Goal: Task Accomplishment & Management: Complete application form

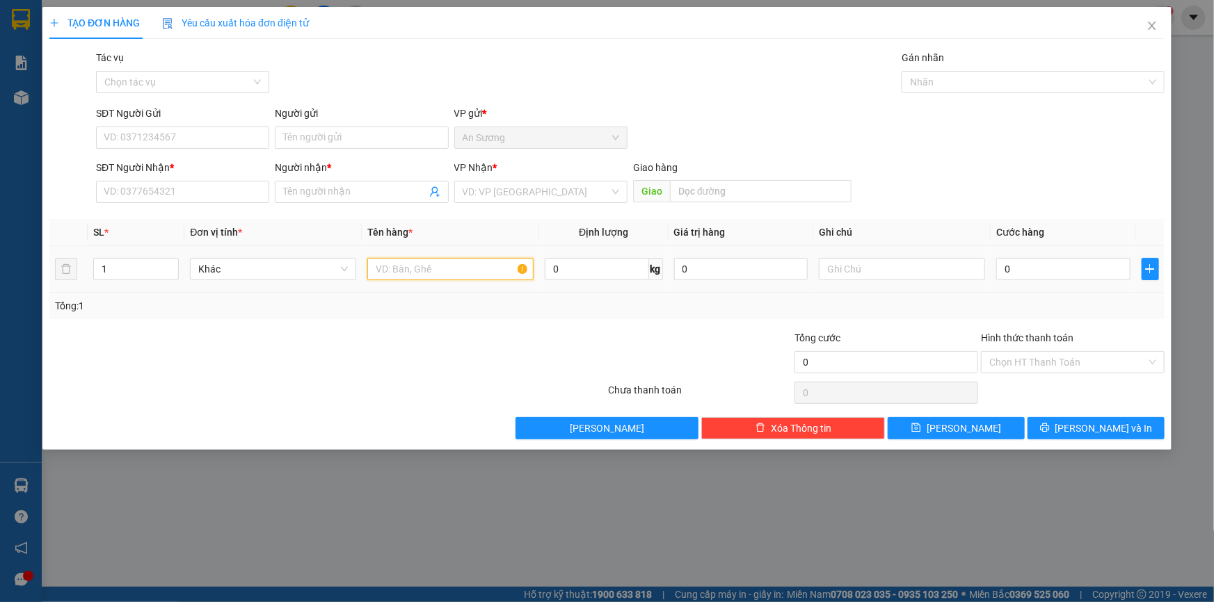
click at [408, 271] on input "text" at bounding box center [450, 269] width 166 height 22
type input "1 THÙNG"
click at [169, 191] on input "SĐT Người Nhận *" at bounding box center [182, 192] width 173 height 22
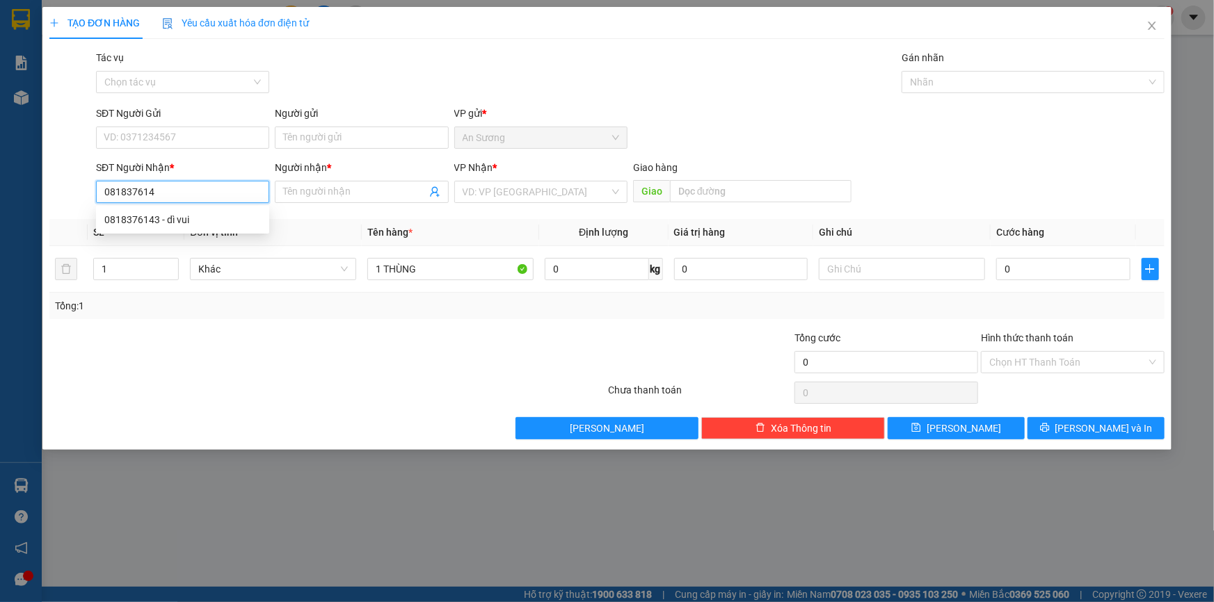
type input "0818376143"
click at [168, 227] on div "0818376143 - dì vui" at bounding box center [182, 220] width 173 height 22
type input "dì vui"
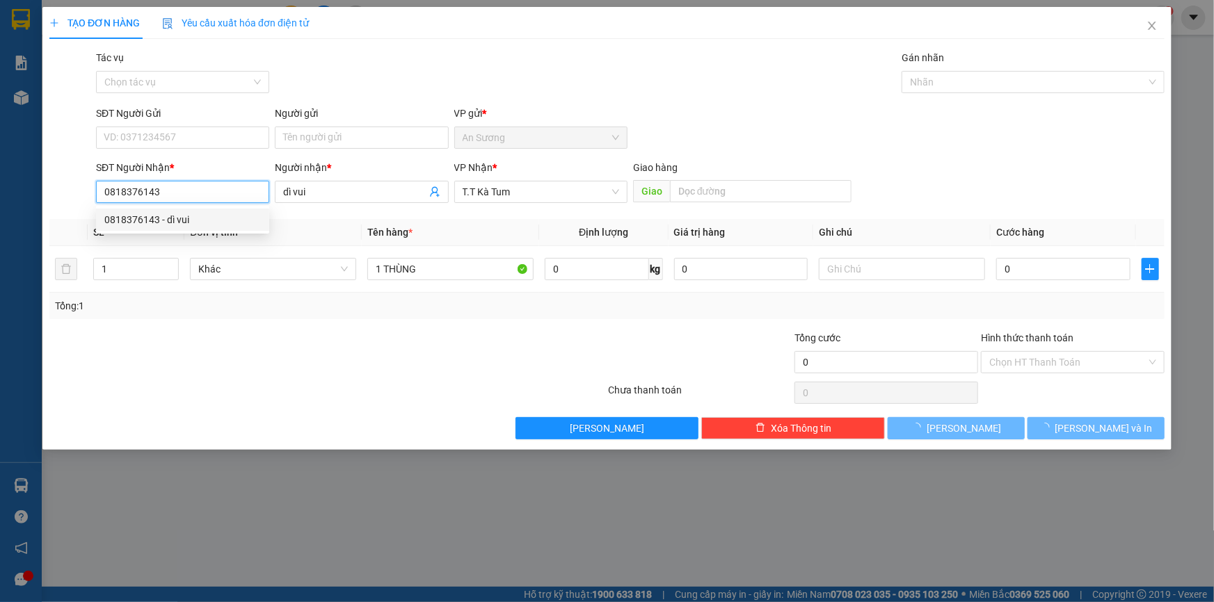
type input "40.000"
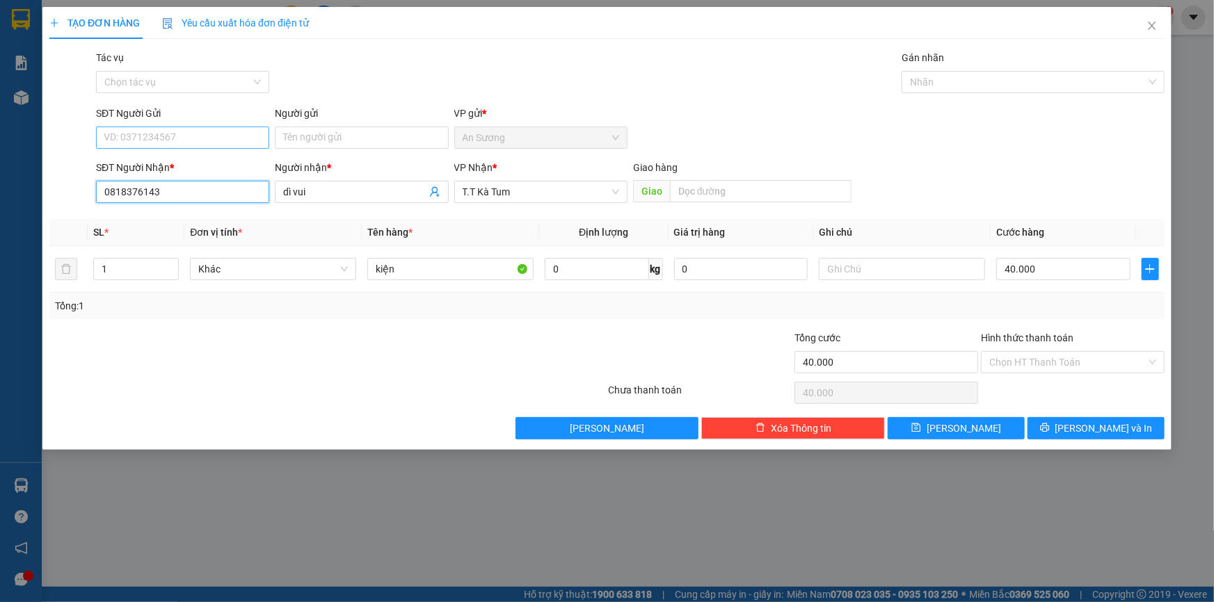
type input "0818376143"
click at [198, 134] on input "SĐT Người Gửi" at bounding box center [182, 138] width 173 height 22
drag, startPoint x: 196, startPoint y: 155, endPoint x: 250, endPoint y: 211, distance: 78.2
click at [196, 156] on div "0896429048 - hợp" at bounding box center [182, 165] width 173 height 22
type input "0896429048"
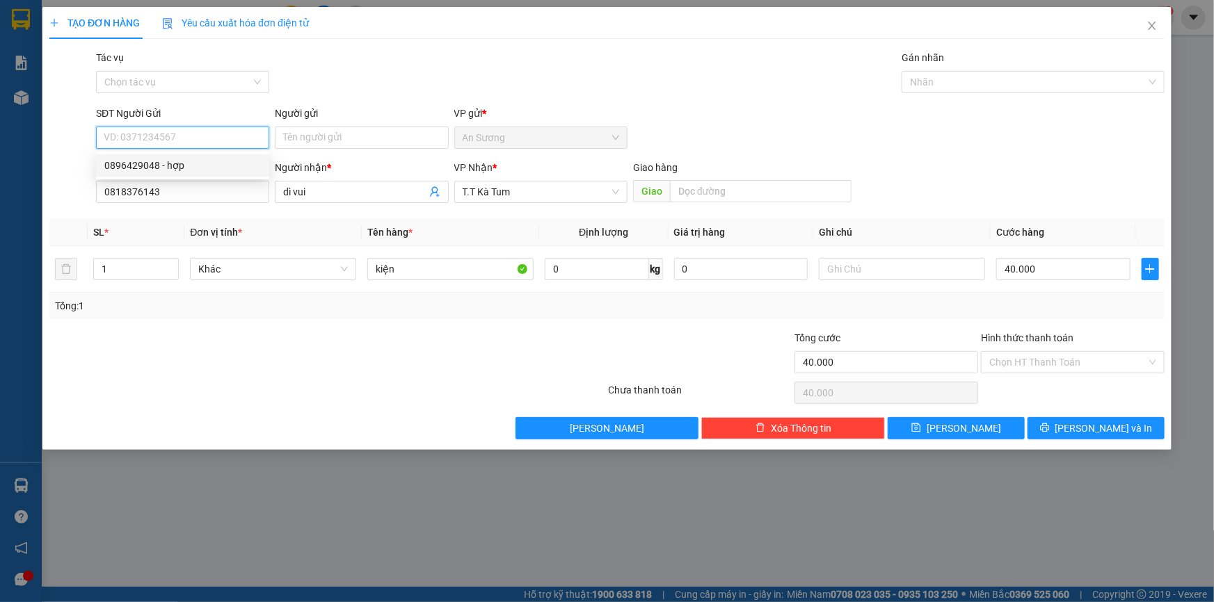
type input "hợp"
click at [1099, 284] on td "40.000" at bounding box center [1063, 269] width 145 height 47
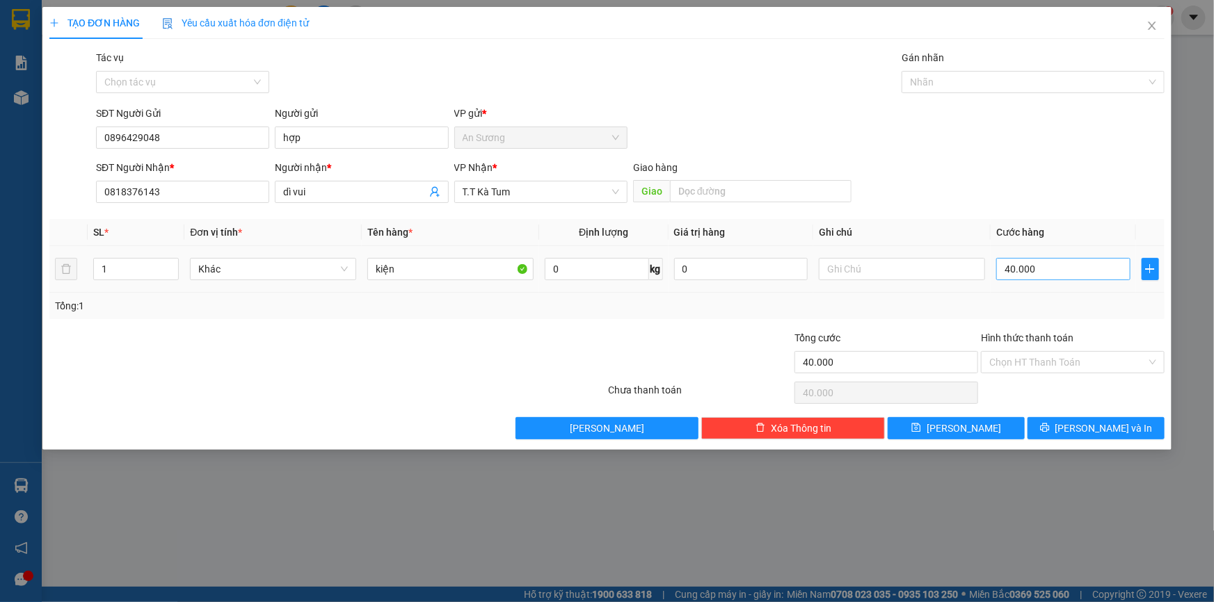
drag, startPoint x: 1099, startPoint y: 280, endPoint x: 1093, endPoint y: 273, distance: 9.4
click at [1099, 280] on div "40.000" at bounding box center [1063, 269] width 134 height 28
click at [1093, 273] on input "40.000" at bounding box center [1063, 269] width 134 height 22
type input "3"
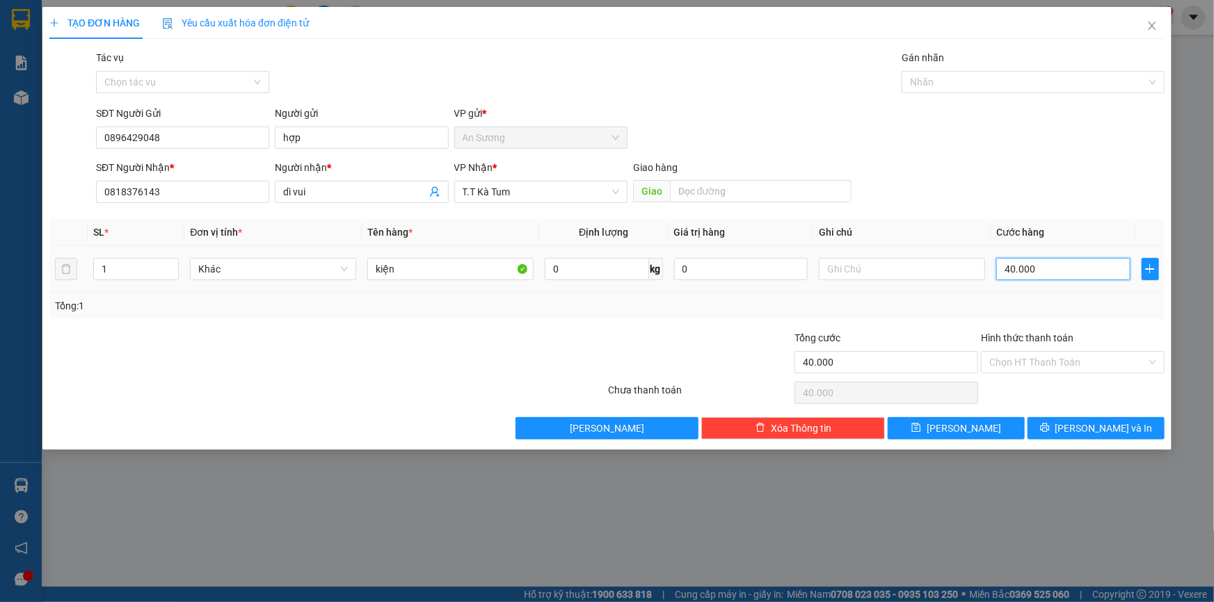
type input "3"
type input "30"
type input "30.000"
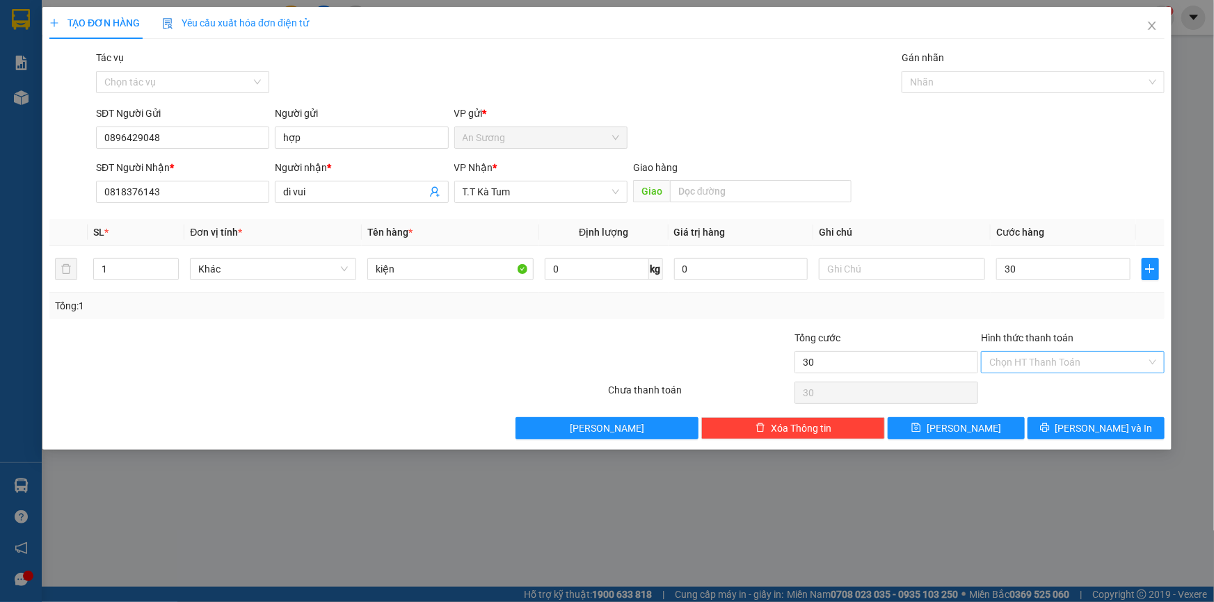
type input "30.000"
click at [1056, 369] on input "Hình thức thanh toán" at bounding box center [1067, 362] width 157 height 21
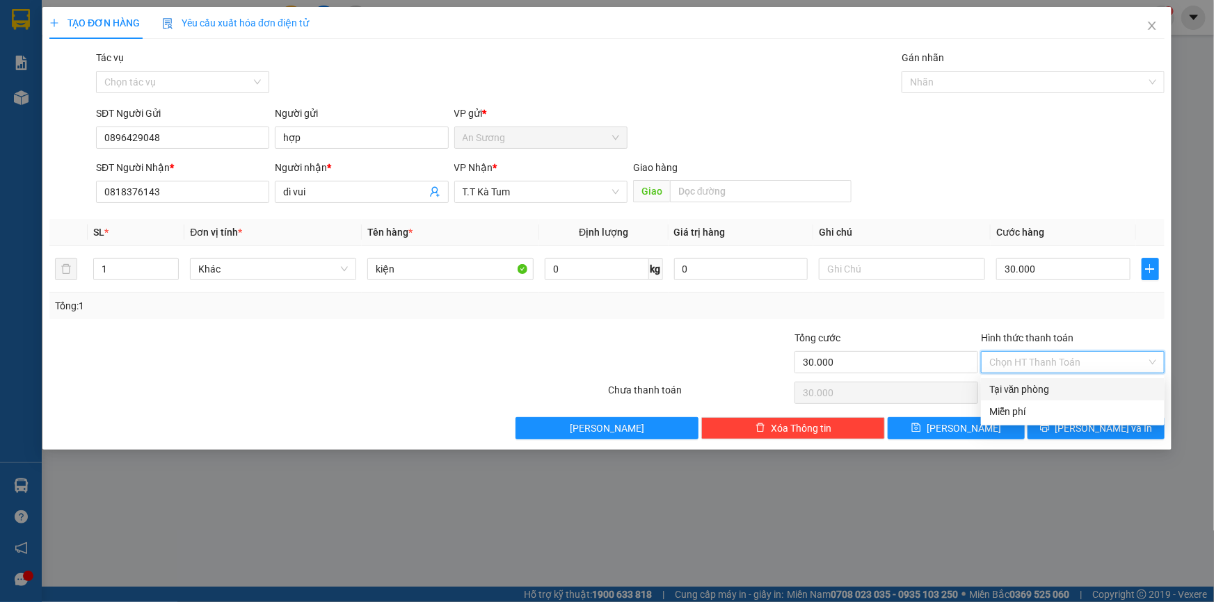
click at [1062, 385] on div "Tại văn phòng" at bounding box center [1072, 389] width 167 height 15
type input "0"
click at [1100, 435] on span "[PERSON_NAME] và In" at bounding box center [1103, 428] width 97 height 15
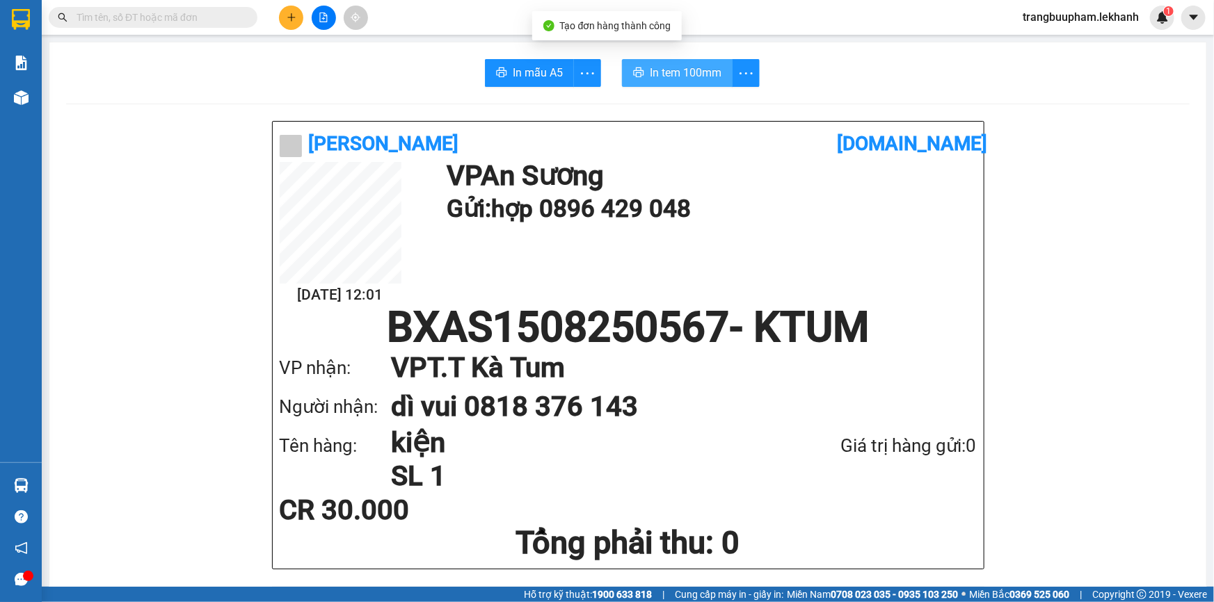
click at [656, 81] on span "In tem 100mm" at bounding box center [686, 72] width 72 height 17
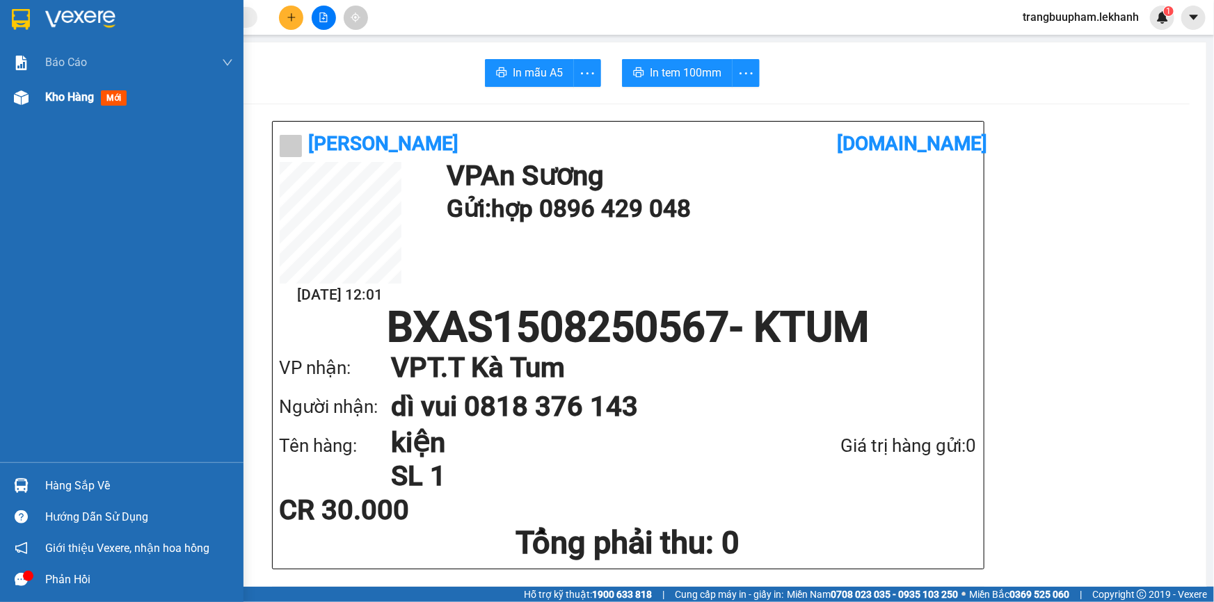
click at [76, 96] on span "Kho hàng" at bounding box center [69, 96] width 49 height 13
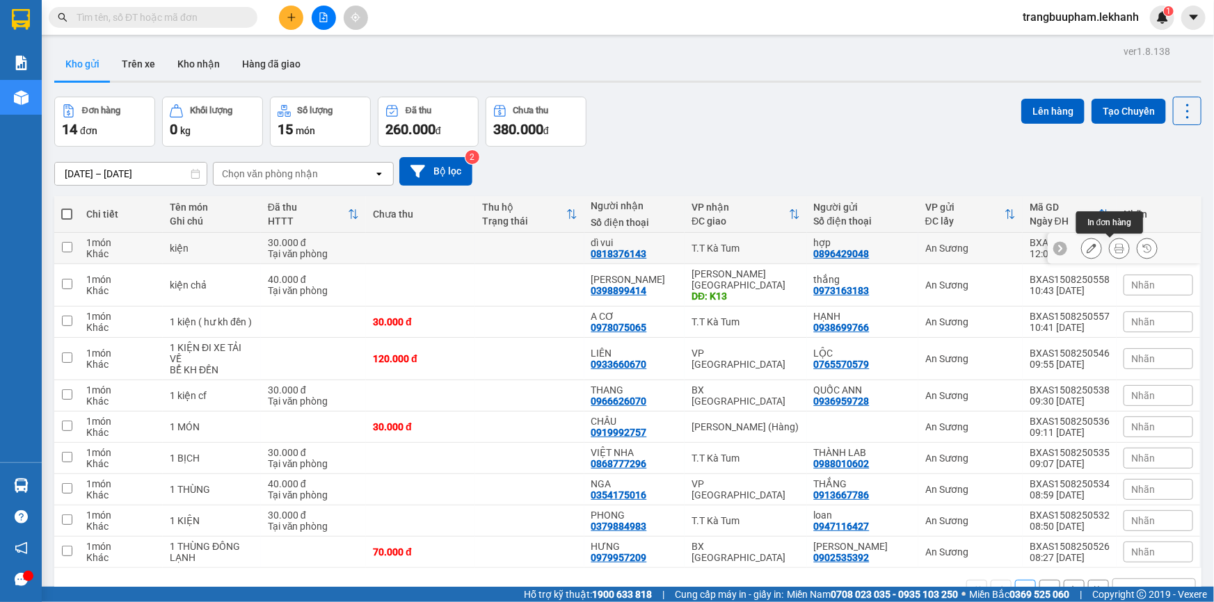
click at [1115, 250] on icon at bounding box center [1120, 249] width 10 height 10
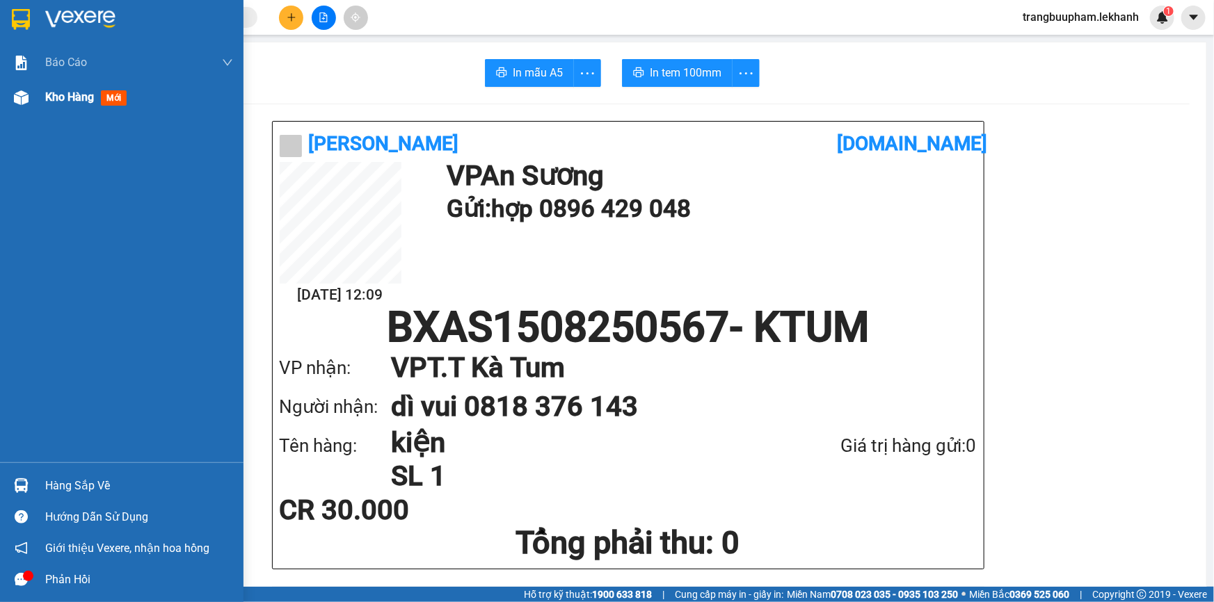
click at [86, 90] on span "Kho hàng" at bounding box center [69, 96] width 49 height 13
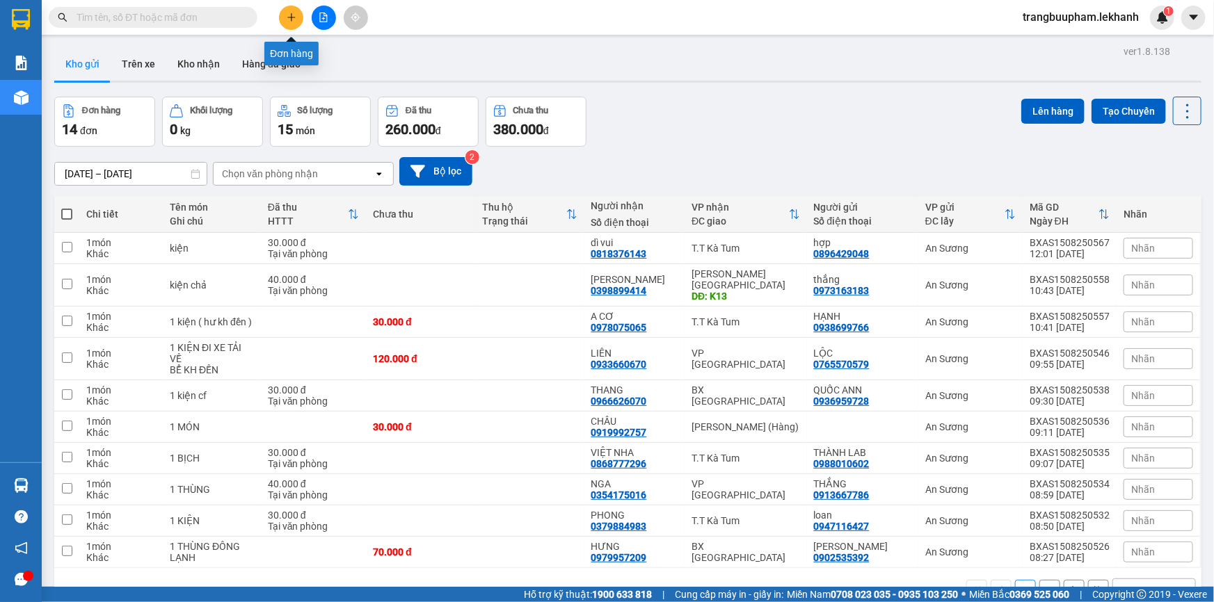
click at [292, 15] on icon "plus" at bounding box center [291, 17] width 1 height 8
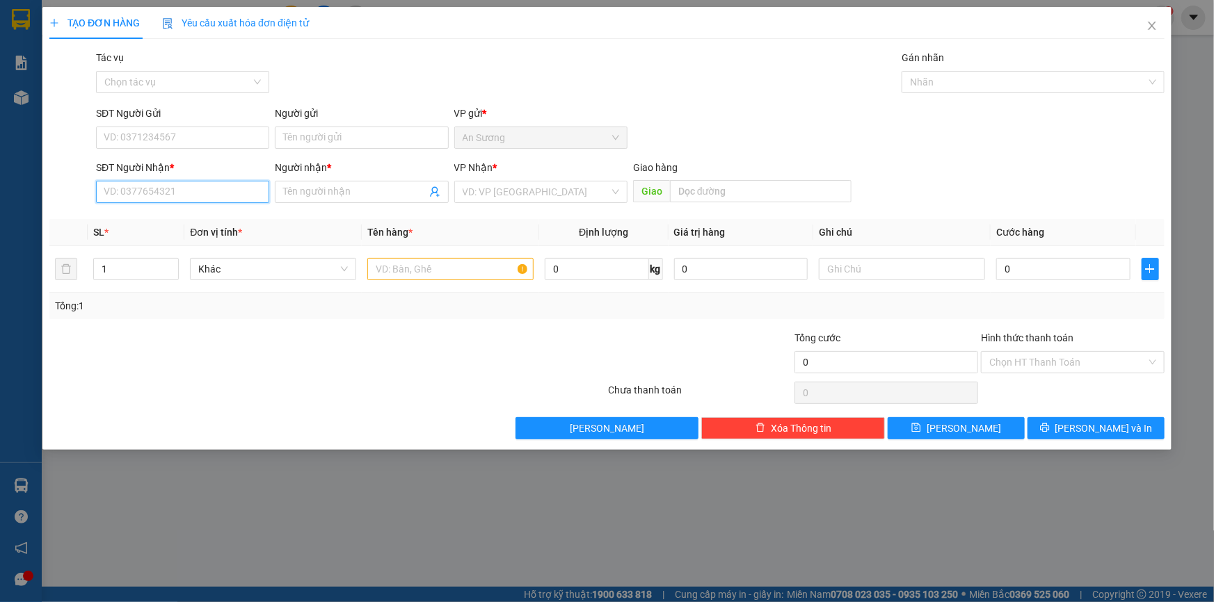
click at [204, 202] on input "SĐT Người Nhận *" at bounding box center [182, 192] width 173 height 22
type input "0917428220"
click at [197, 221] on div "0917428220 - HÀ" at bounding box center [182, 219] width 157 height 15
type input "HÀ"
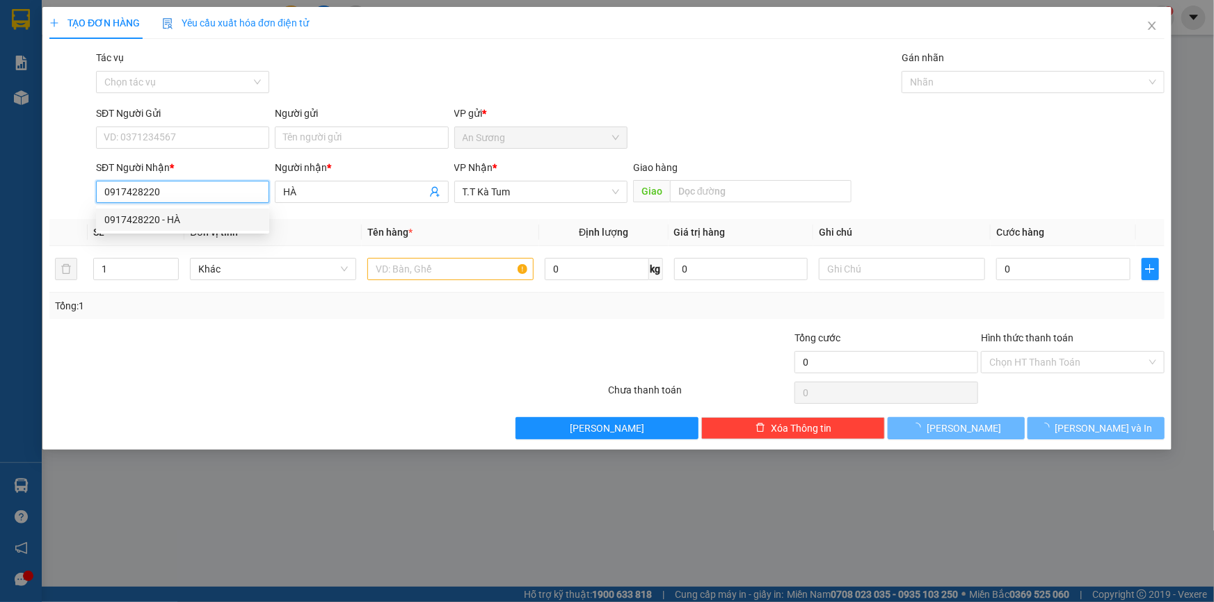
type input "50.000"
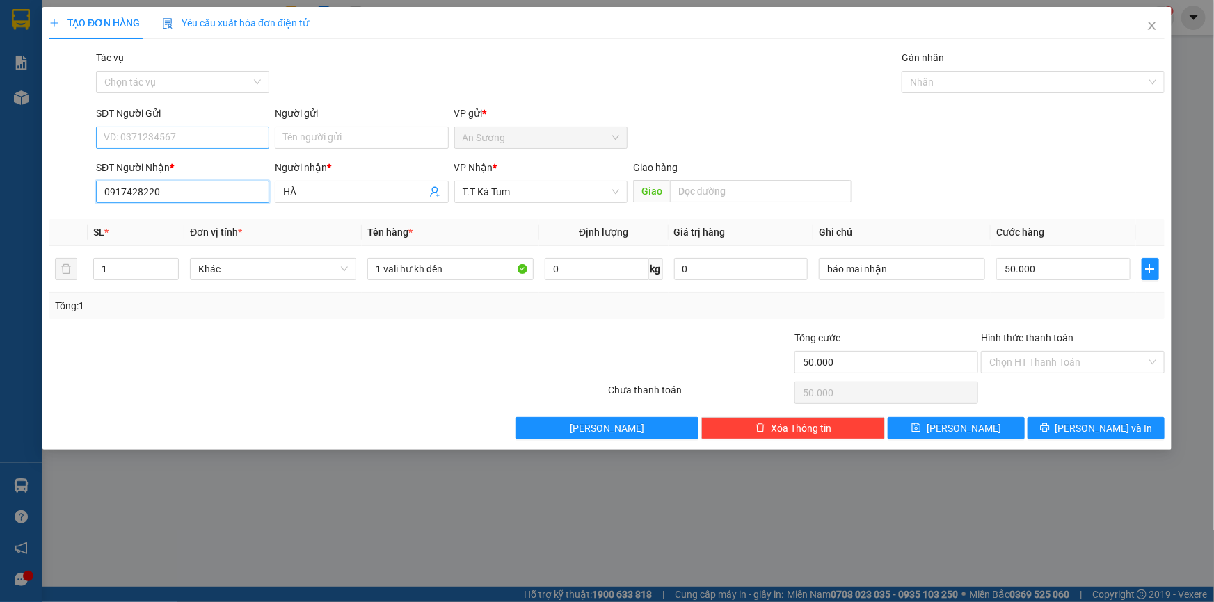
type input "0917428220"
click at [209, 139] on input "SĐT Người Gửi" at bounding box center [182, 138] width 173 height 22
type input "0799454236"
click at [195, 166] on div "0799454236 - TRÂN" at bounding box center [182, 165] width 157 height 15
type input "TRÂN"
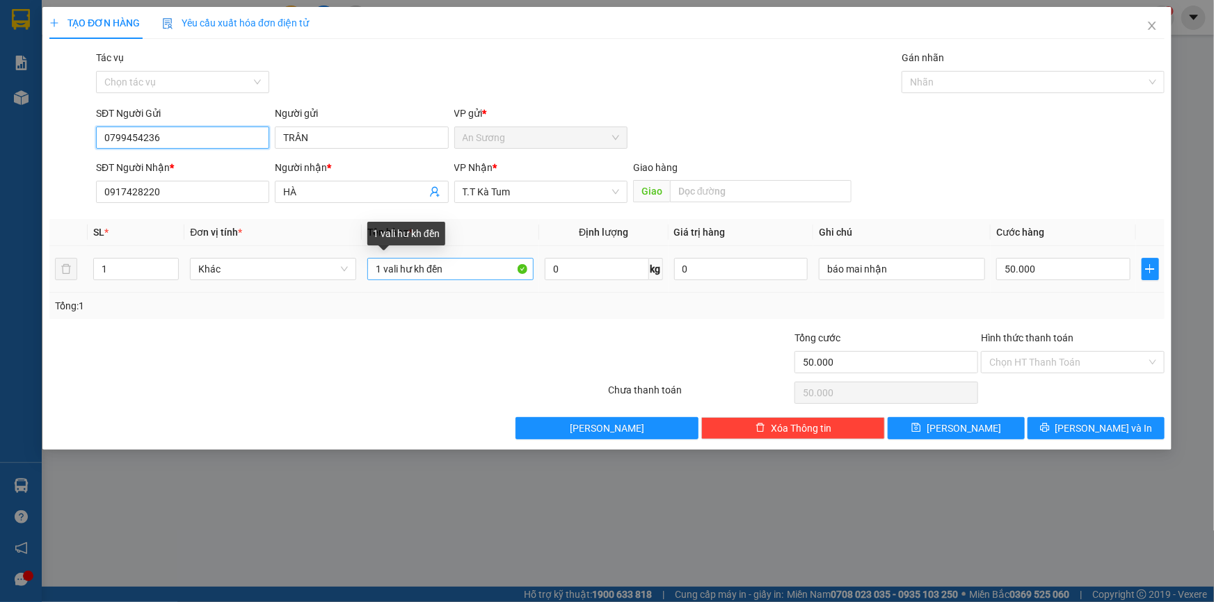
type input "0799454236"
drag, startPoint x: 458, startPoint y: 262, endPoint x: 357, endPoint y: 290, distance: 104.6
click at [357, 290] on tr "1 Khác 1 vali hư kh đền 0 kg 0 báo mai nhận 50.000" at bounding box center [606, 269] width 1115 height 47
type input "1 BỊCH ĐỒ ĂN"
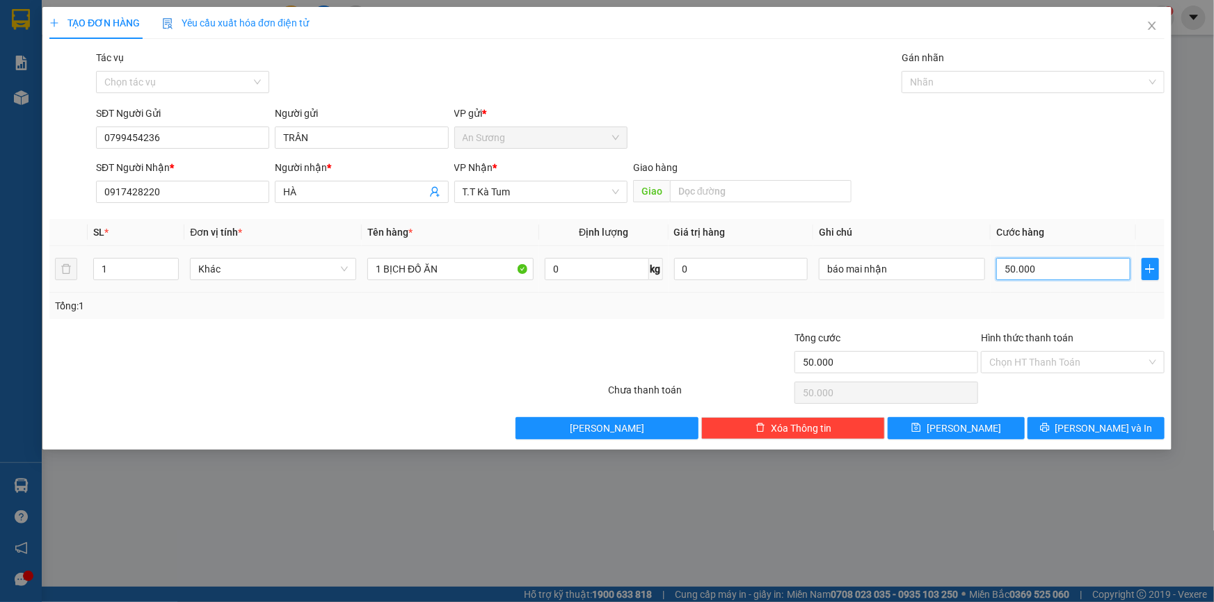
click at [1017, 267] on input "50.000" at bounding box center [1063, 269] width 134 height 22
type input "3"
type input "30"
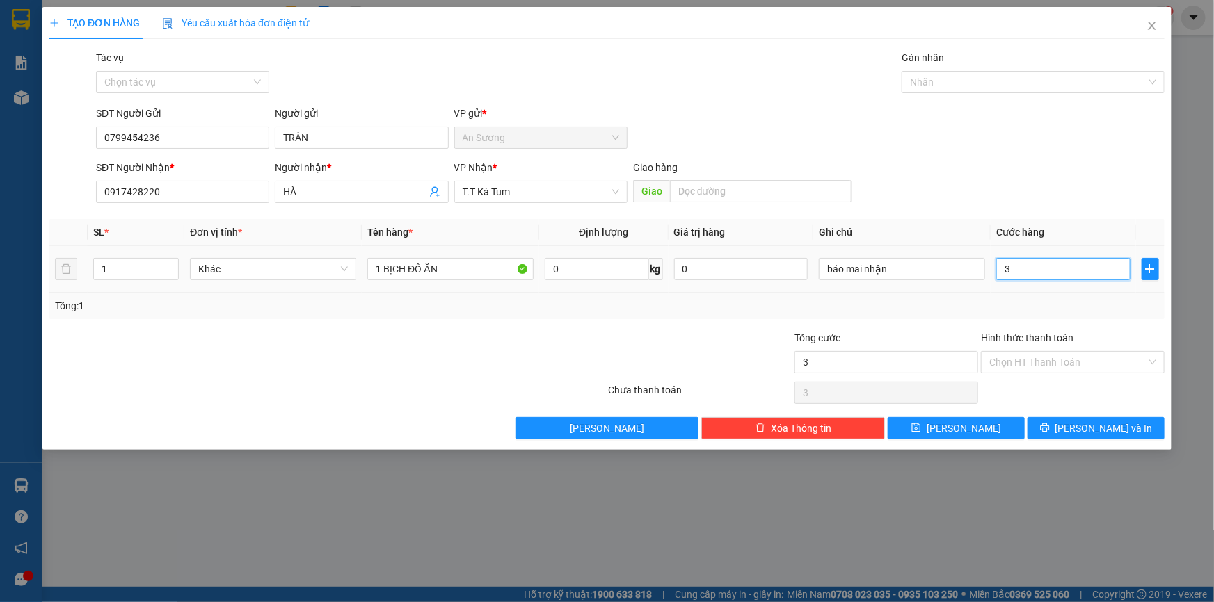
type input "30"
type input "30.000"
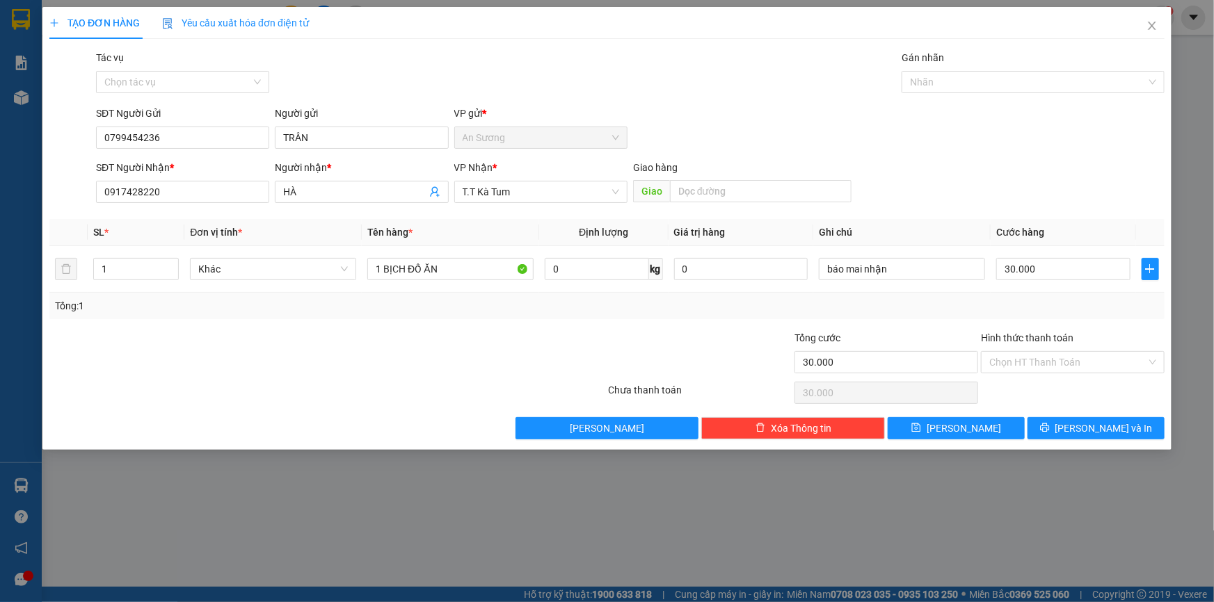
click at [931, 303] on div "Tổng: 1" at bounding box center [607, 305] width 1104 height 15
drag, startPoint x: 874, startPoint y: 277, endPoint x: 843, endPoint y: 282, distance: 31.0
click at [828, 282] on div "báo mai nhận" at bounding box center [902, 269] width 166 height 28
click at [888, 265] on input "báo mai nhận" at bounding box center [902, 269] width 166 height 22
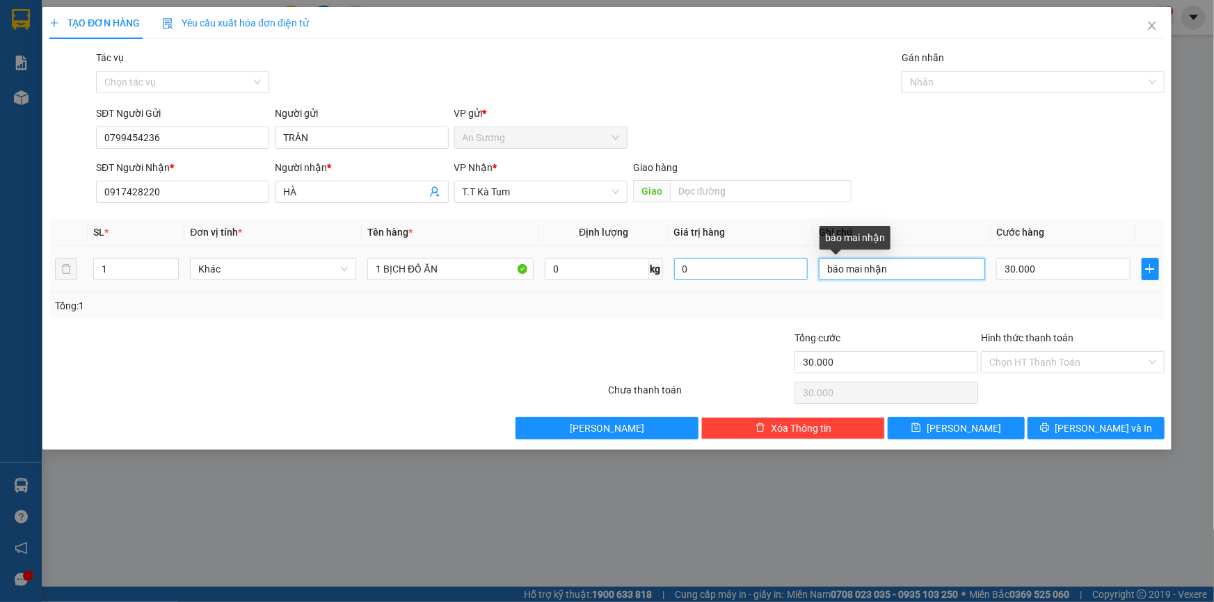
drag, startPoint x: 888, startPoint y: 265, endPoint x: 792, endPoint y: 278, distance: 96.9
click at [792, 278] on tr "1 Khác 1 BỊCH ĐỒ ĂN 0 kg 0 báo mai nhận 30.000" at bounding box center [606, 269] width 1115 height 47
drag, startPoint x: 1073, startPoint y: 350, endPoint x: 1064, endPoint y: 364, distance: 16.2
click at [1073, 351] on div "Chọn HT Thanh Toán" at bounding box center [1073, 362] width 184 height 22
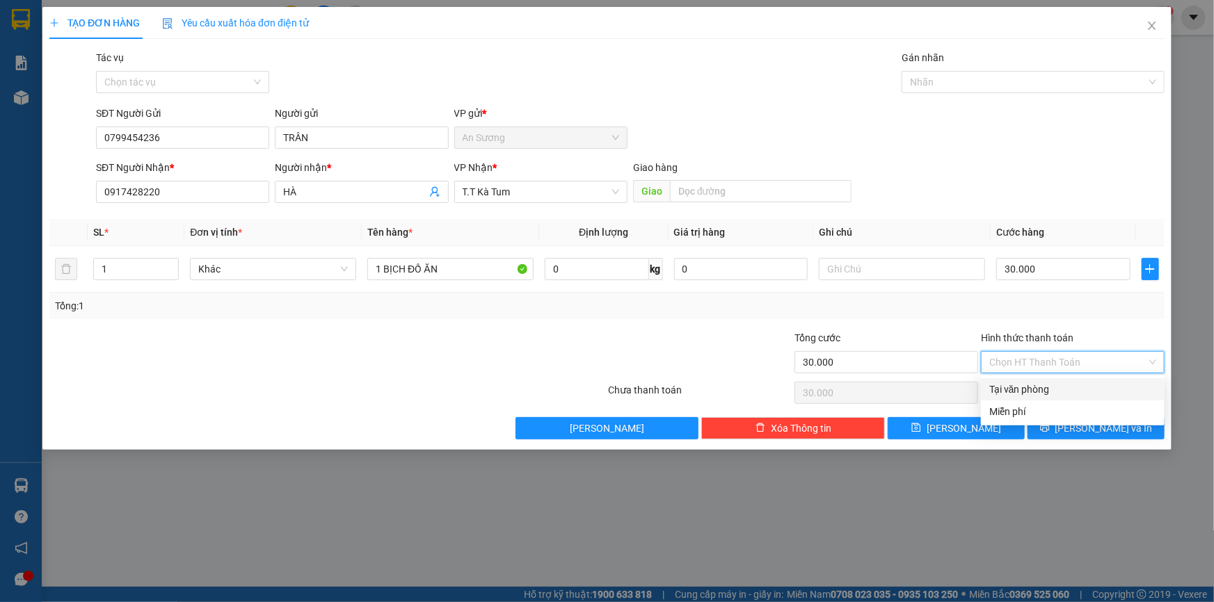
click at [1049, 383] on div "Tại văn phòng" at bounding box center [1072, 389] width 167 height 15
type input "0"
click at [1084, 426] on span "[PERSON_NAME] và In" at bounding box center [1103, 428] width 97 height 15
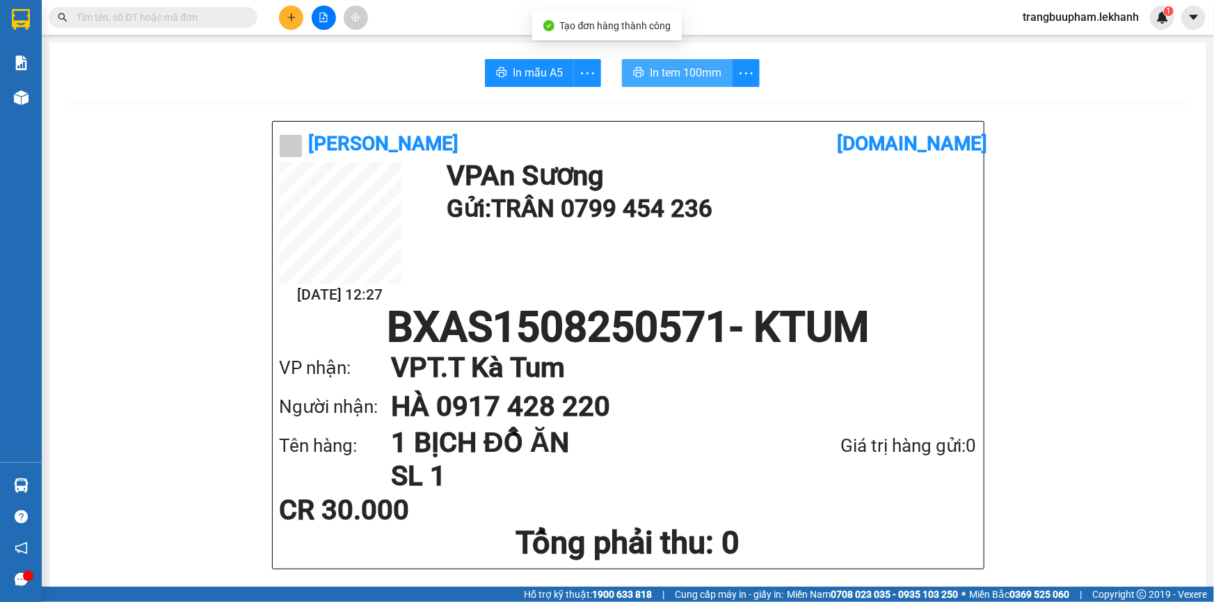
click at [696, 86] on button "In tem 100mm" at bounding box center [677, 73] width 111 height 28
click at [294, 13] on icon "plus" at bounding box center [292, 18] width 10 height 10
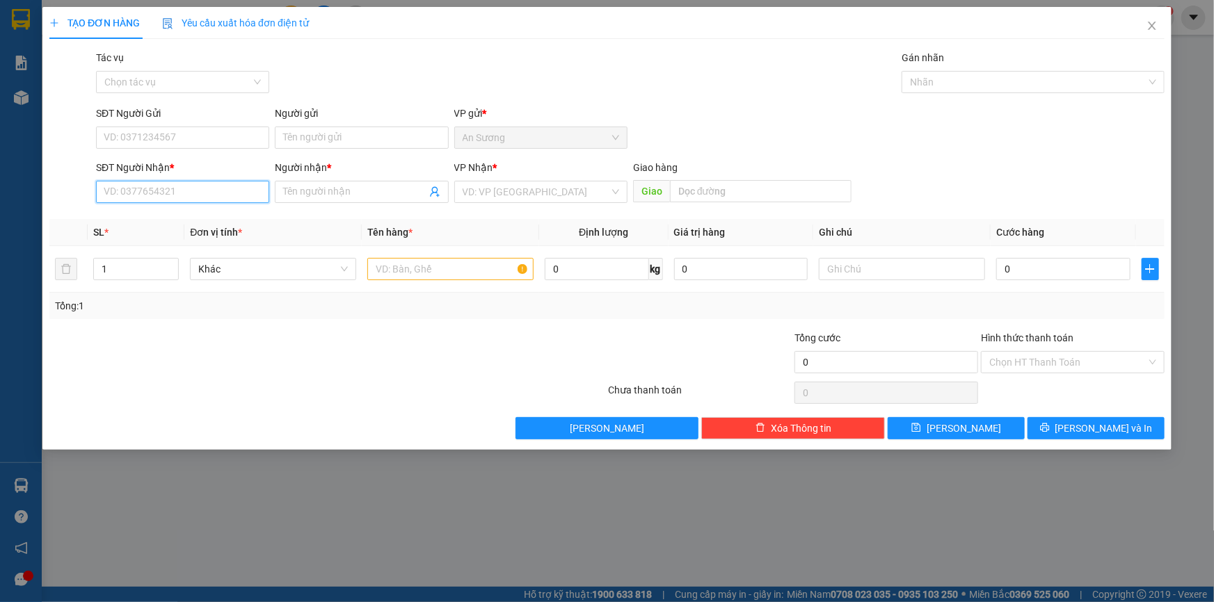
click at [234, 191] on input "SĐT Người Nhận *" at bounding box center [182, 192] width 173 height 22
type input "0967777661"
click at [306, 183] on span at bounding box center [361, 192] width 173 height 22
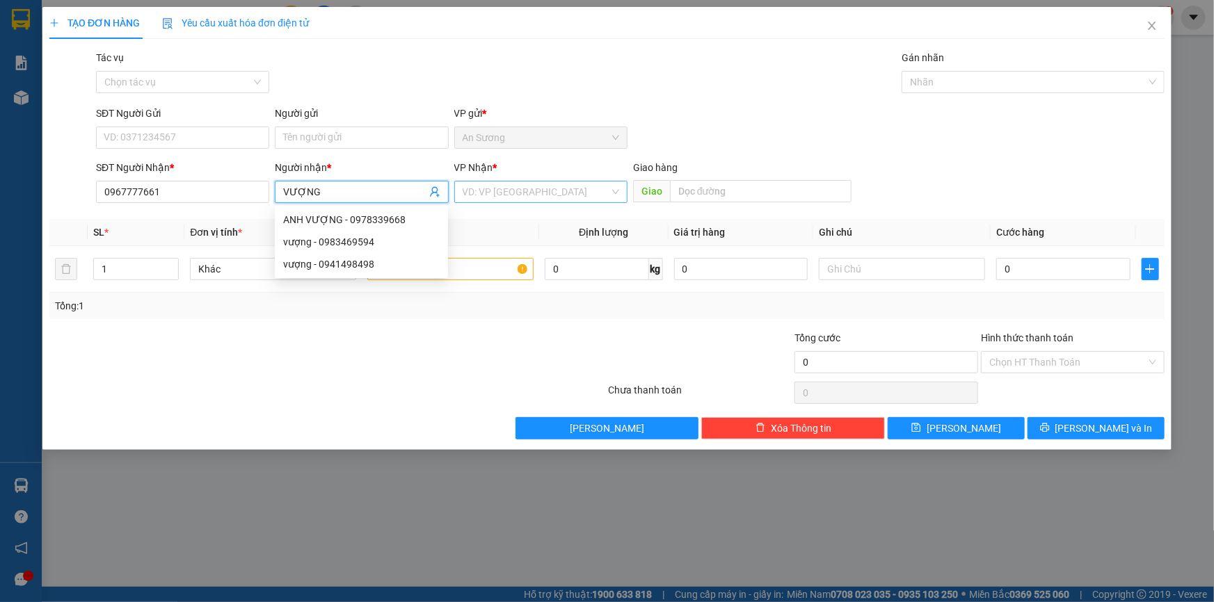
type input "VƯỢNG"
click at [520, 182] on input "search" at bounding box center [536, 192] width 147 height 21
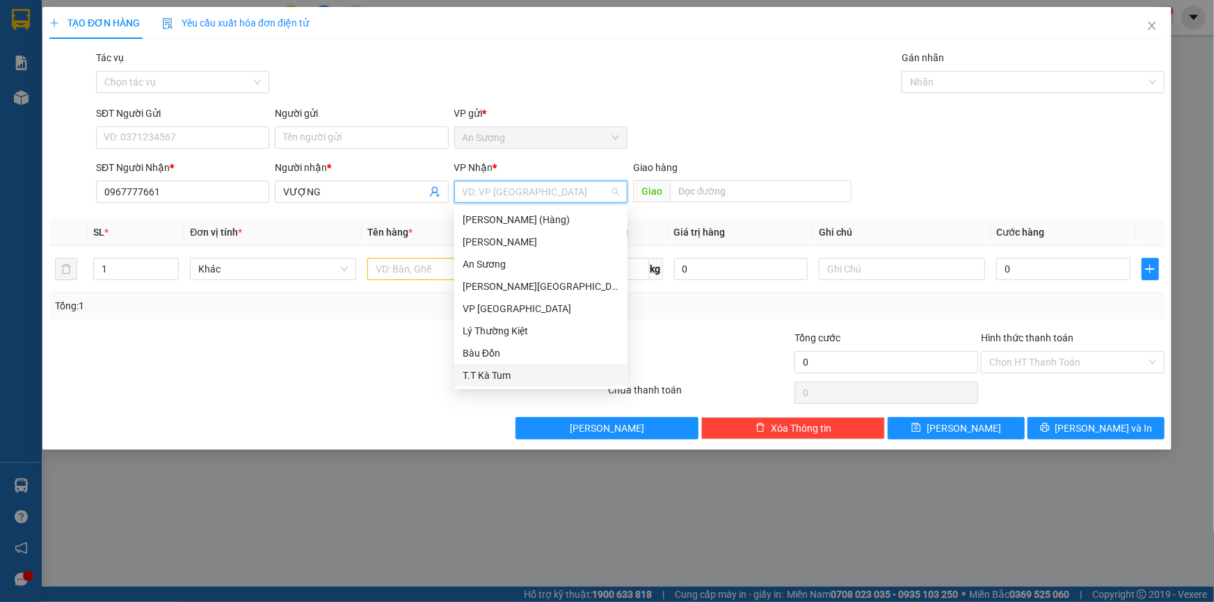
click at [515, 374] on div "T.T Kà Tum" at bounding box center [541, 375] width 157 height 15
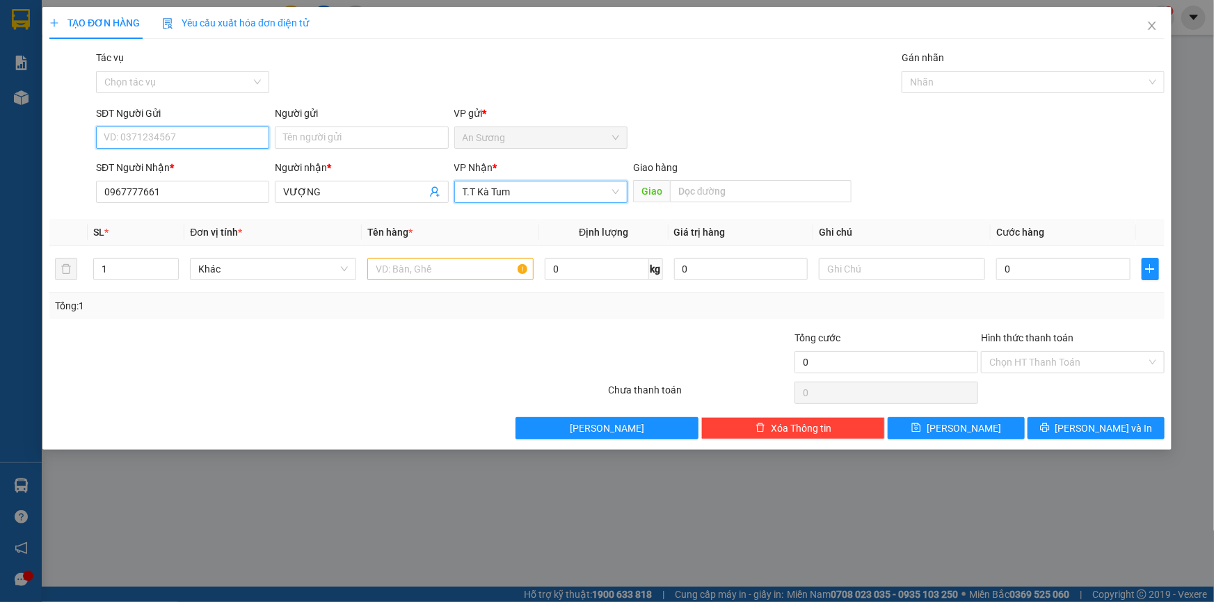
click at [118, 143] on input "SĐT Người Gửi" at bounding box center [182, 138] width 173 height 22
type input "0888000495"
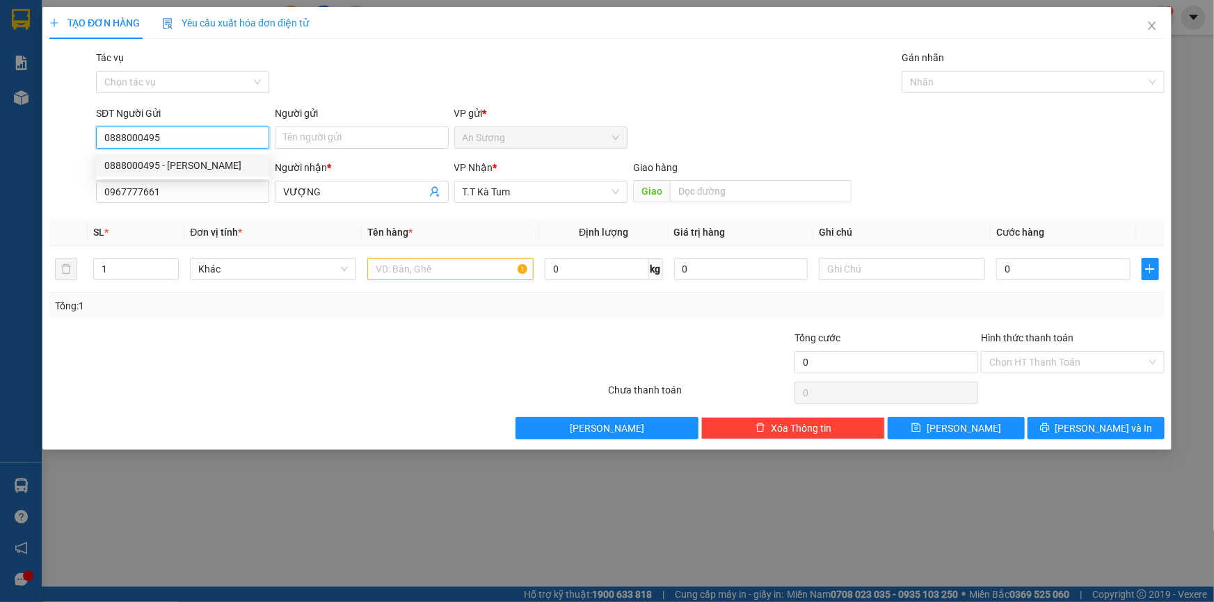
click at [195, 166] on div "0888000495 - [PERSON_NAME]" at bounding box center [182, 165] width 157 height 15
type input "BÍCH VÂN"
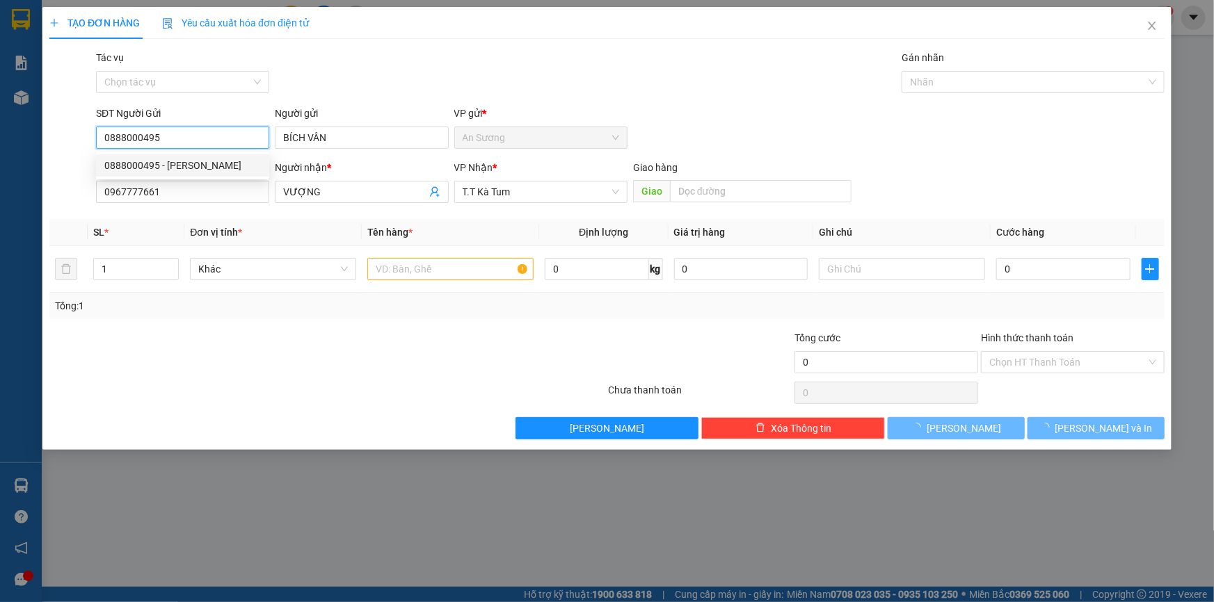
type input "30.000"
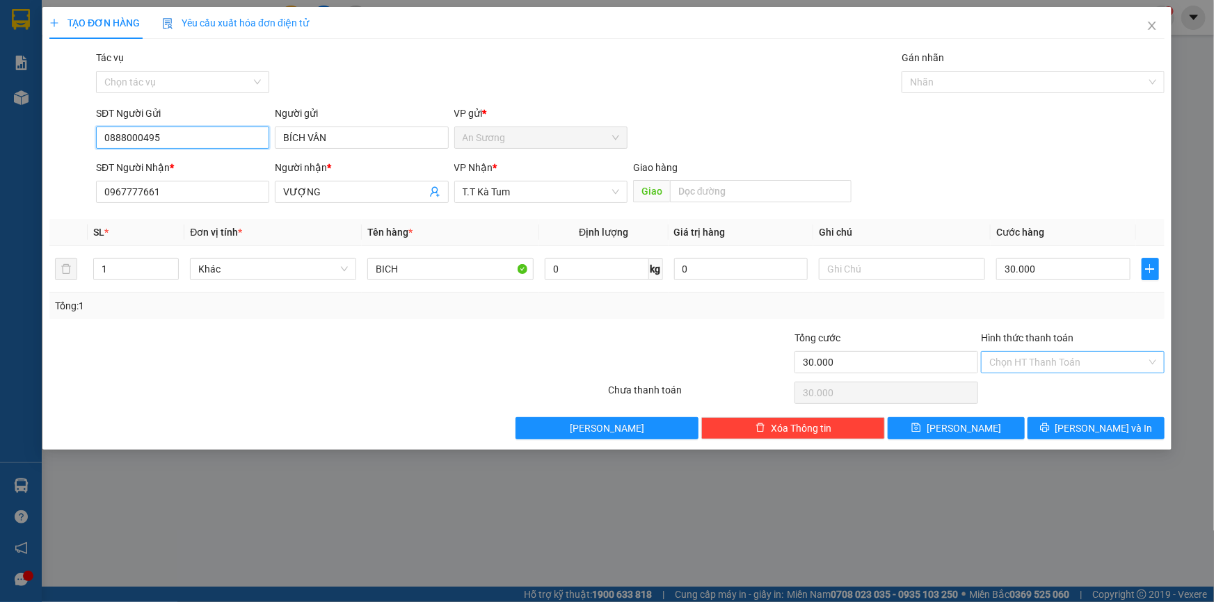
type input "0888000495"
click at [1050, 362] on input "Hình thức thanh toán" at bounding box center [1067, 362] width 157 height 21
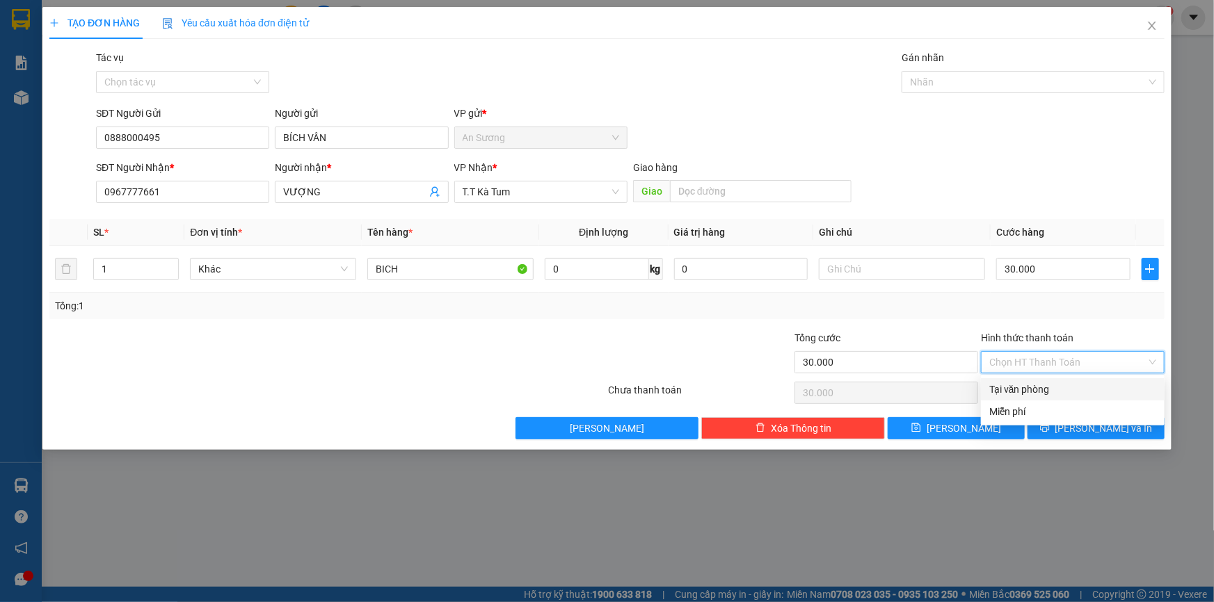
drag, startPoint x: 1021, startPoint y: 391, endPoint x: 1034, endPoint y: 402, distance: 17.3
click at [1020, 390] on div "Tại văn phòng" at bounding box center [1072, 389] width 167 height 15
type input "0"
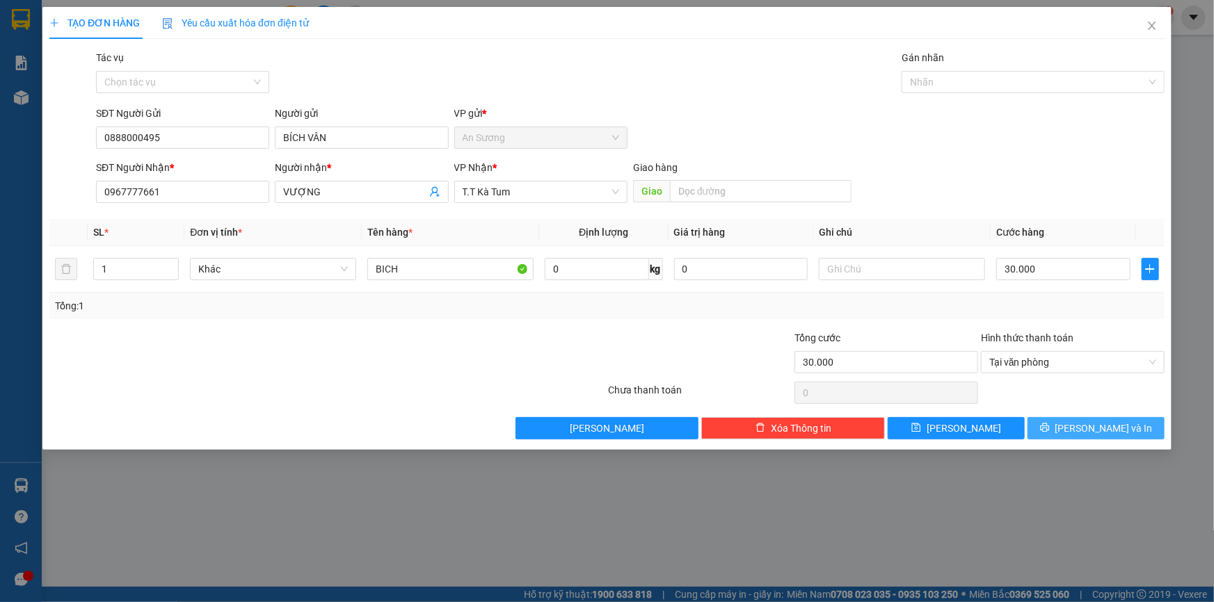
click at [1090, 430] on span "[PERSON_NAME] và In" at bounding box center [1103, 428] width 97 height 15
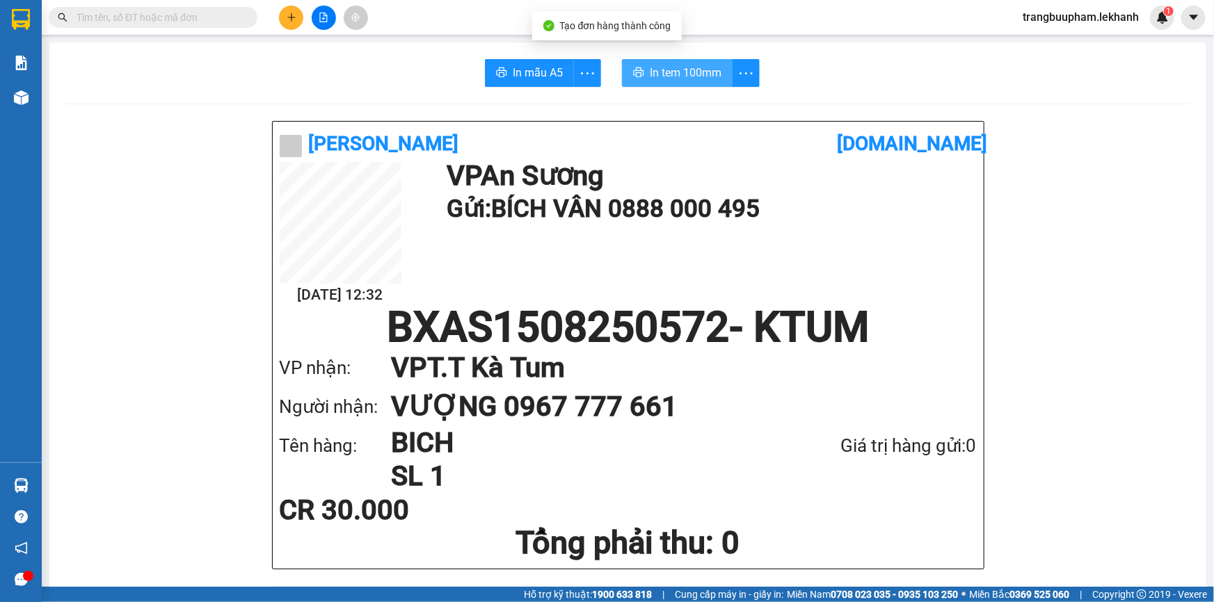
click at [653, 73] on span "In tem 100mm" at bounding box center [686, 72] width 72 height 17
click at [287, 22] on icon "plus" at bounding box center [292, 18] width 10 height 10
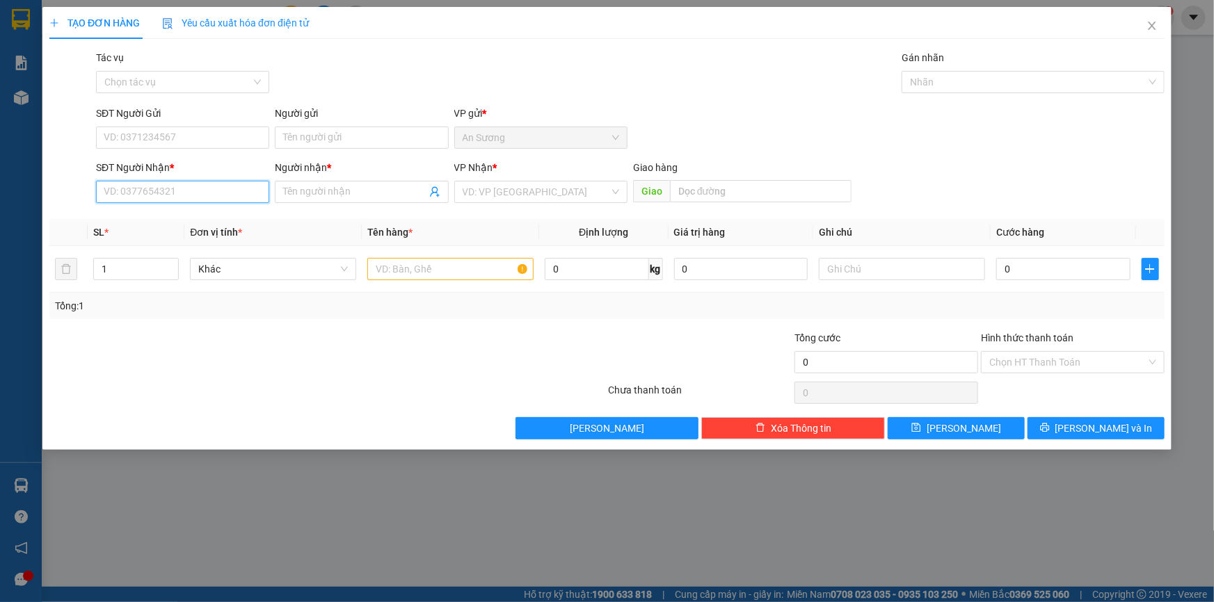
click at [218, 193] on input "SĐT Người Nhận *" at bounding box center [182, 192] width 173 height 22
click at [202, 141] on input "SĐT Người Gửi" at bounding box center [182, 138] width 173 height 22
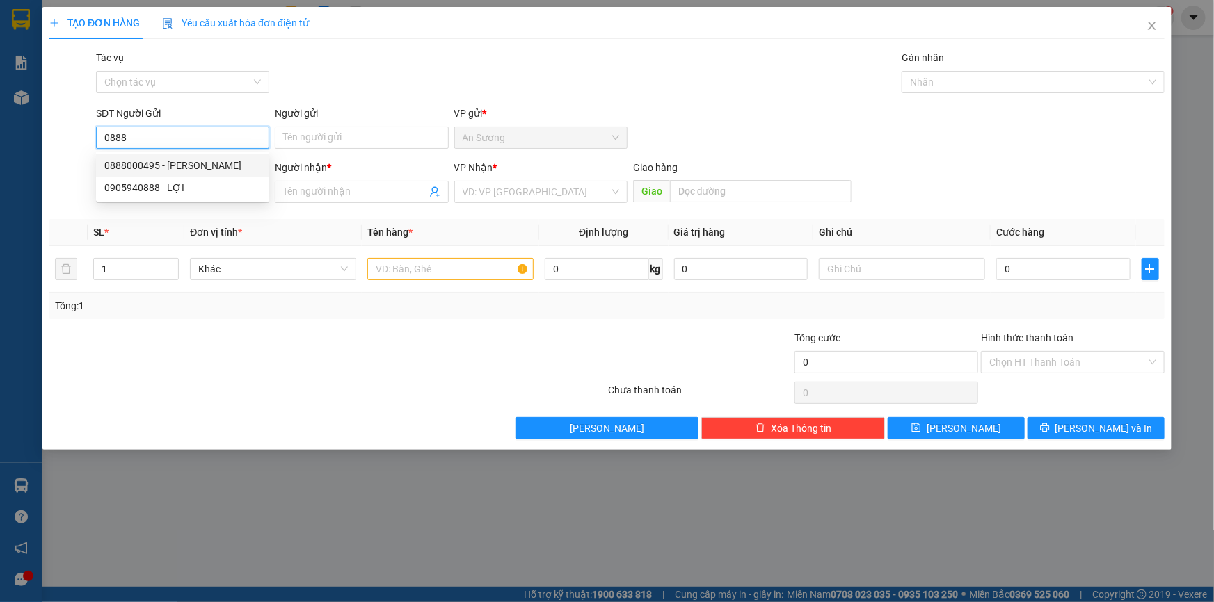
click at [175, 158] on div "0888000495 - [PERSON_NAME]" at bounding box center [182, 165] width 157 height 15
type input "0888000495"
type input "BÍCH VÂN"
type input "0967777661"
type input "VƯỢNG"
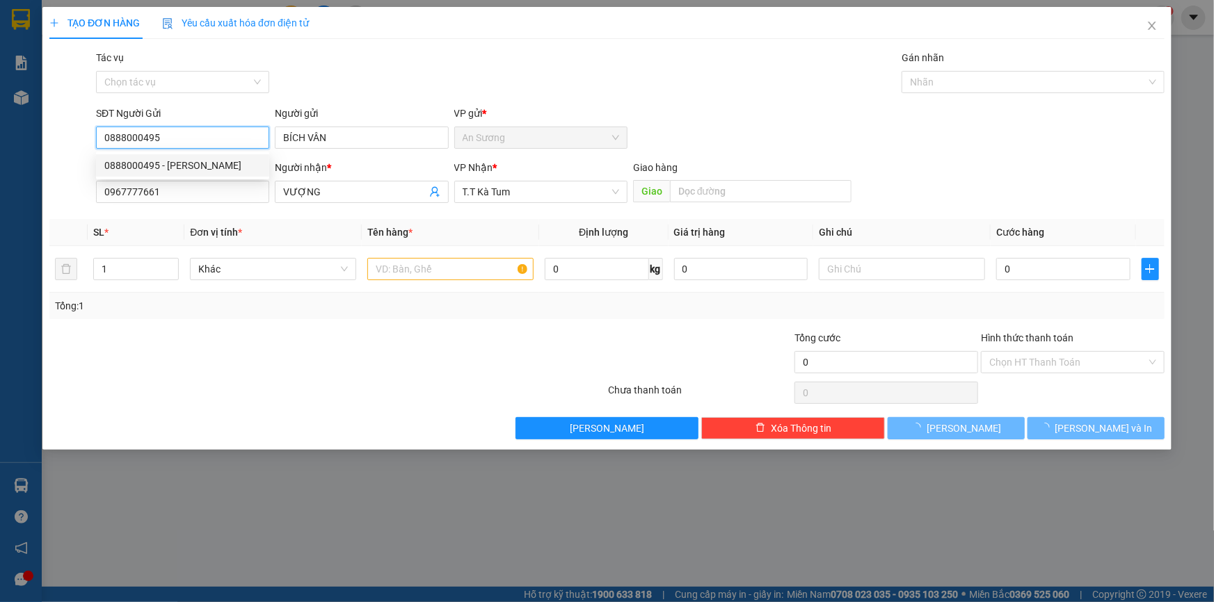
type input "30.000"
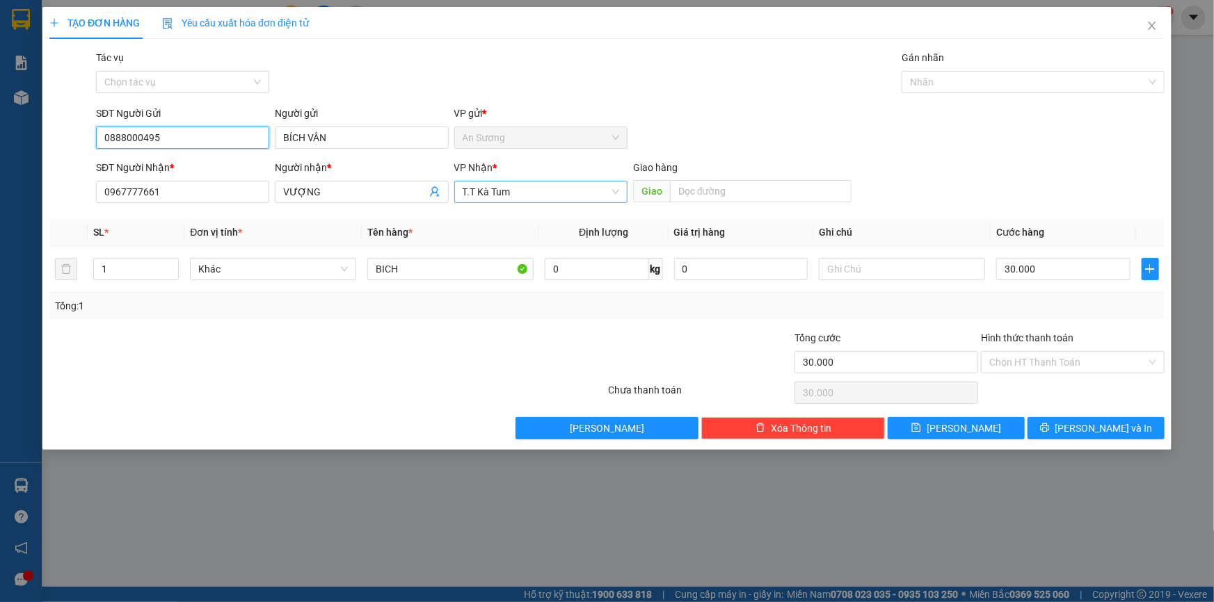
drag, startPoint x: 536, startPoint y: 195, endPoint x: 455, endPoint y: 196, distance: 81.4
click at [390, 223] on div "Transit Pickup Surcharge Ids Transit Deliver Surcharge Ids Transit Deliver Surc…" at bounding box center [606, 245] width 1115 height 390
type input "0888000495"
drag, startPoint x: 302, startPoint y: 193, endPoint x: 232, endPoint y: 197, distance: 70.4
click at [232, 197] on div "SĐT Người Nhận * 0967777661 Người nhận * VƯỢNG VƯỢNG VP Nhận * T.T Kà Tum Giao …" at bounding box center [630, 184] width 1074 height 49
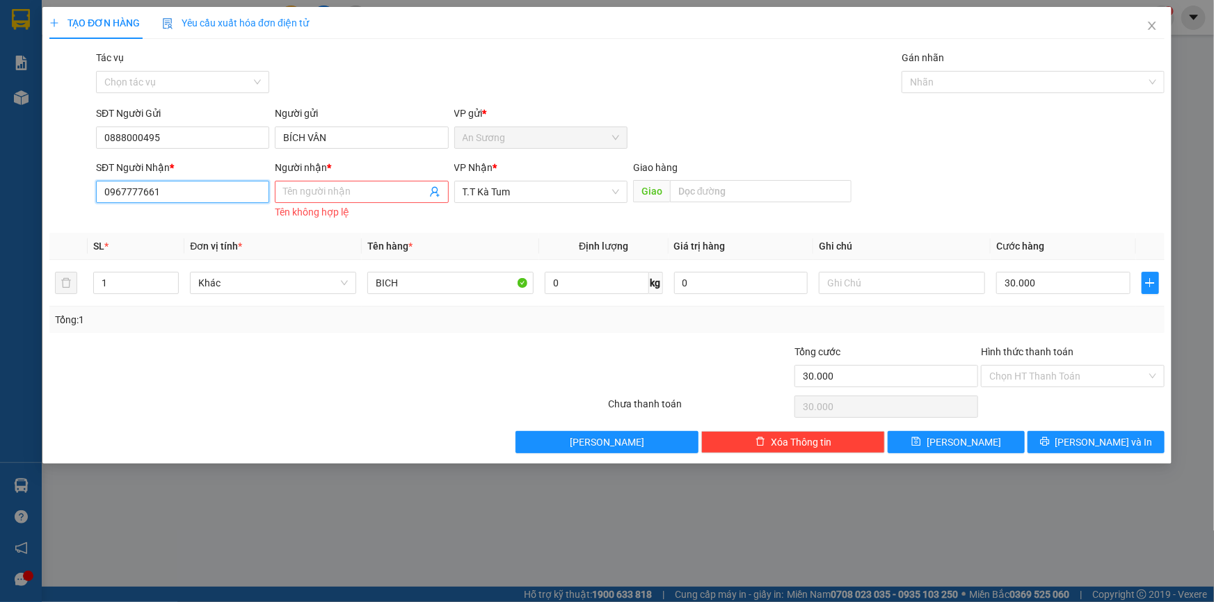
drag, startPoint x: 180, startPoint y: 196, endPoint x: 90, endPoint y: 210, distance: 90.8
click at [90, 210] on div "SĐT Người Nhận * 0967777661 Người nhận * Tên người nhận Tên không hợp lệ VP Nhậ…" at bounding box center [607, 191] width 1118 height 63
drag, startPoint x: 506, startPoint y: 178, endPoint x: 491, endPoint y: 197, distance: 24.2
click at [490, 197] on div "VP Nhận * T.T Kà Tum" at bounding box center [540, 184] width 173 height 49
click at [516, 191] on span "T.T Kà Tum" at bounding box center [541, 192] width 157 height 21
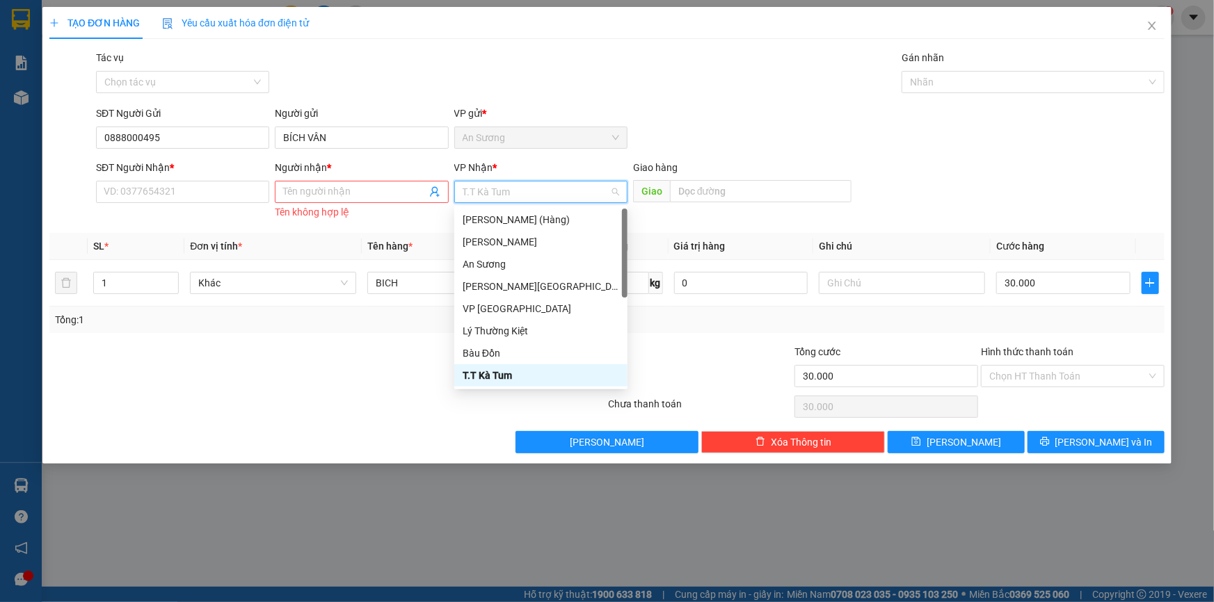
click at [516, 192] on span "T.T Kà Tum" at bounding box center [541, 192] width 157 height 21
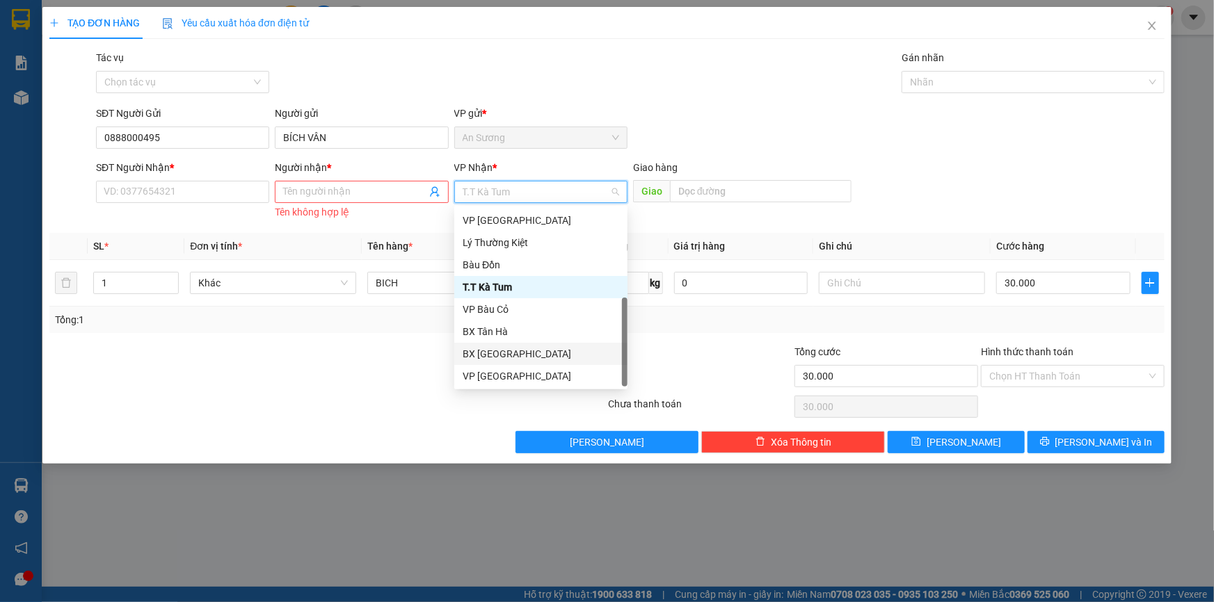
click at [513, 347] on div "BX [GEOGRAPHIC_DATA]" at bounding box center [541, 353] width 157 height 15
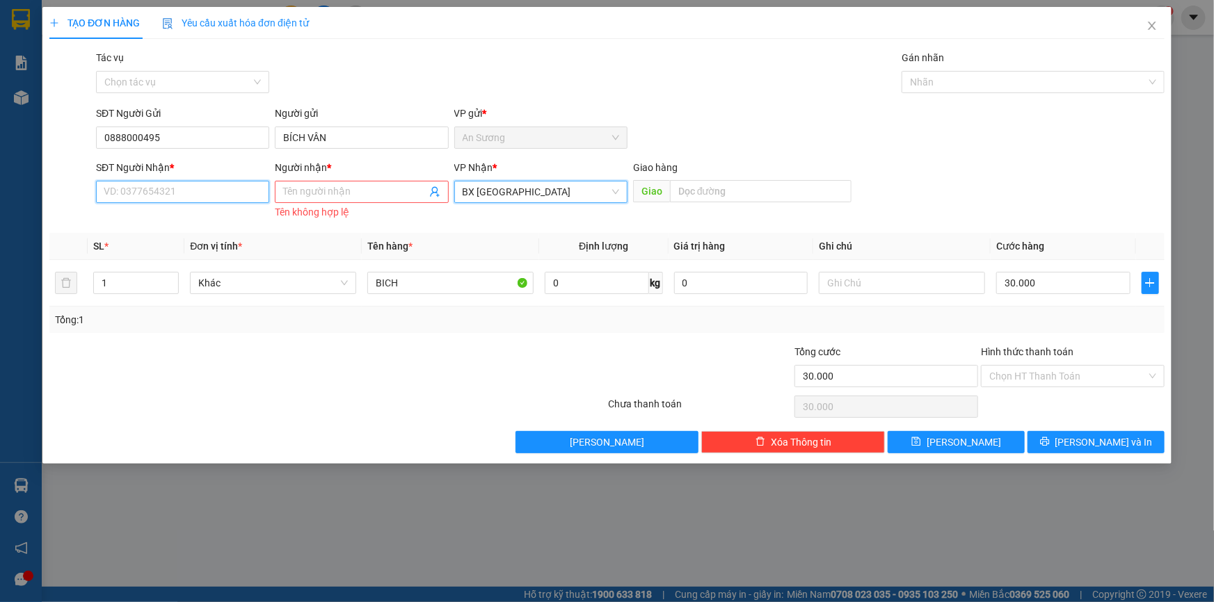
click at [179, 199] on input "SĐT Người Nhận *" at bounding box center [182, 192] width 173 height 22
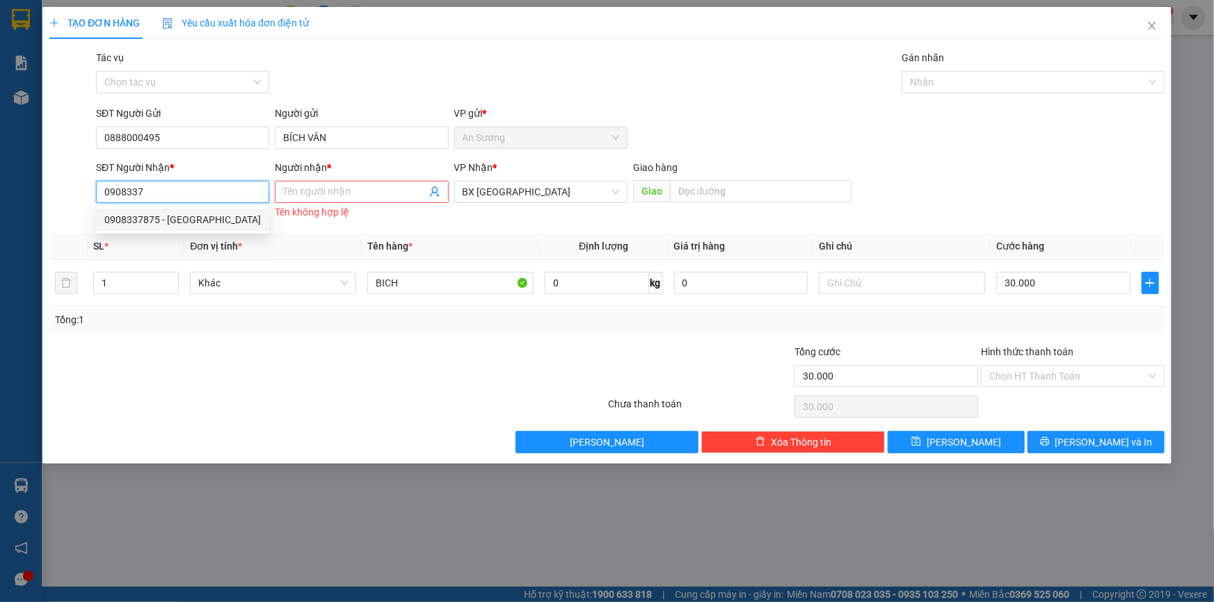
click at [203, 222] on div "0908337875 - [GEOGRAPHIC_DATA]" at bounding box center [182, 219] width 157 height 15
type input "0908337875"
type input "[PERSON_NAME]"
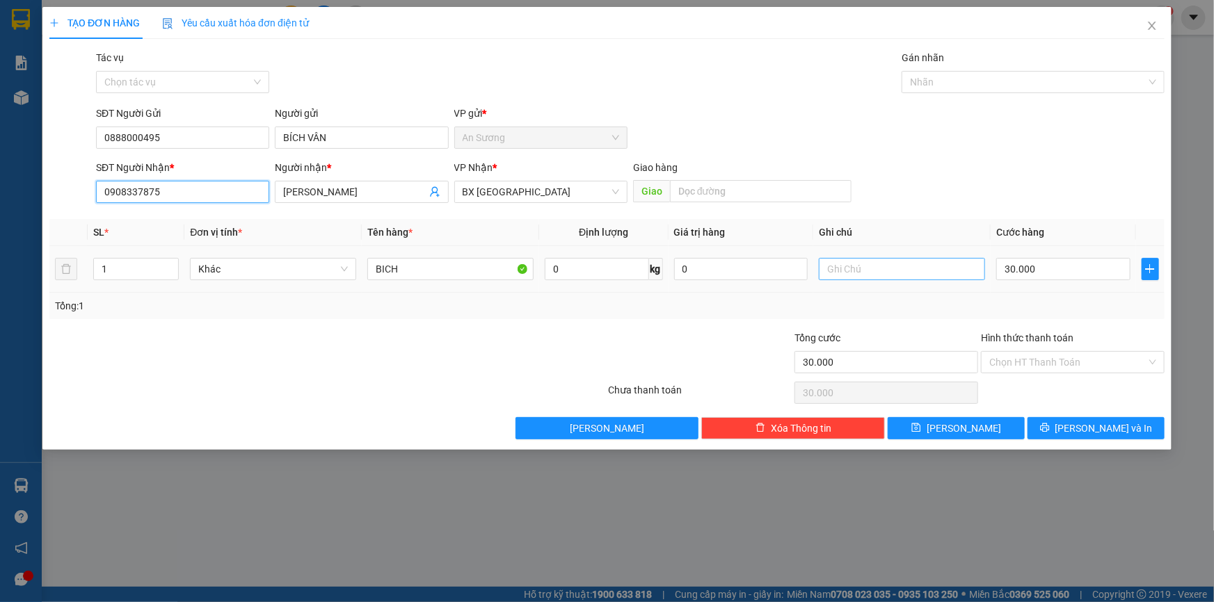
type input "0908337875"
click at [838, 278] on input "text" at bounding box center [902, 269] width 166 height 22
type input "HÀNG DỄ VỠ"
click at [1037, 361] on input "Hình thức thanh toán" at bounding box center [1067, 362] width 157 height 21
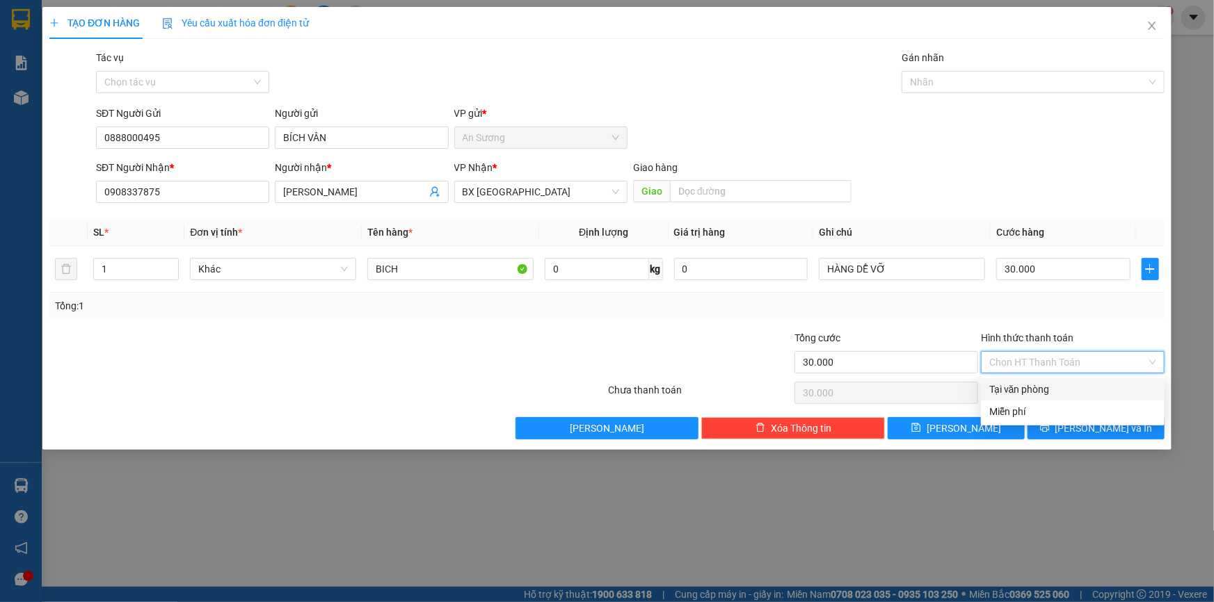
click at [1009, 297] on div "Tổng: 1" at bounding box center [606, 306] width 1115 height 26
click at [1024, 360] on input "Hình thức thanh toán" at bounding box center [1067, 362] width 157 height 21
click at [1016, 390] on div "Tại văn phòng" at bounding box center [1072, 389] width 167 height 15
type input "0"
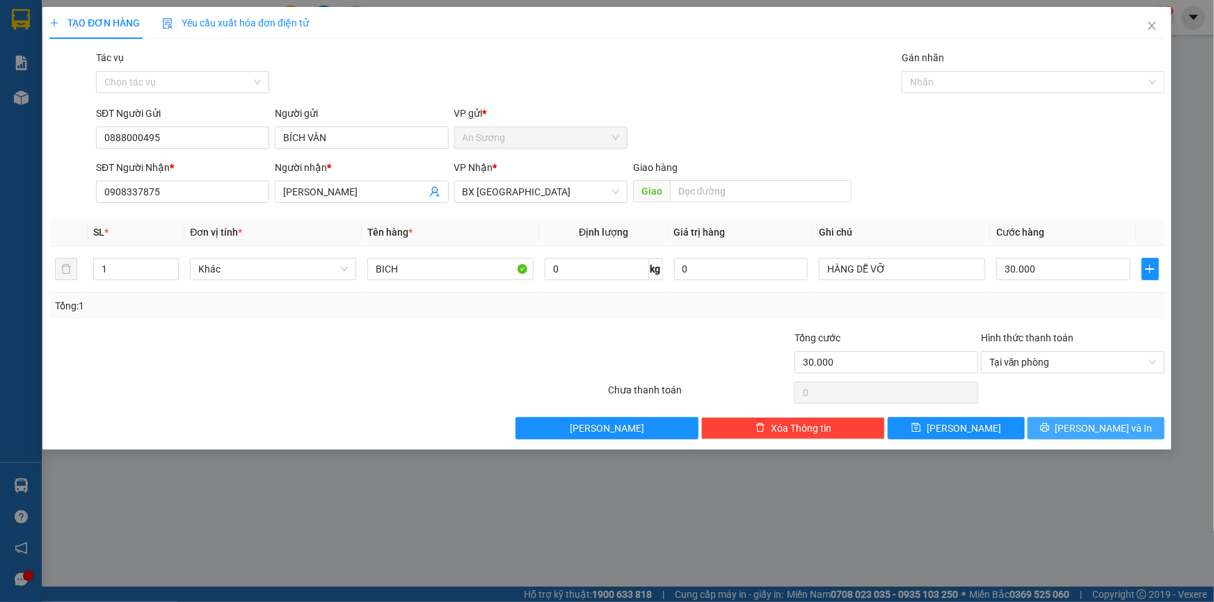
click at [1063, 427] on button "[PERSON_NAME] và In" at bounding box center [1096, 428] width 137 height 22
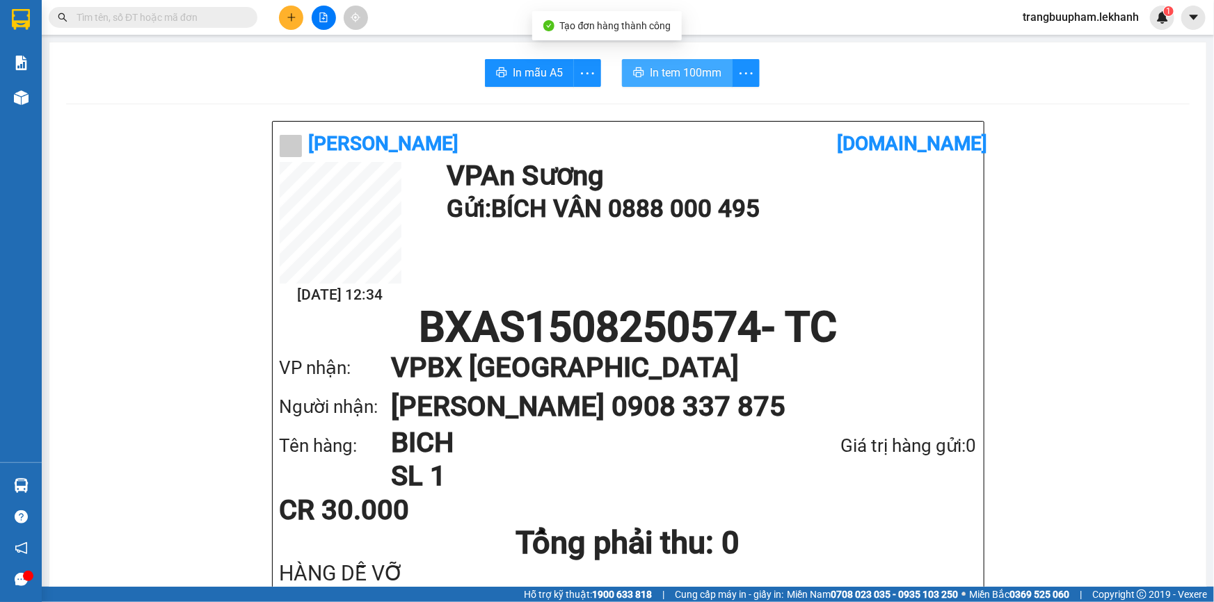
click at [685, 75] on span "In tem 100mm" at bounding box center [686, 72] width 72 height 17
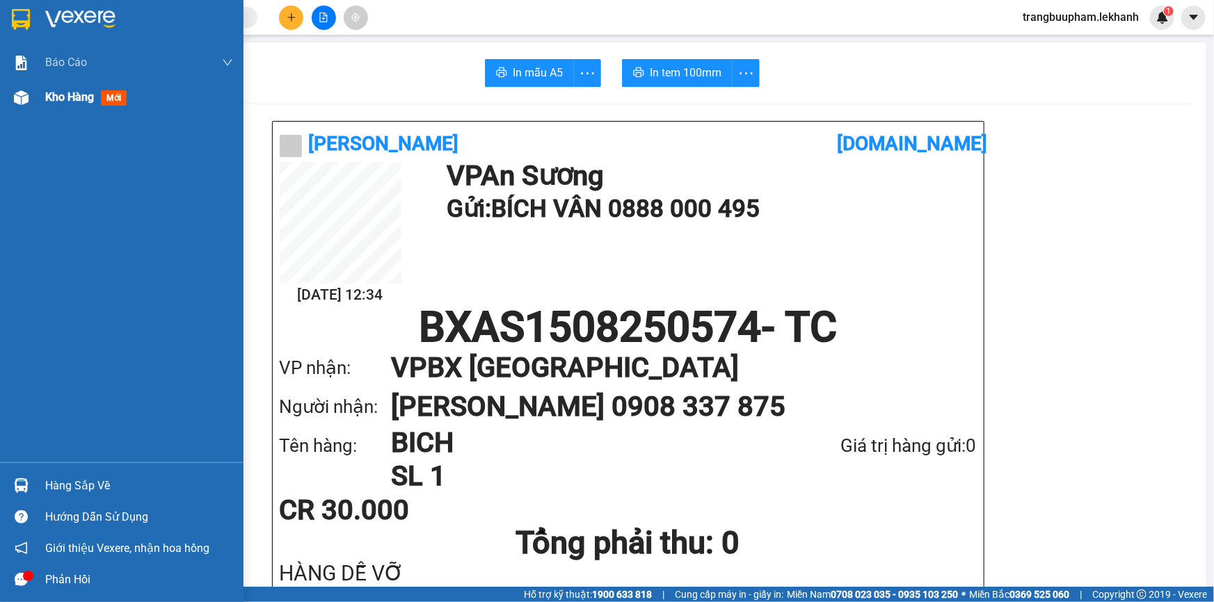
click at [49, 88] on div "Kho hàng mới" at bounding box center [139, 97] width 188 height 35
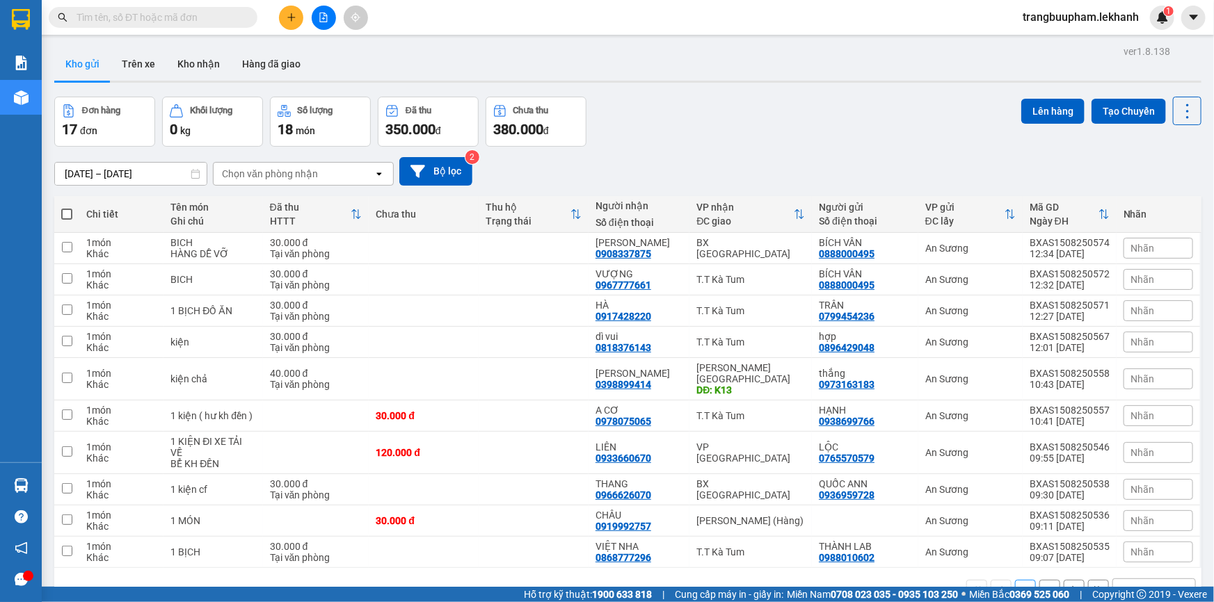
click at [280, 12] on button at bounding box center [291, 18] width 24 height 24
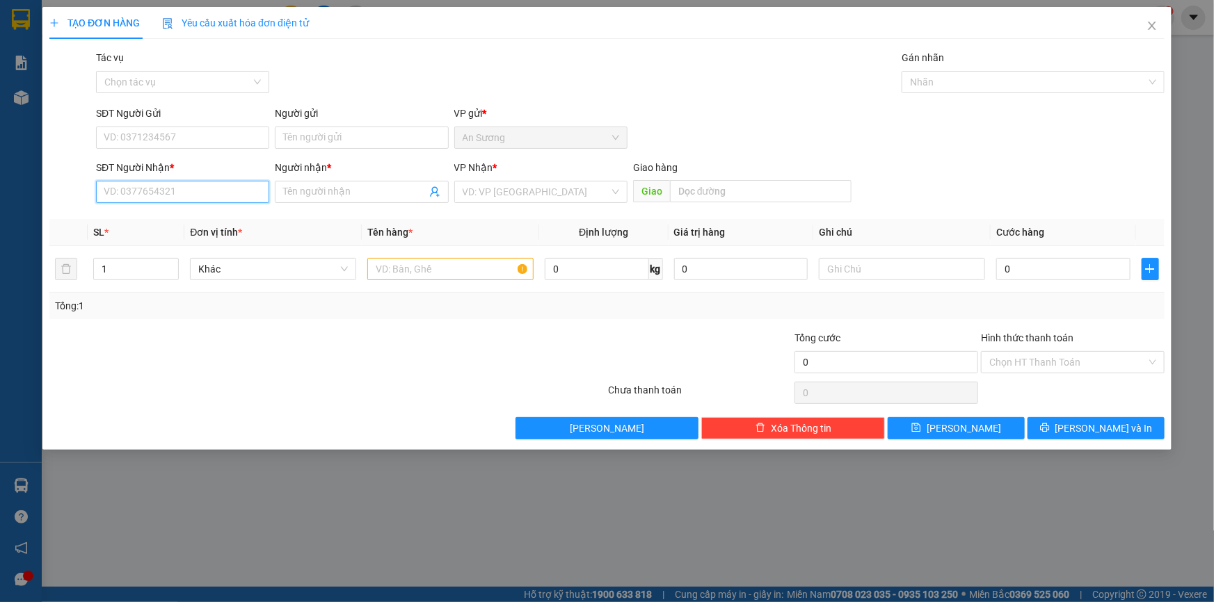
click at [192, 192] on input "SĐT Người Nhận *" at bounding box center [182, 192] width 173 height 22
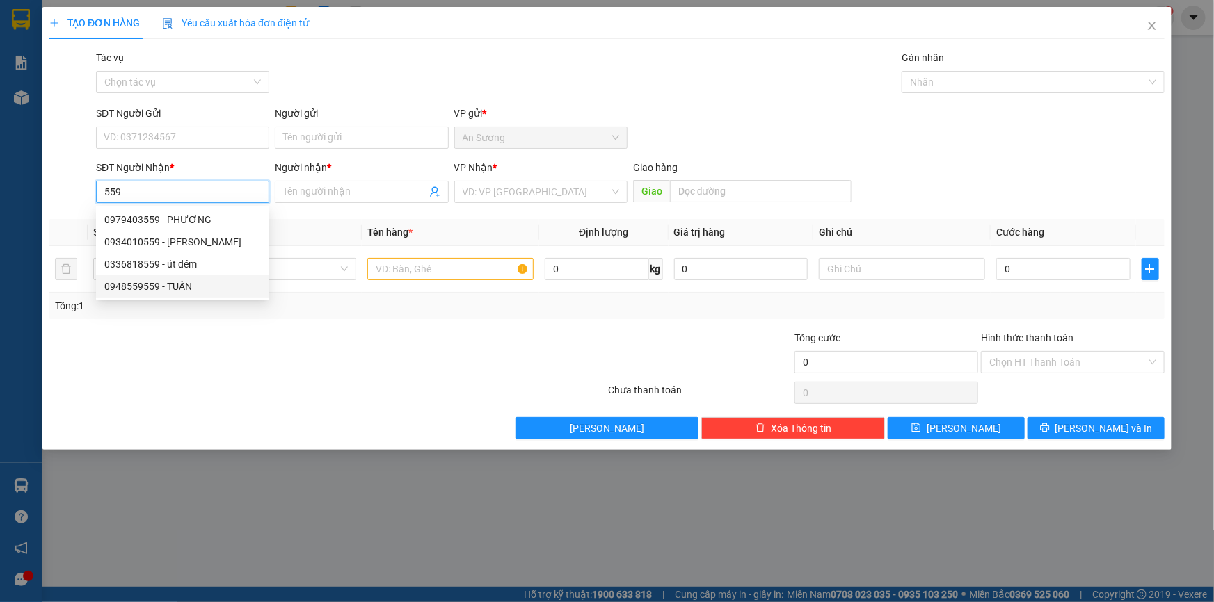
click at [150, 285] on div "0948559559 - TUẤN" at bounding box center [182, 286] width 157 height 15
type input "0948559559"
type input "TUẤN"
type input "30.000"
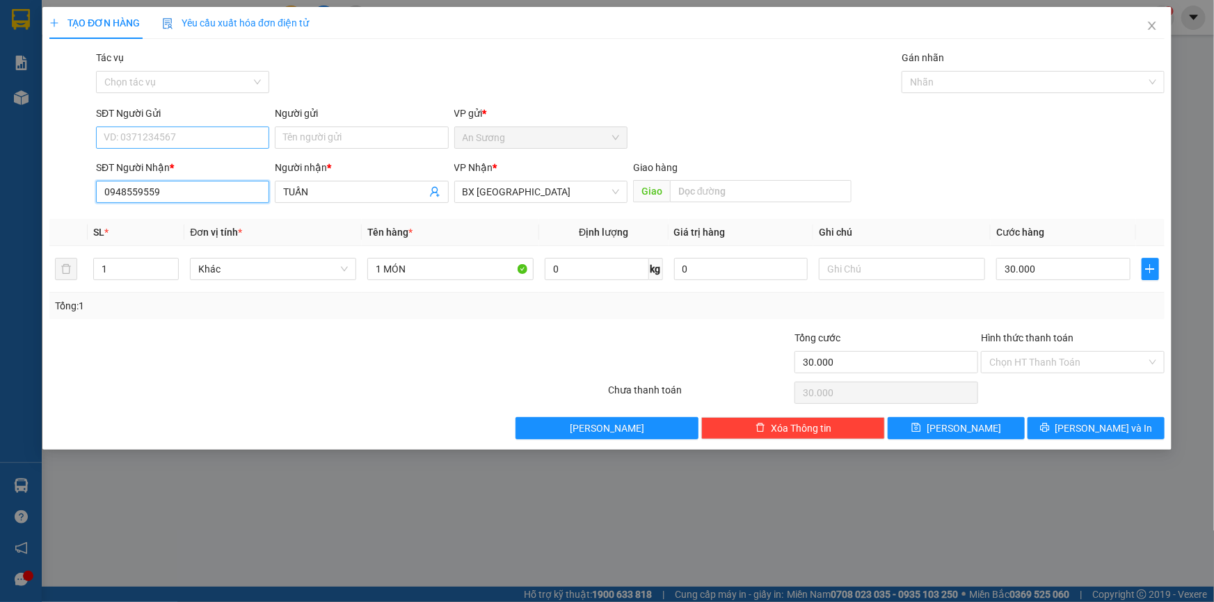
type input "0948559559"
click at [138, 140] on input "SĐT Người Gửi" at bounding box center [182, 138] width 173 height 22
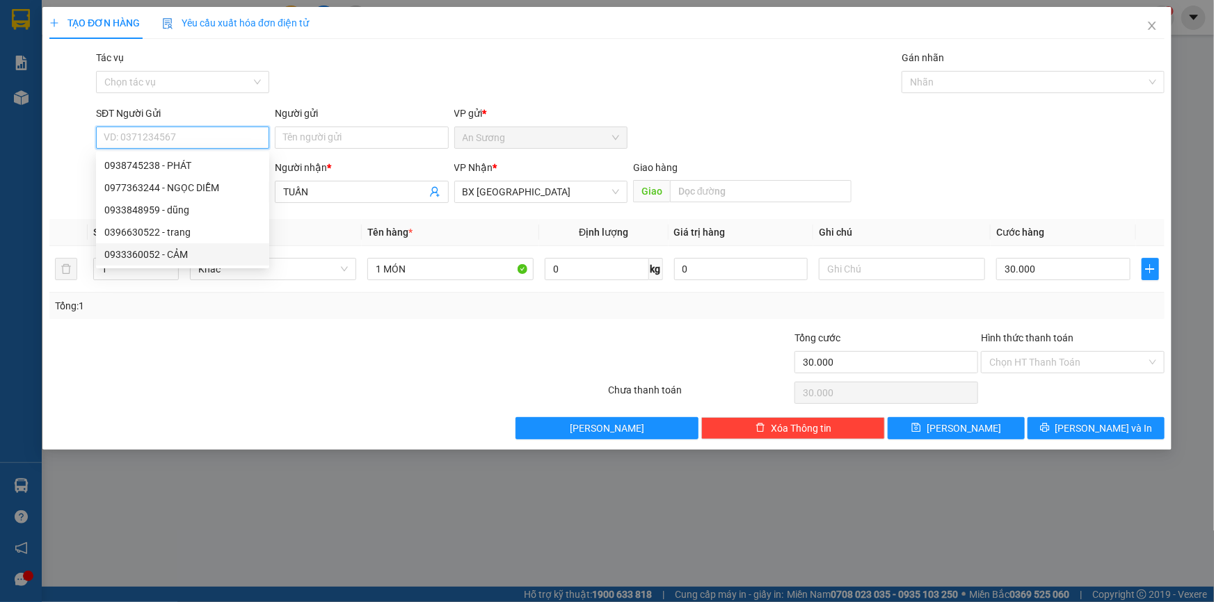
click at [177, 250] on div "0933360052 - CẢM" at bounding box center [182, 254] width 157 height 15
type input "0933360052"
type input "CẢM"
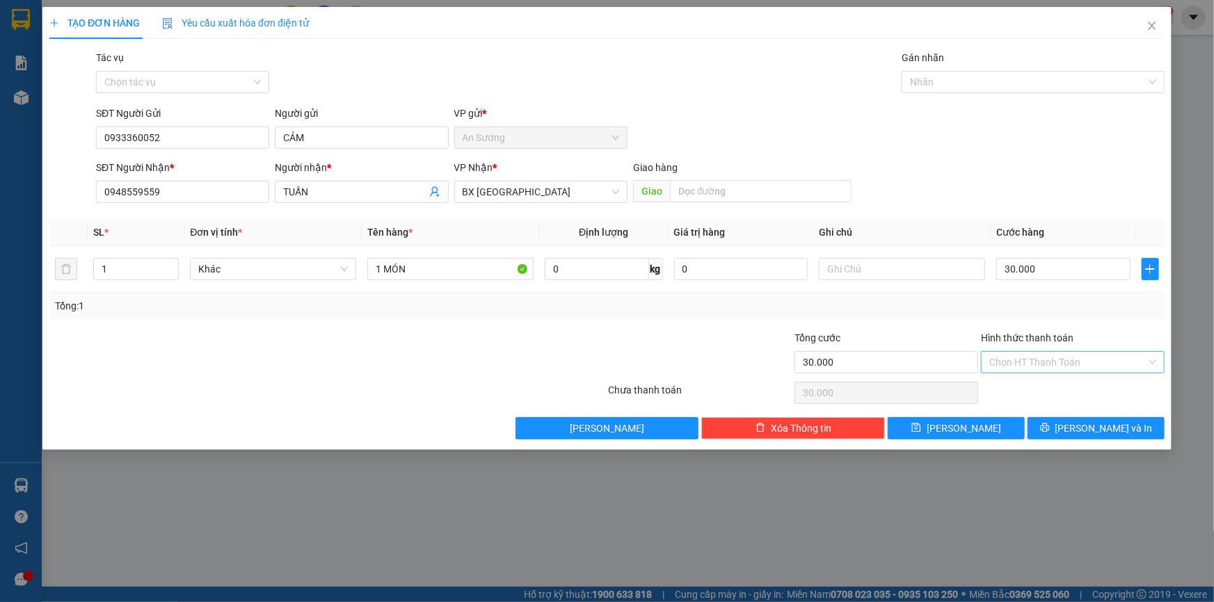
click at [1039, 362] on input "Hình thức thanh toán" at bounding box center [1067, 362] width 157 height 21
drag, startPoint x: 1035, startPoint y: 386, endPoint x: 1038, endPoint y: 397, distance: 11.0
click at [1035, 387] on div "Tại văn phòng" at bounding box center [1072, 389] width 167 height 15
type input "0"
click at [1050, 426] on icon "printer" at bounding box center [1045, 428] width 10 height 10
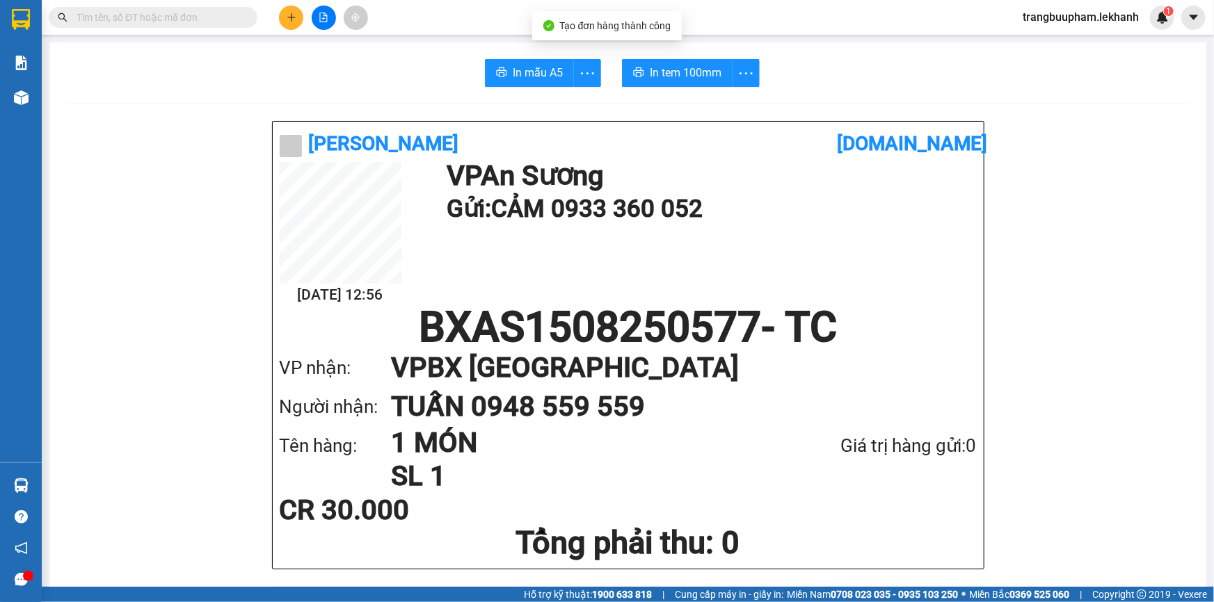
click at [666, 65] on span "In tem 100mm" at bounding box center [686, 72] width 72 height 17
click at [289, 13] on icon "plus" at bounding box center [292, 18] width 10 height 10
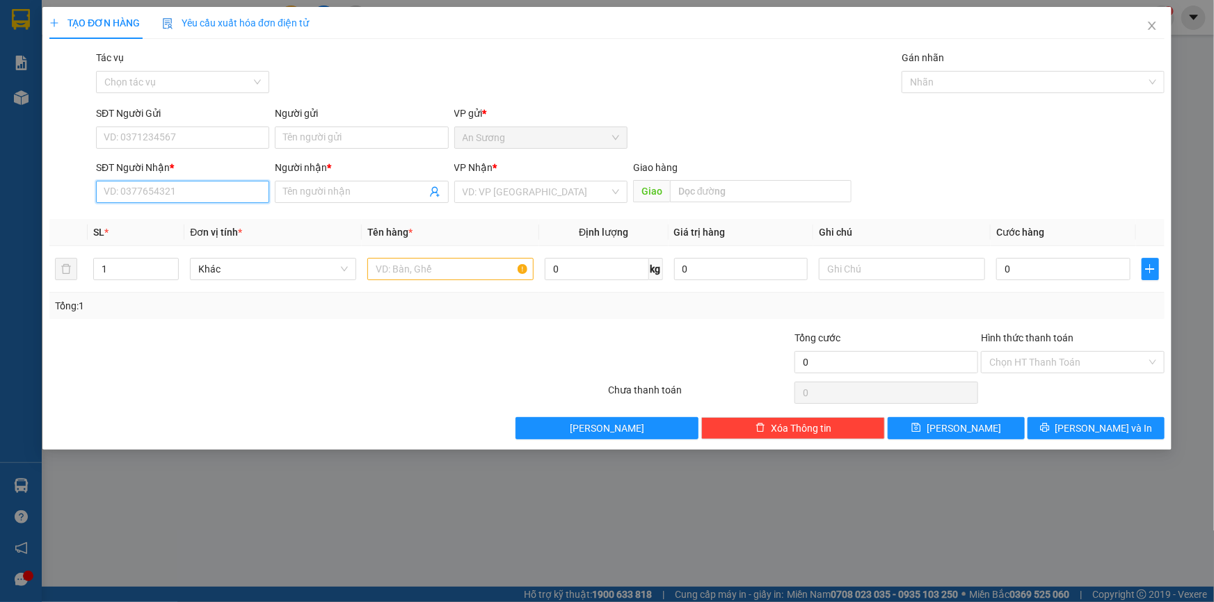
click at [216, 188] on input "SĐT Người Nhận *" at bounding box center [182, 192] width 173 height 22
click at [184, 215] on div "0354061907 - CHI" at bounding box center [182, 219] width 157 height 15
type input "0354061907"
type input "CHI"
type input "30.000"
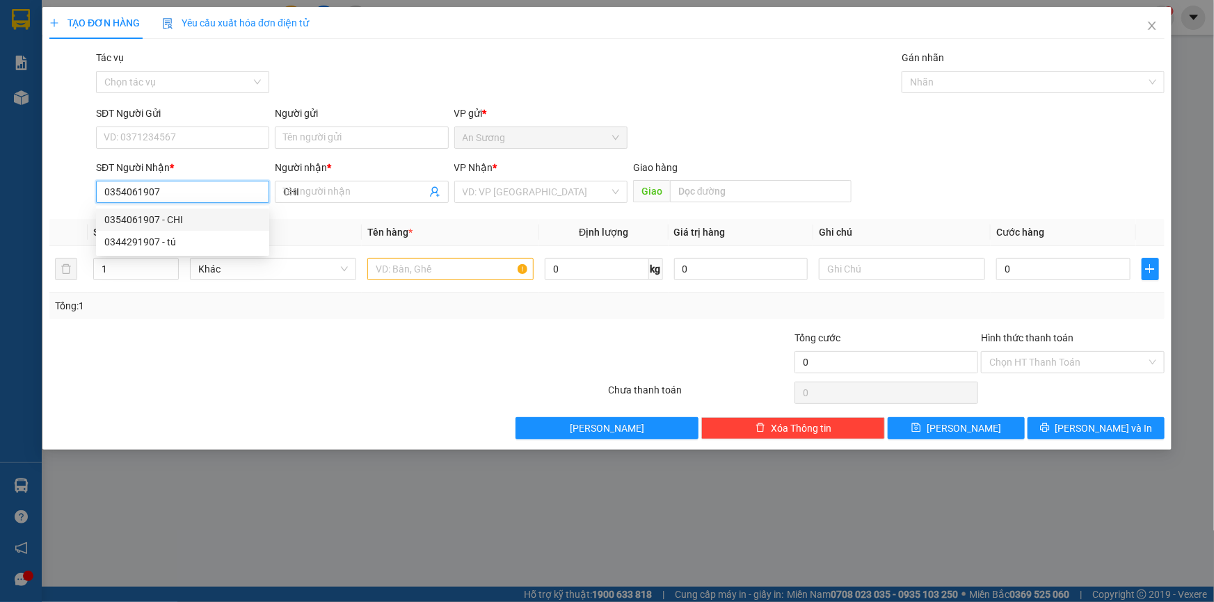
type input "30.000"
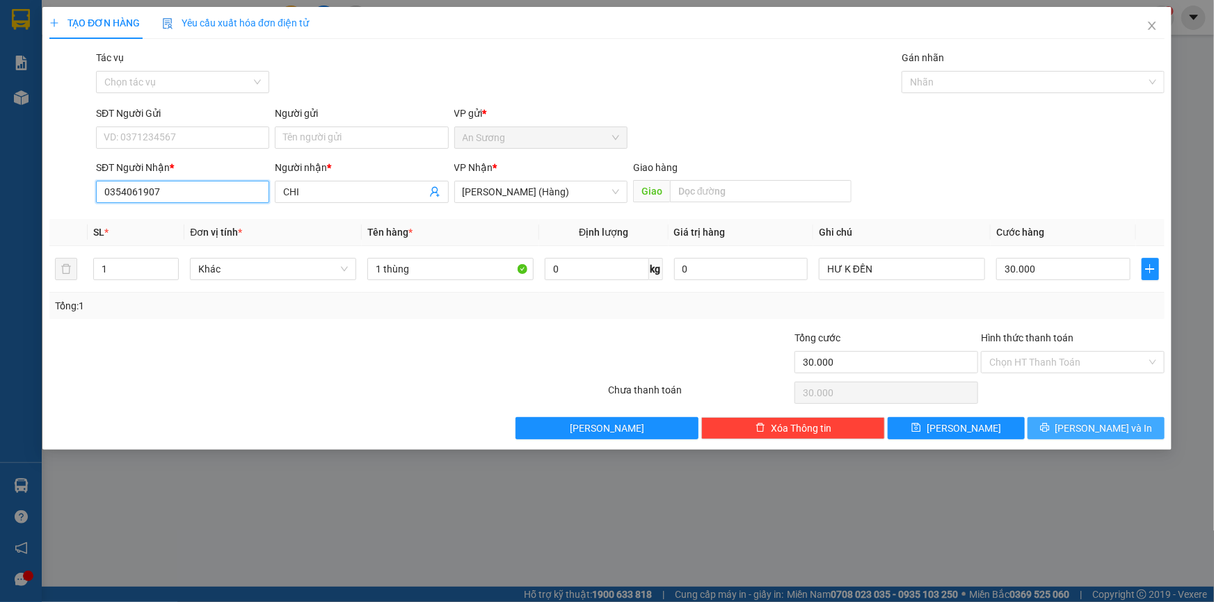
type input "0354061907"
click at [1058, 424] on button "[PERSON_NAME] và In" at bounding box center [1096, 428] width 137 height 22
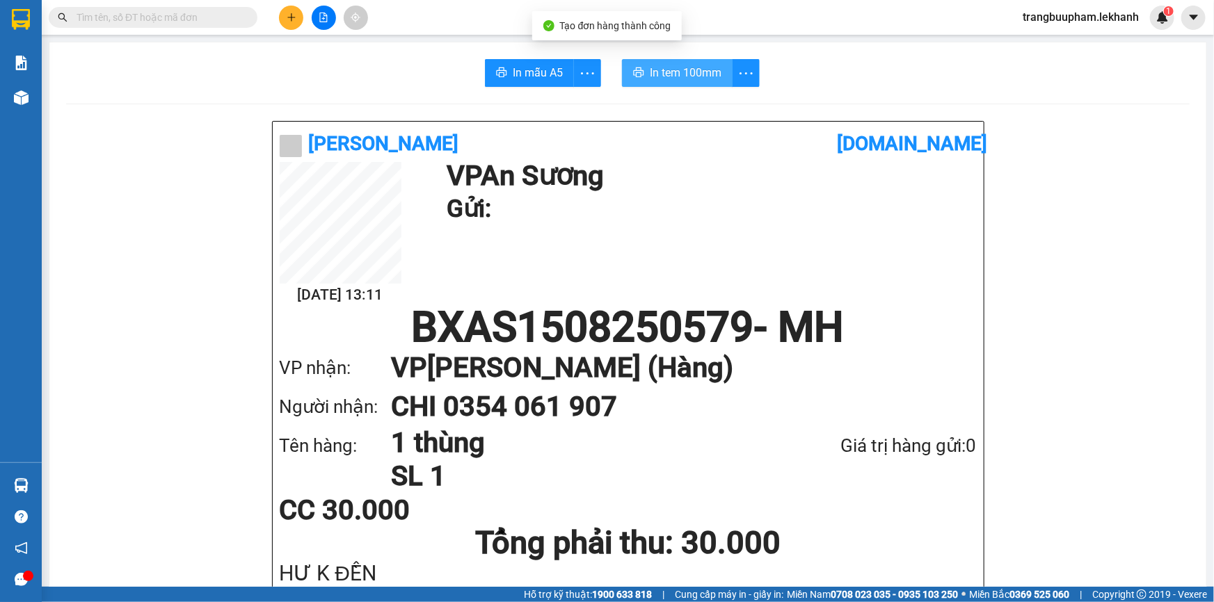
click at [652, 83] on button "In tem 100mm" at bounding box center [677, 73] width 111 height 28
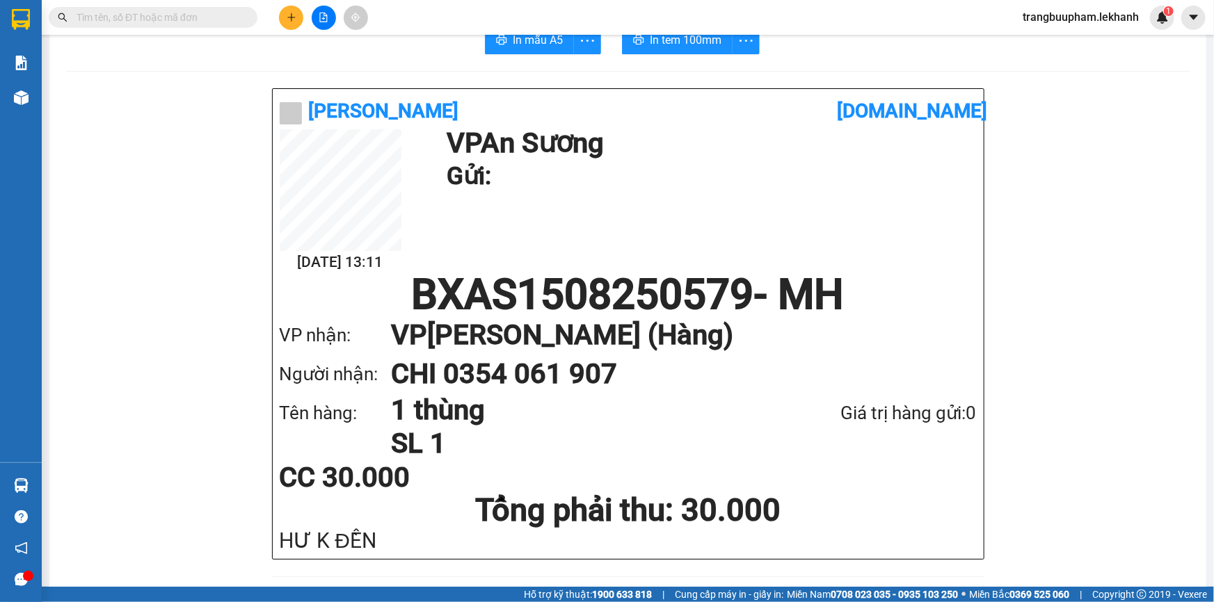
scroll to position [63, 0]
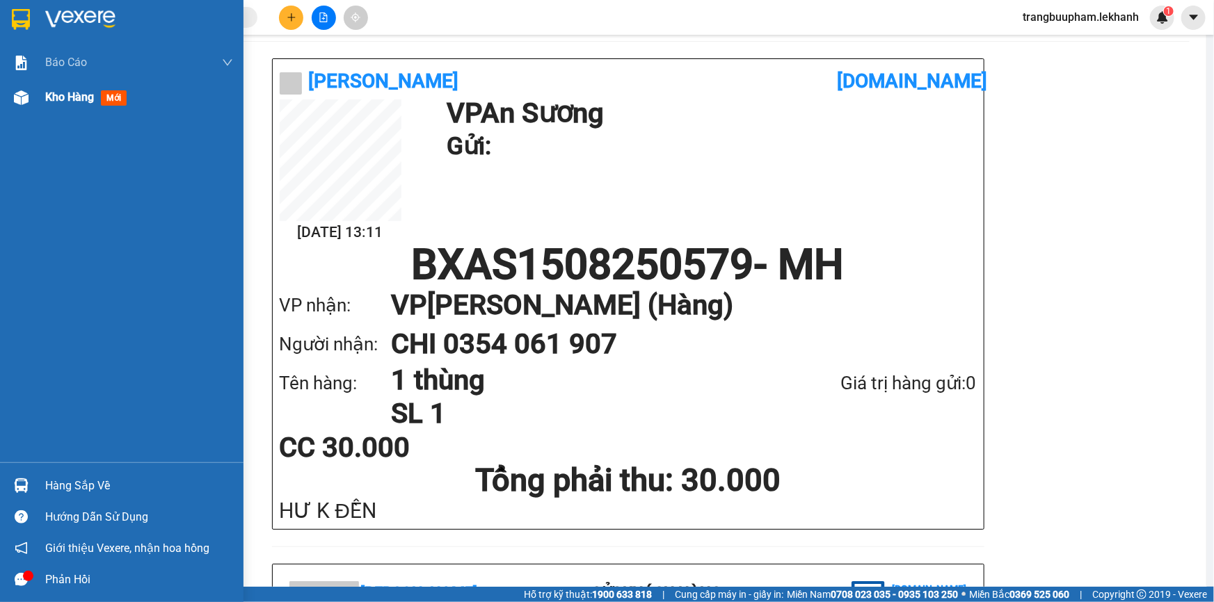
click at [77, 100] on span "Kho hàng" at bounding box center [69, 96] width 49 height 13
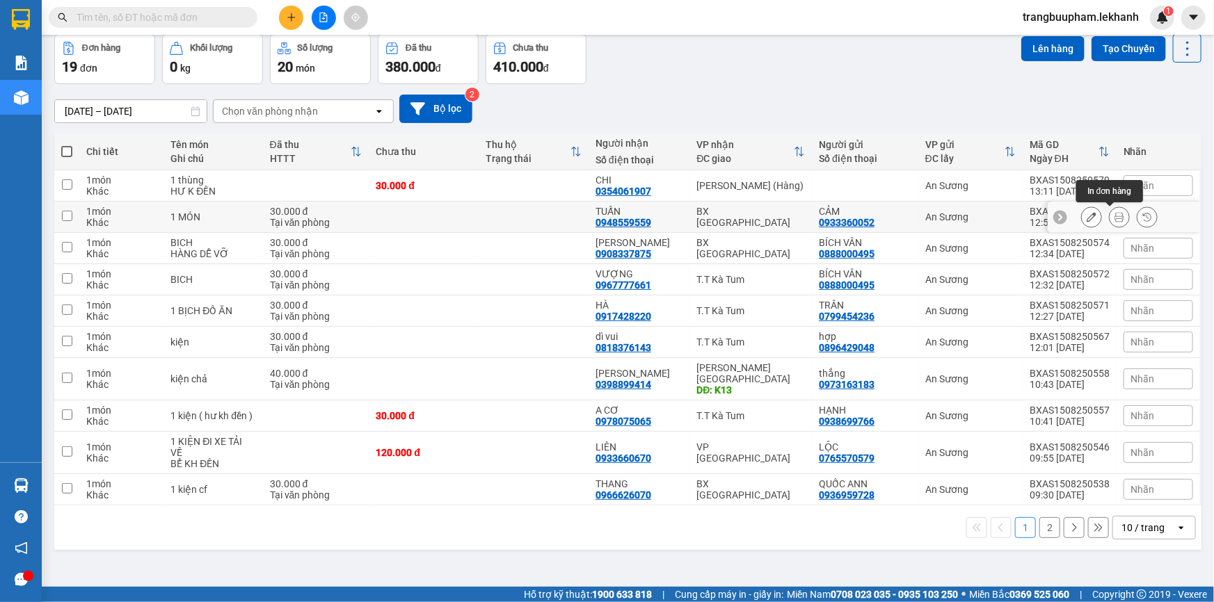
click at [1115, 214] on icon at bounding box center [1120, 217] width 10 height 10
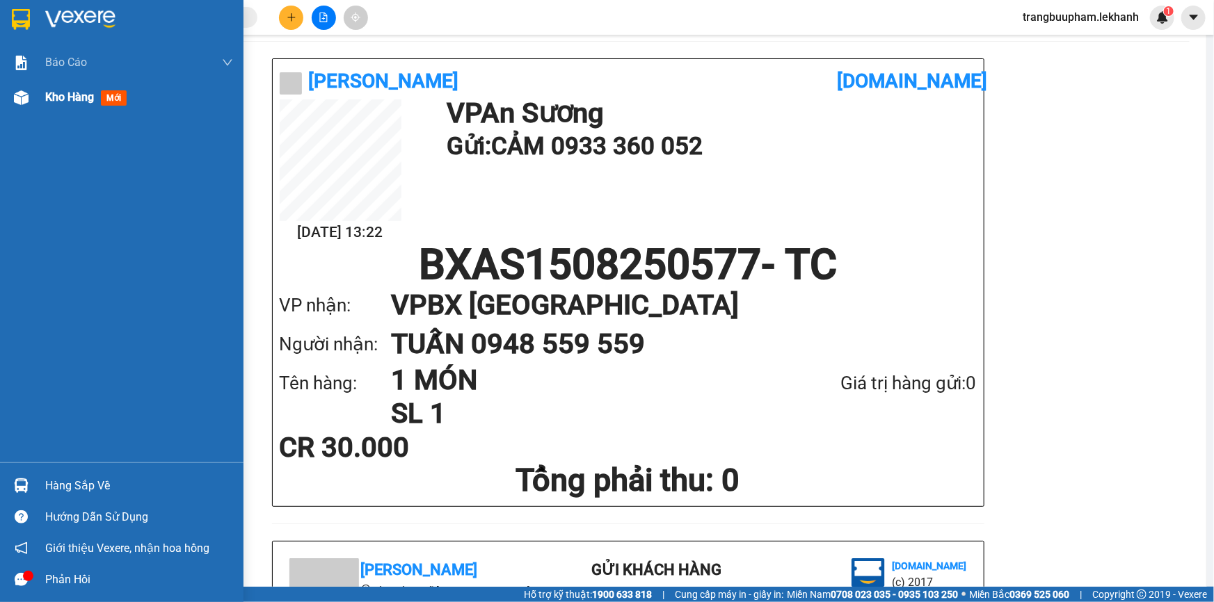
click at [97, 95] on div "Kho hàng mới" at bounding box center [88, 96] width 87 height 17
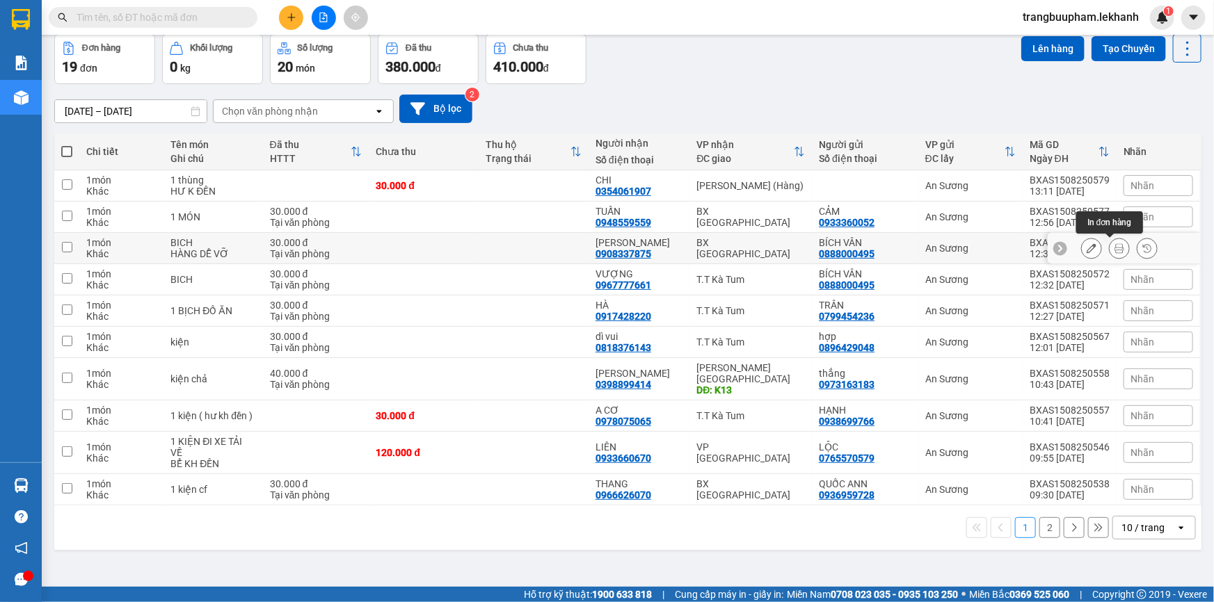
click at [1115, 249] on icon at bounding box center [1120, 249] width 10 height 10
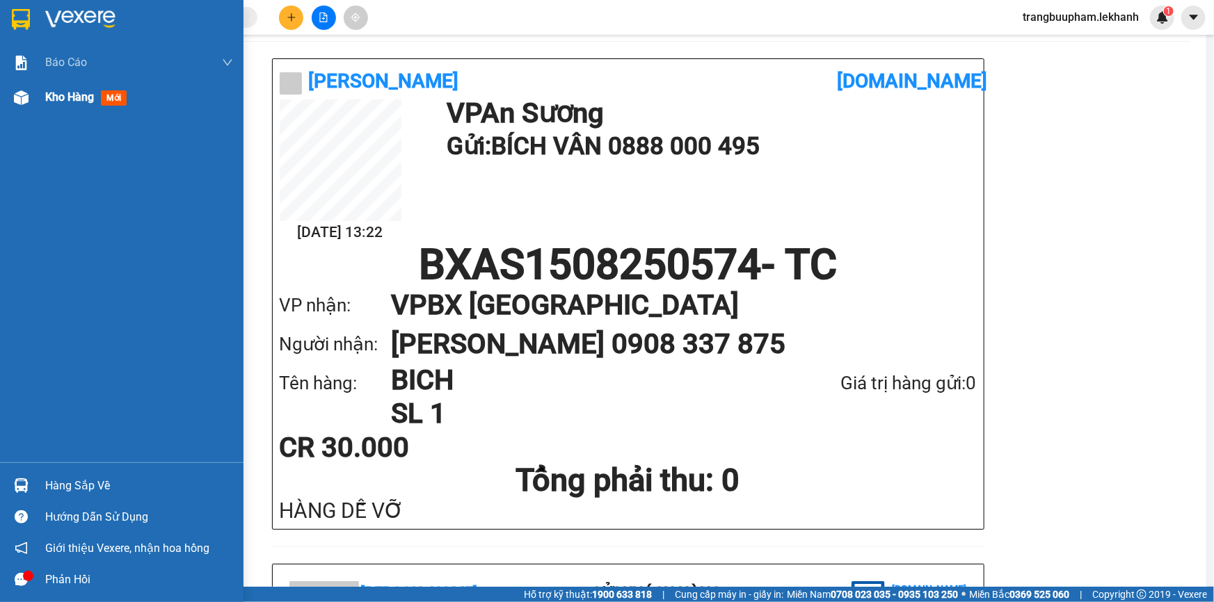
click at [68, 97] on span "Kho hàng" at bounding box center [69, 96] width 49 height 13
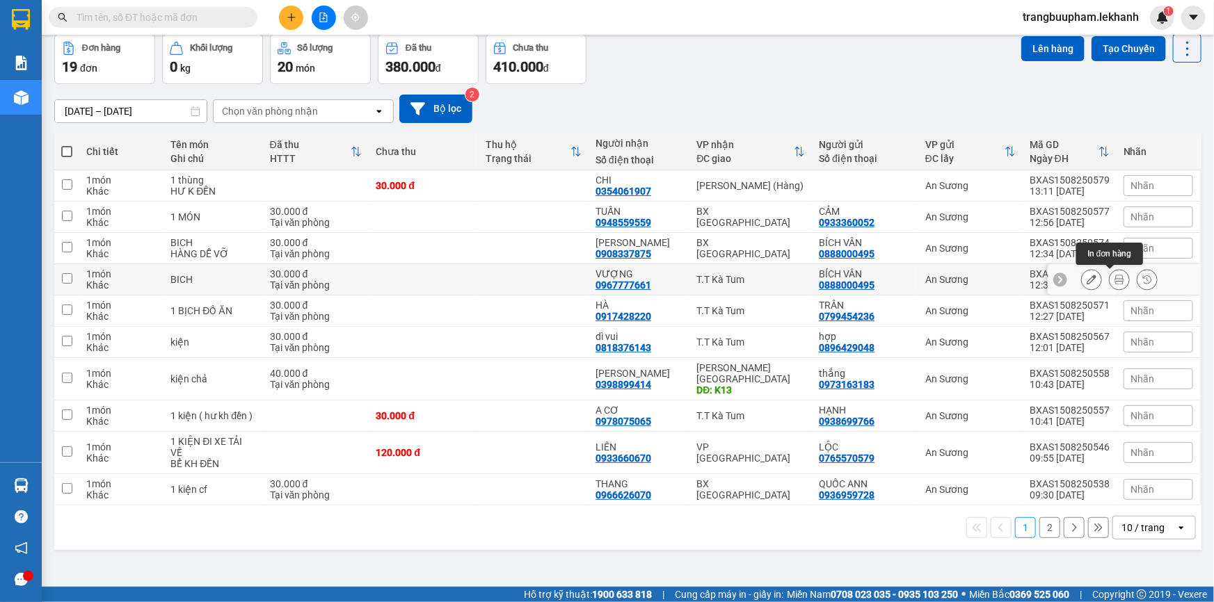
click at [1115, 281] on icon at bounding box center [1120, 280] width 10 height 10
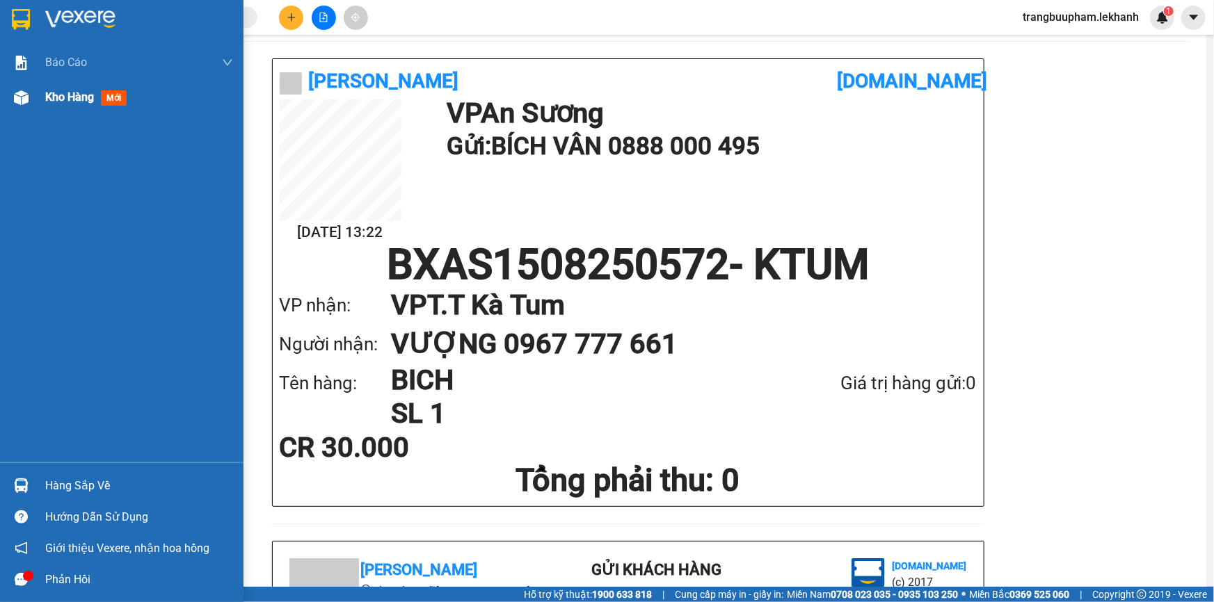
click at [38, 96] on div "Kho hàng mới" at bounding box center [122, 97] width 244 height 35
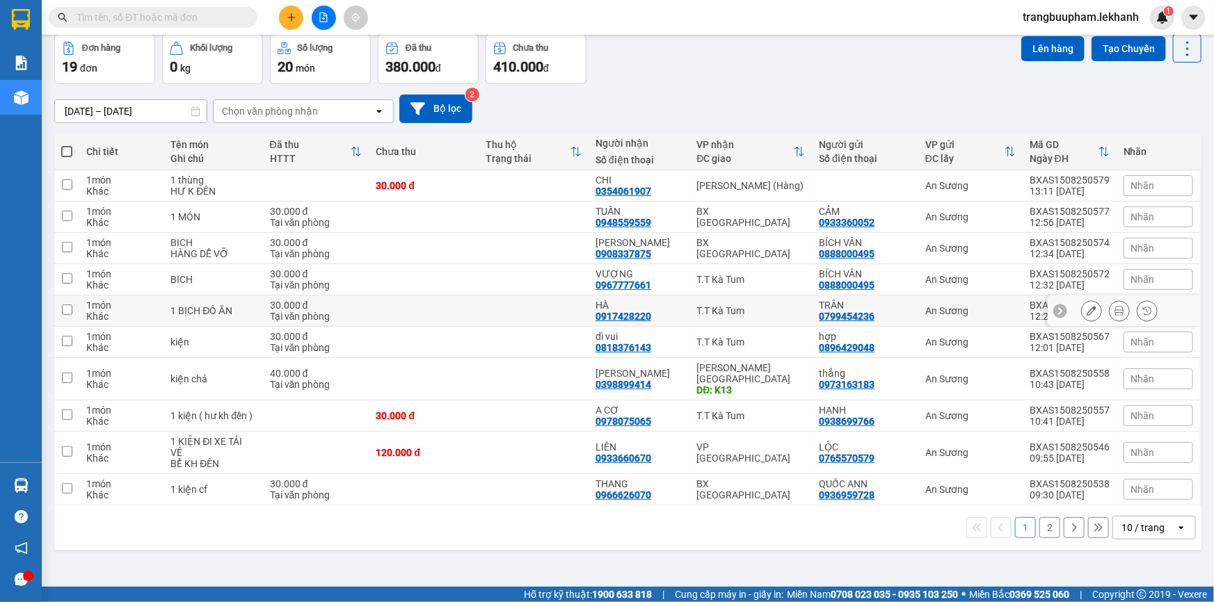
click at [1115, 312] on icon at bounding box center [1120, 311] width 10 height 10
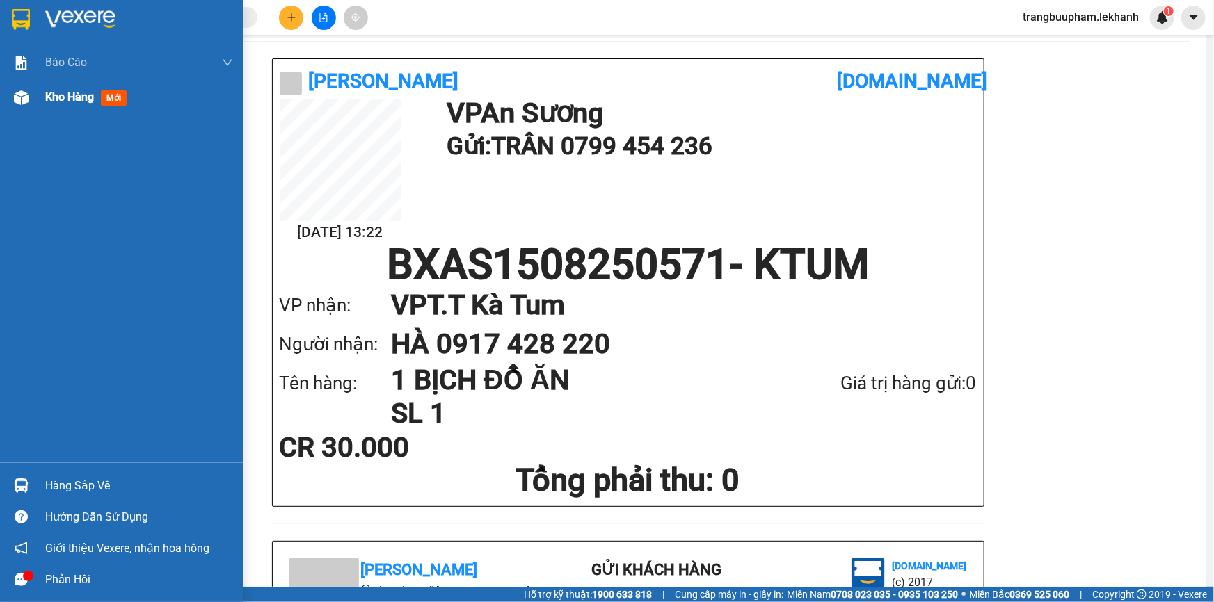
click at [63, 102] on span "Kho hàng" at bounding box center [69, 96] width 49 height 13
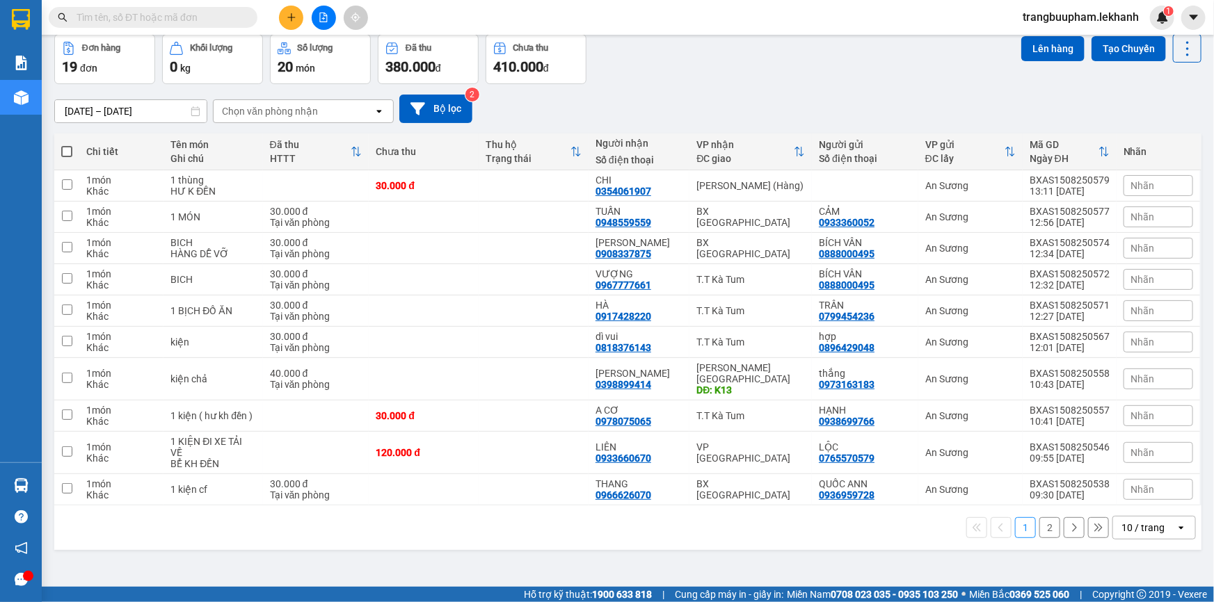
click at [285, 12] on button at bounding box center [291, 18] width 24 height 24
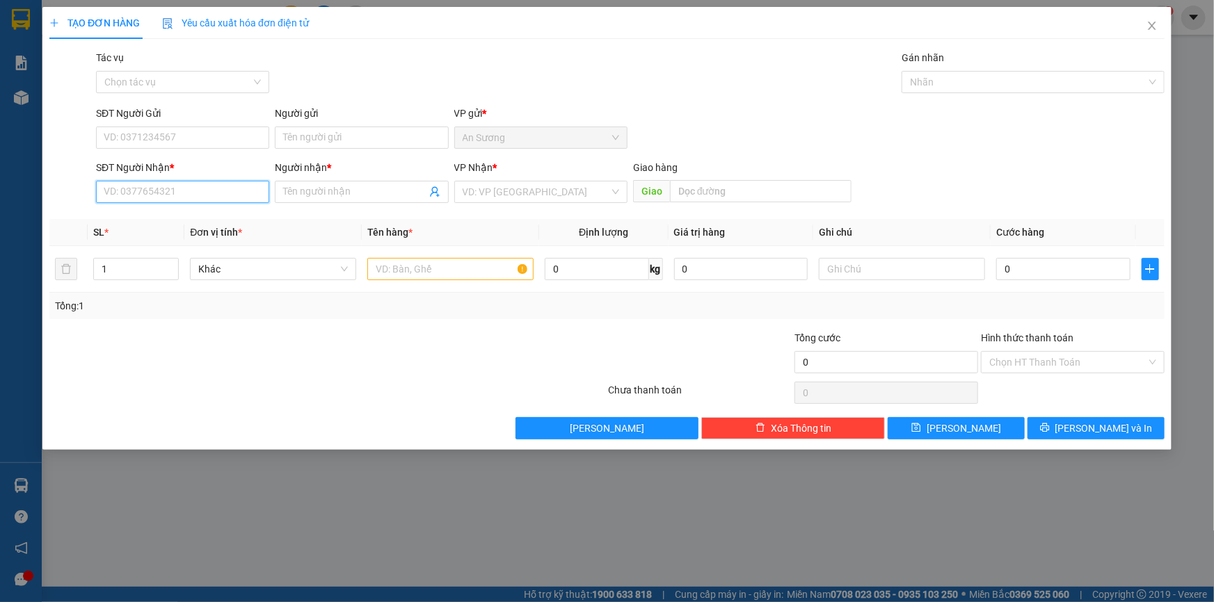
click at [173, 198] on input "SĐT Người Nhận *" at bounding box center [182, 192] width 173 height 22
type input "0962680989"
click at [328, 181] on span at bounding box center [361, 192] width 173 height 22
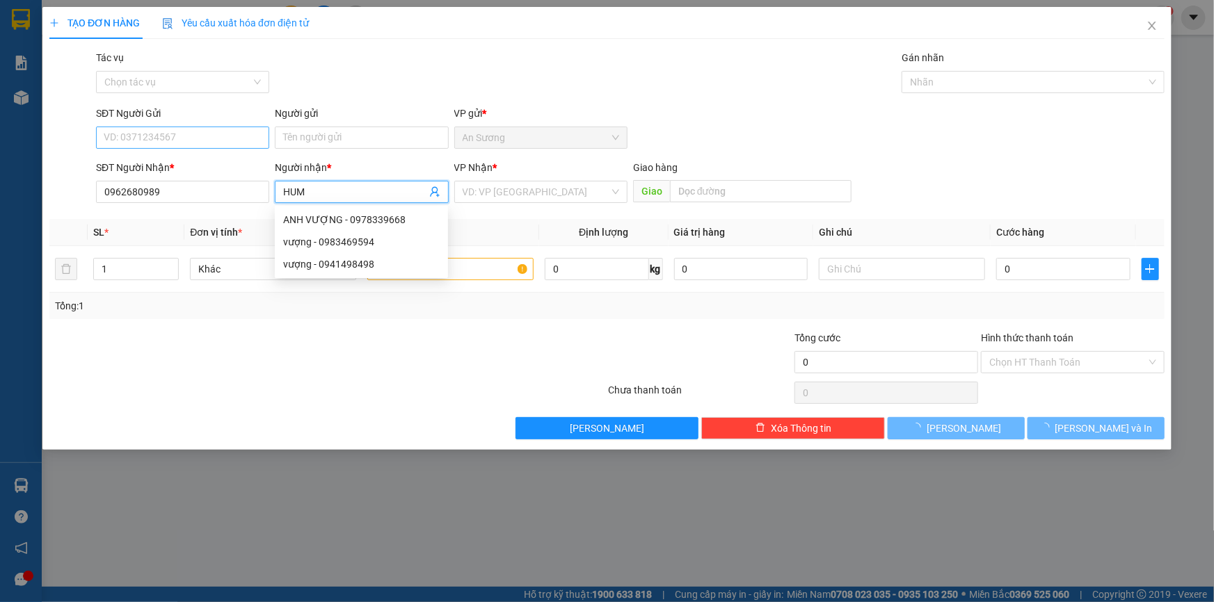
type input "HUM"
click at [183, 134] on input "SĐT Người Gửi" at bounding box center [182, 138] width 173 height 22
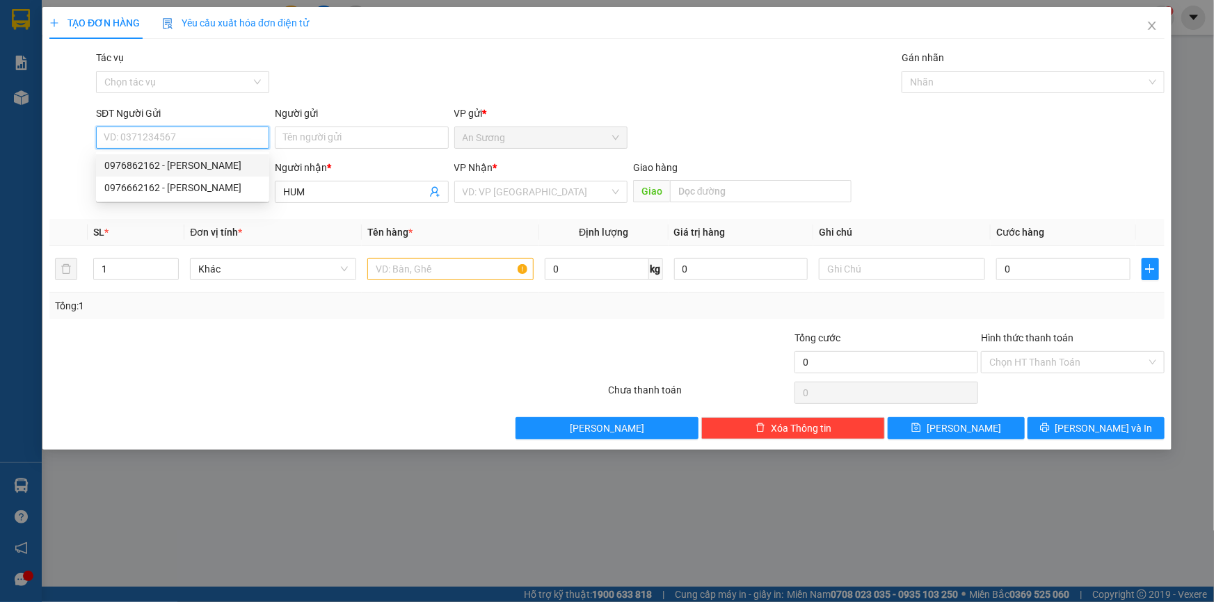
click at [186, 166] on div "0976862162 - [PERSON_NAME]" at bounding box center [182, 165] width 157 height 15
type input "0976862162"
type input "[PERSON_NAME]"
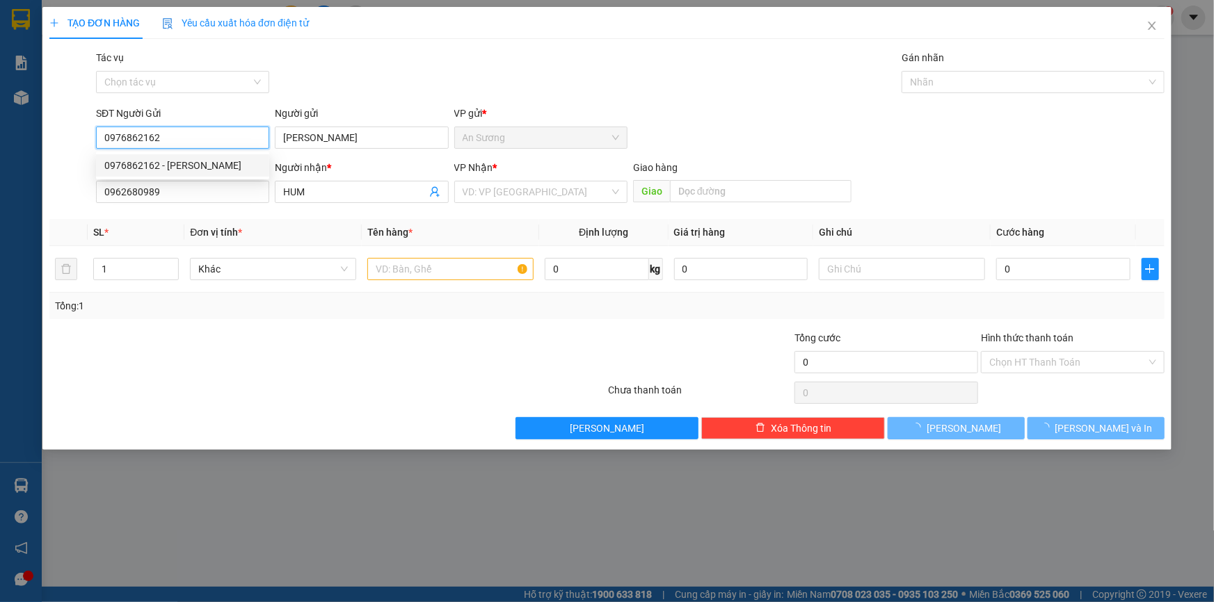
type input "30.000"
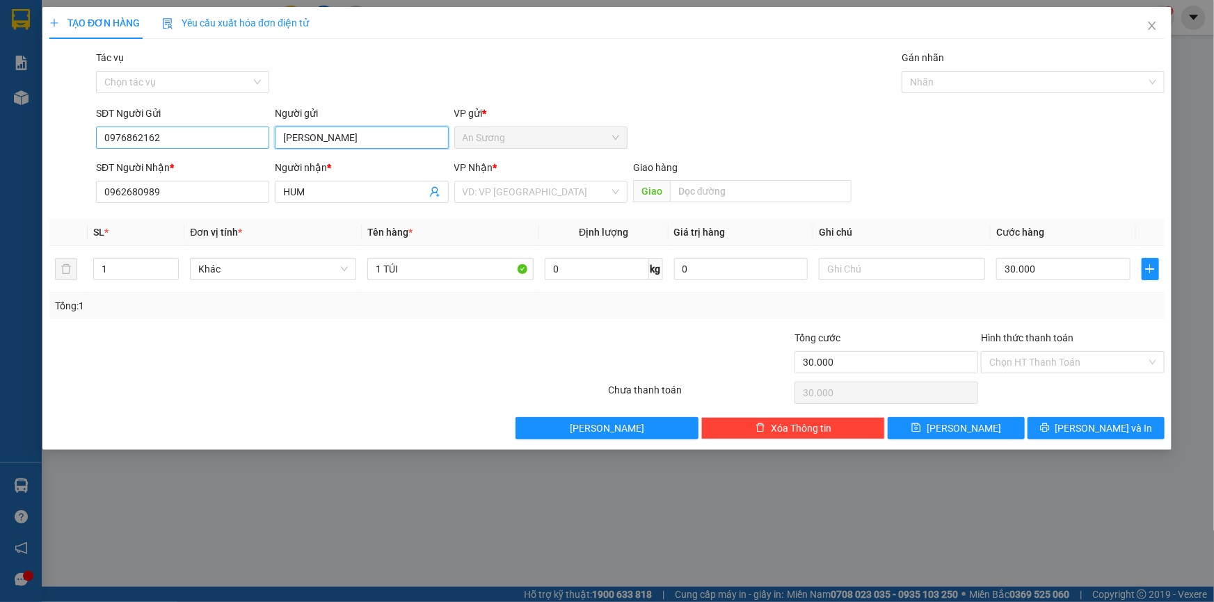
drag, startPoint x: 315, startPoint y: 142, endPoint x: 258, endPoint y: 143, distance: 57.1
click at [260, 145] on div "SĐT Người Gửi 0976862162 Người gửi [PERSON_NAME] VP gửi * [PERSON_NAME]" at bounding box center [630, 130] width 1074 height 49
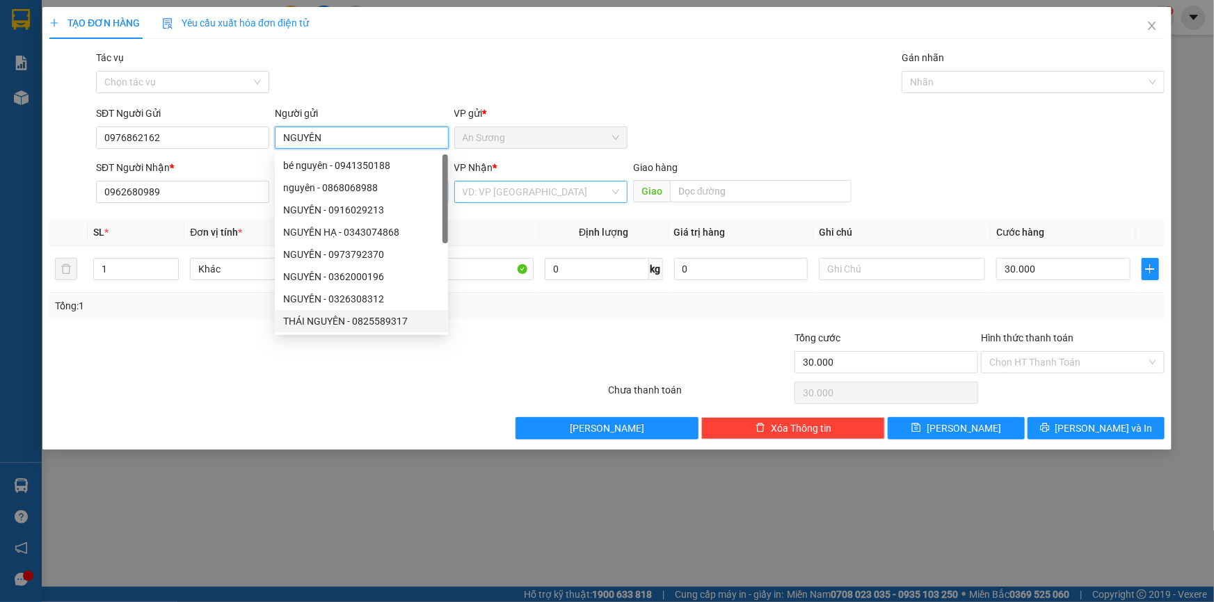
type input "NGUYÊN"
click at [536, 184] on input "search" at bounding box center [536, 192] width 147 height 21
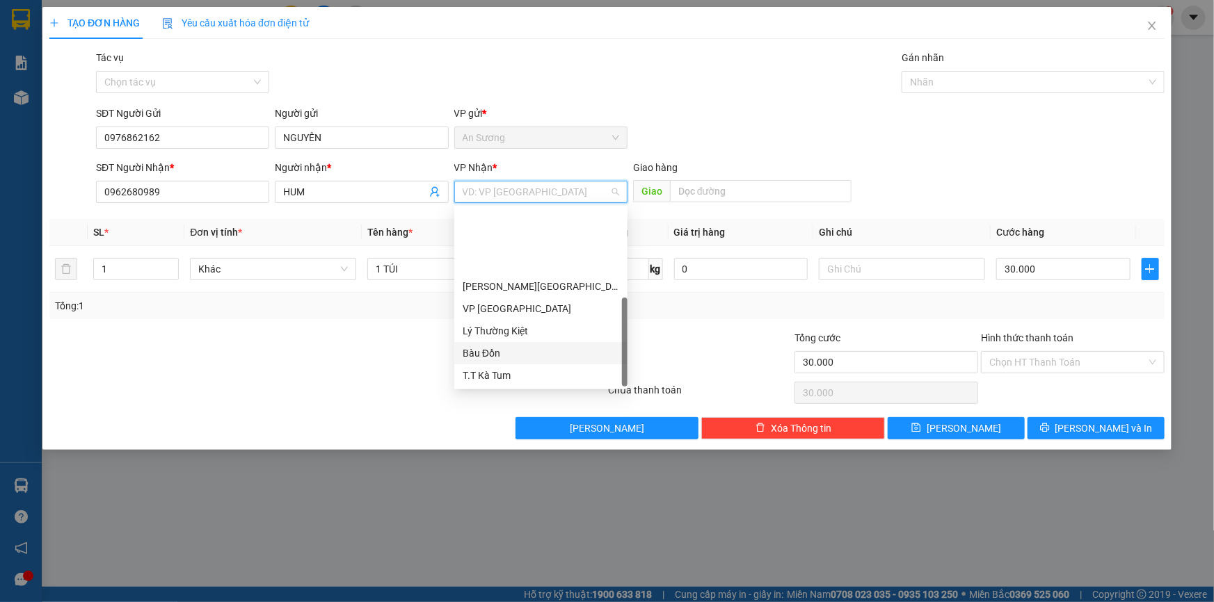
scroll to position [88, 0]
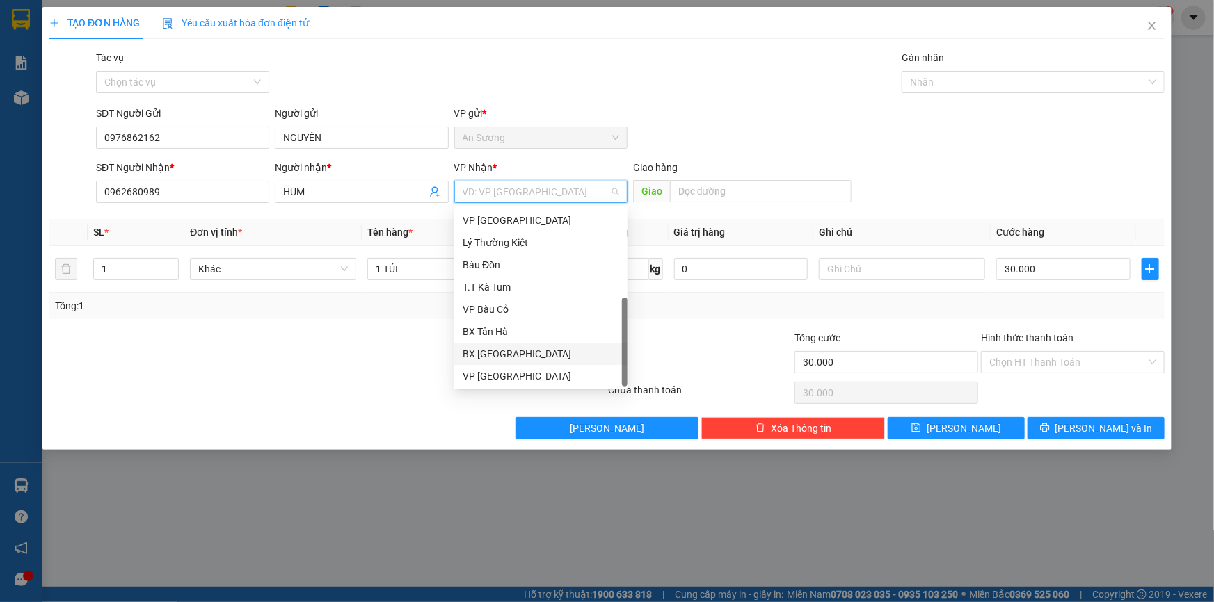
click at [488, 358] on div "BX [GEOGRAPHIC_DATA]" at bounding box center [541, 353] width 157 height 15
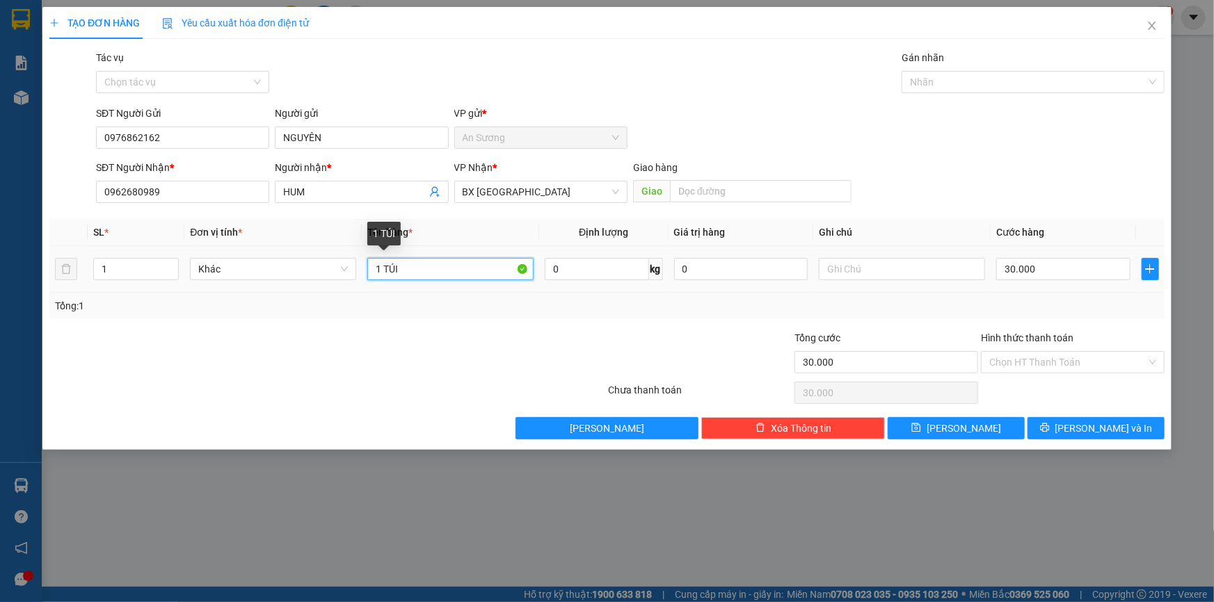
drag, startPoint x: 399, startPoint y: 260, endPoint x: 383, endPoint y: 259, distance: 16.8
click at [383, 259] on input "1 TÚI" at bounding box center [450, 269] width 166 height 22
type input "1 THÙNG"
click at [1016, 356] on input "Hình thức thanh toán" at bounding box center [1067, 362] width 157 height 21
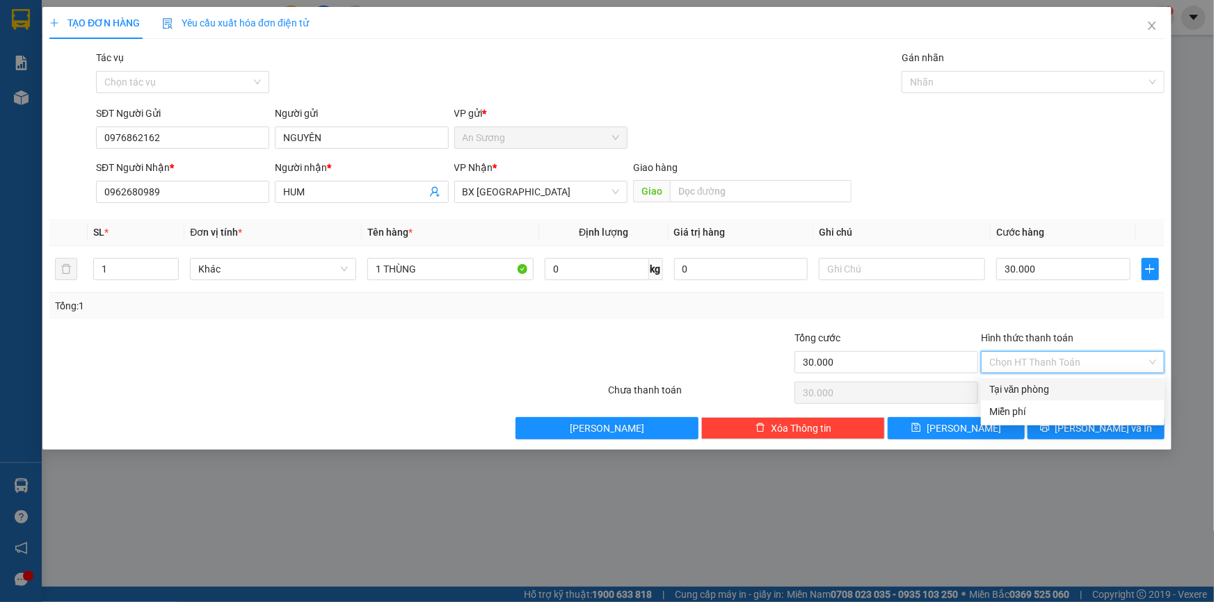
click at [1019, 390] on div "Tại văn phòng" at bounding box center [1072, 389] width 167 height 15
type input "0"
click at [1053, 423] on button "[PERSON_NAME] và In" at bounding box center [1096, 428] width 137 height 22
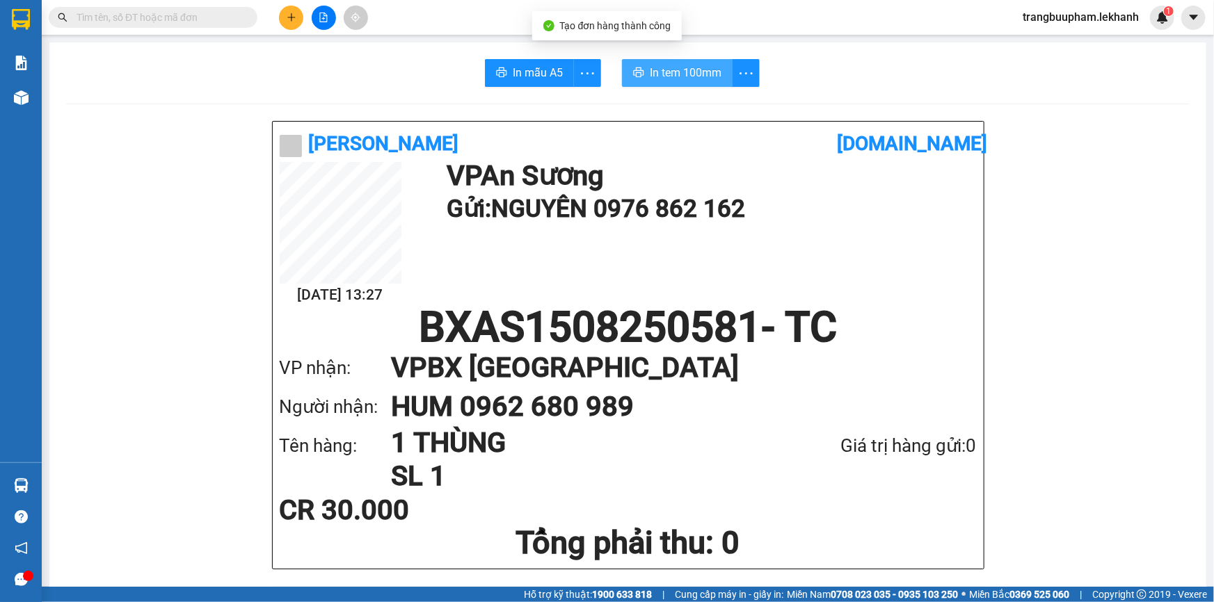
click at [686, 65] on span "In tem 100mm" at bounding box center [686, 72] width 72 height 17
click at [287, 19] on icon "plus" at bounding box center [292, 18] width 10 height 10
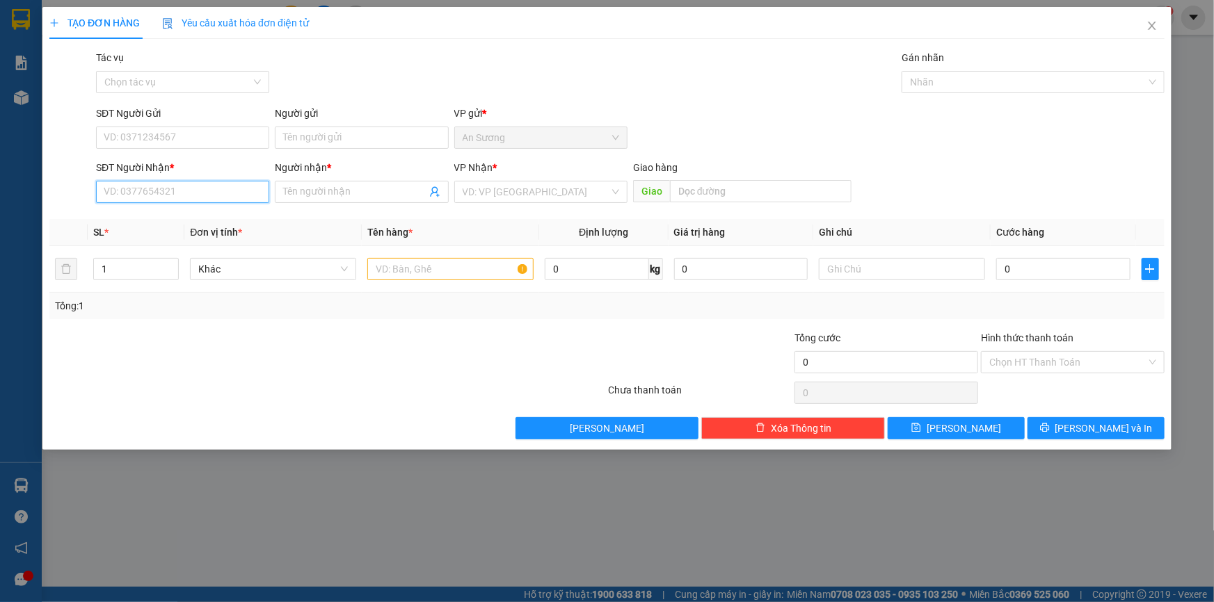
click at [211, 202] on input "SĐT Người Nhận *" at bounding box center [182, 192] width 173 height 22
drag, startPoint x: 152, startPoint y: 191, endPoint x: 25, endPoint y: 186, distance: 127.4
click at [25, 186] on div "TẠO ĐƠN HÀNG Yêu cầu xuất hóa đơn điện tử Transit Pickup Surcharge Ids Transit …" at bounding box center [607, 301] width 1214 height 602
type input "3"
click at [100, 136] on input "SĐT Người Gửi" at bounding box center [182, 138] width 173 height 22
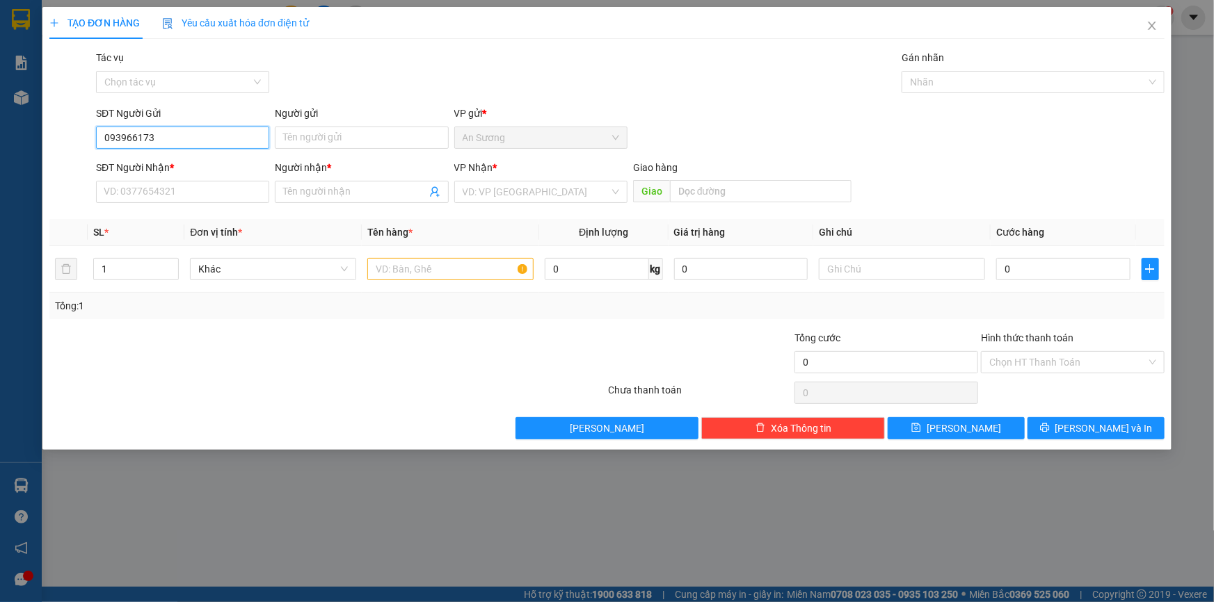
type input "0939661736"
click at [146, 164] on div "0939661736 - đạt" at bounding box center [182, 165] width 157 height 15
type input "đạt"
type input "0366454453"
type input "hường"
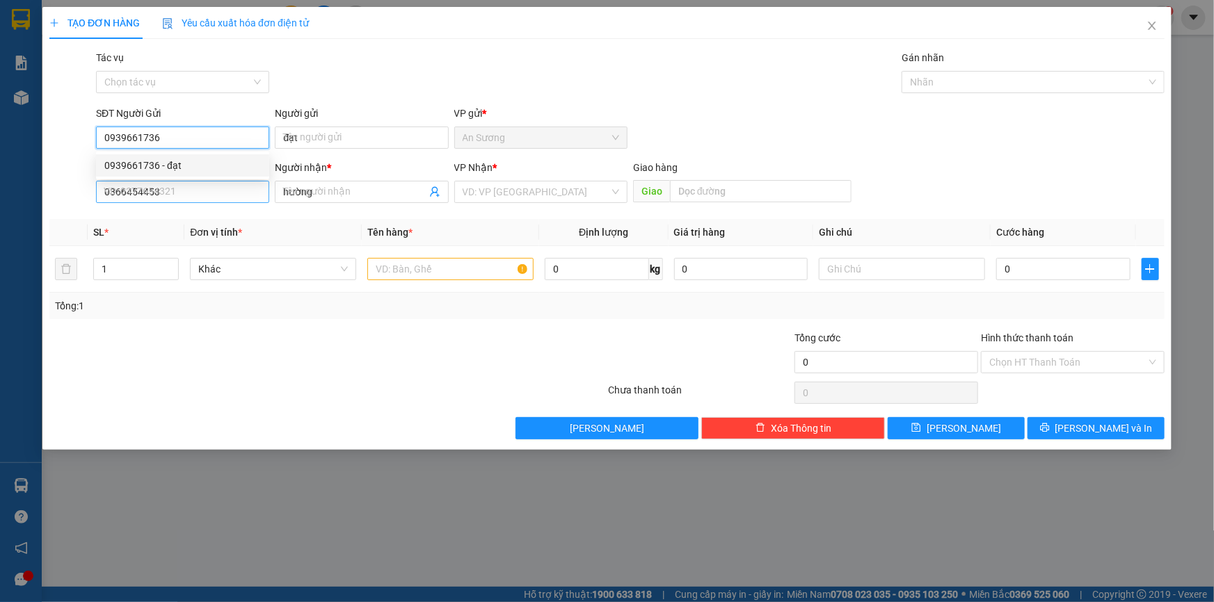
type input "40.000"
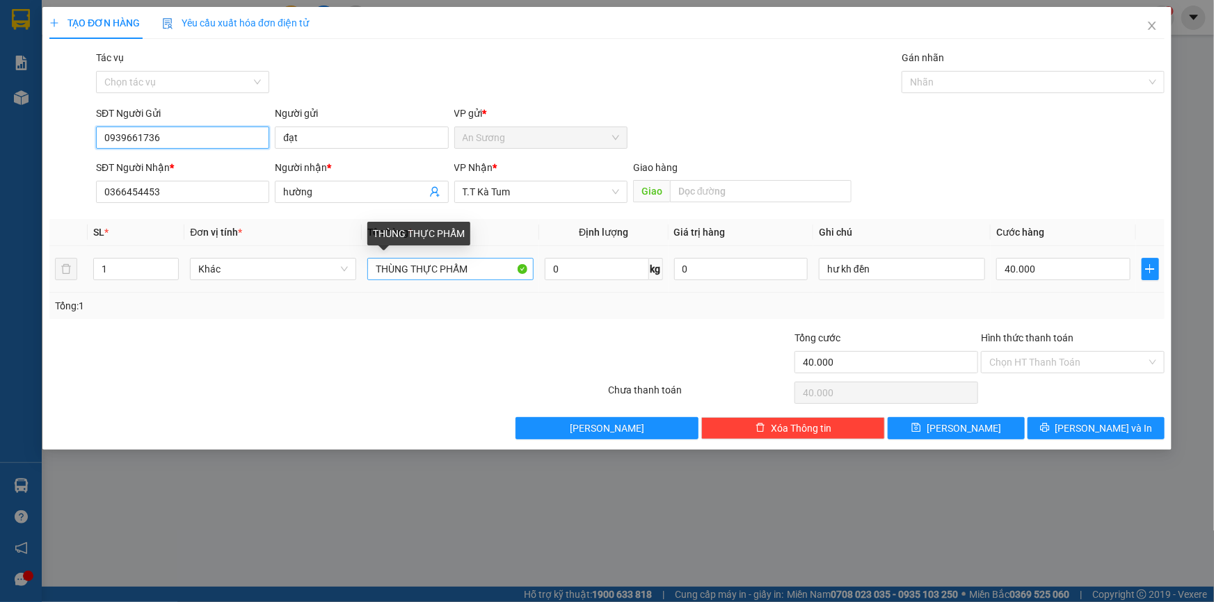
type input "0939661736"
drag, startPoint x: 484, startPoint y: 267, endPoint x: 409, endPoint y: 271, distance: 75.3
click at [409, 271] on input "THÙNG THỰC PHẨM" at bounding box center [450, 269] width 166 height 22
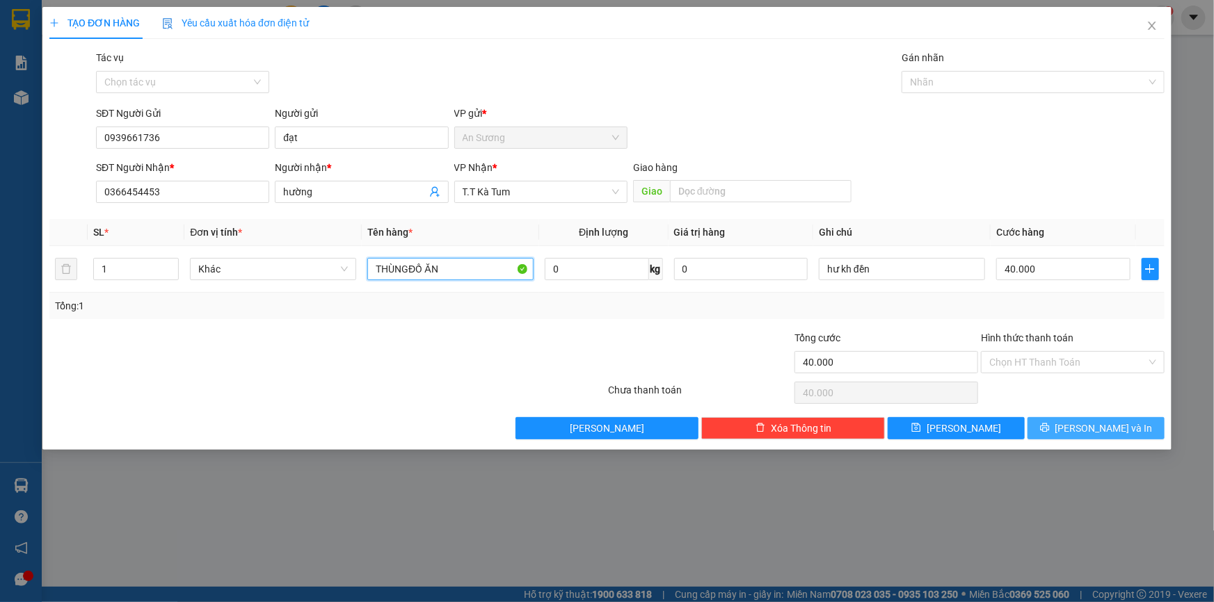
type input "THÙNGĐỒ ĂN"
click at [1127, 433] on button "[PERSON_NAME] và In" at bounding box center [1096, 428] width 137 height 22
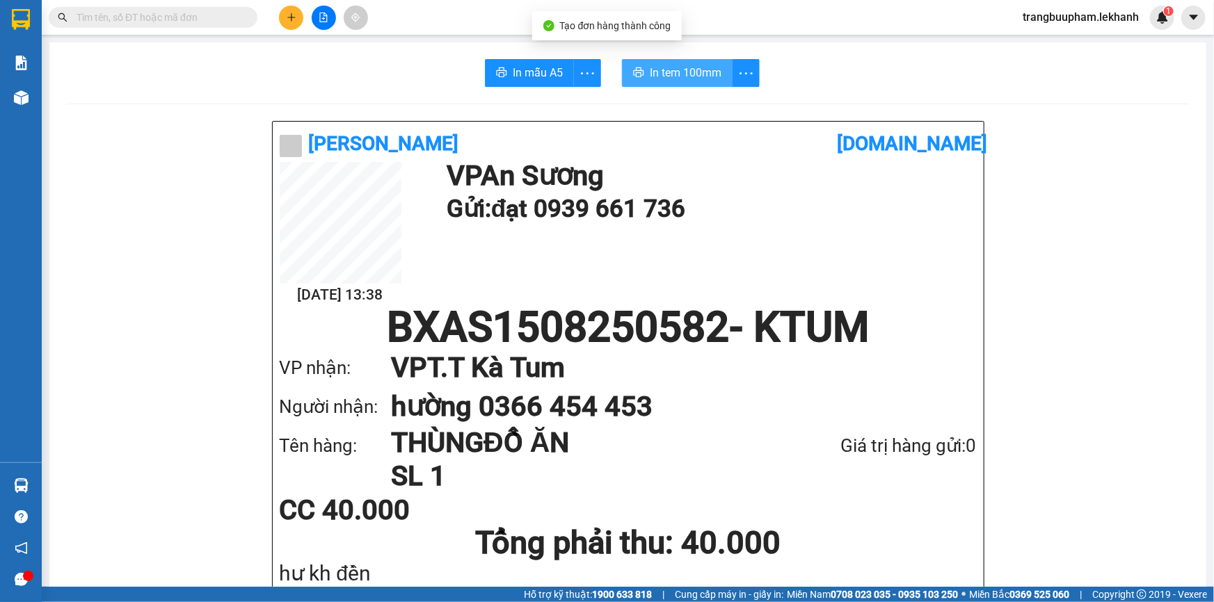
click at [650, 64] on span "In tem 100mm" at bounding box center [686, 72] width 72 height 17
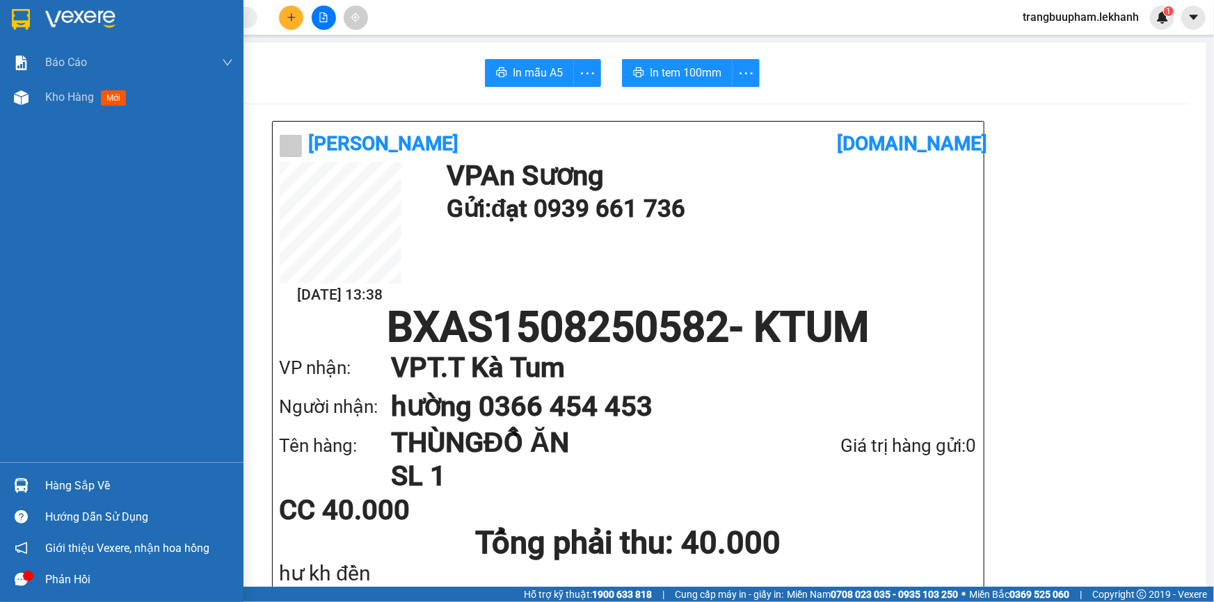
click at [99, 99] on div "Kho hàng mới" at bounding box center [88, 96] width 86 height 17
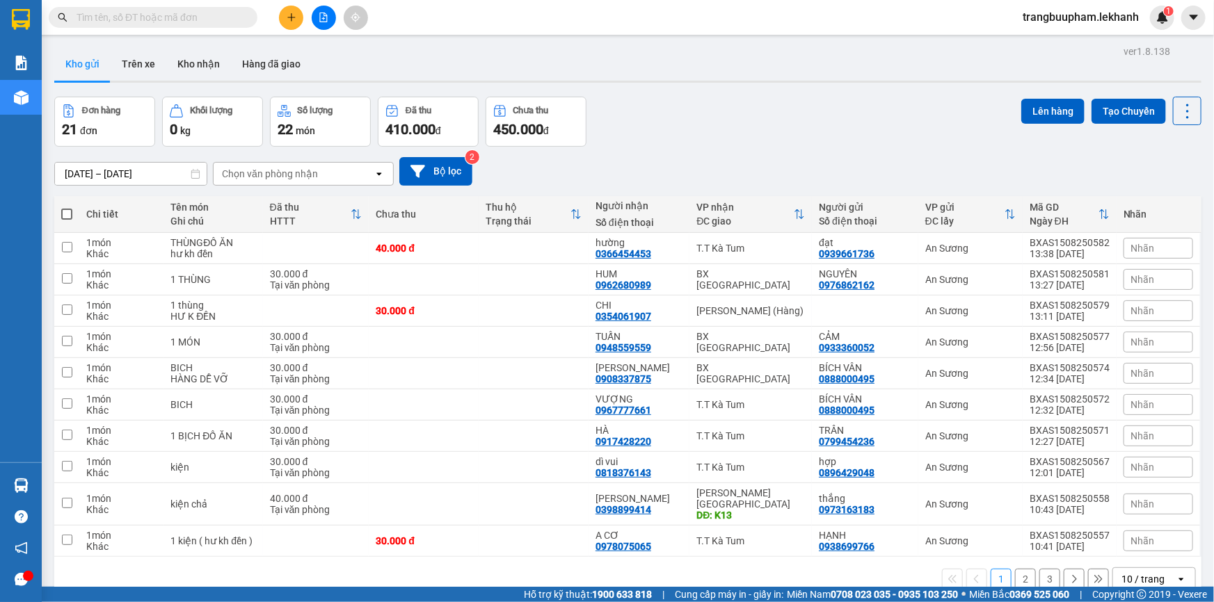
click at [292, 18] on icon "plus" at bounding box center [292, 18] width 10 height 10
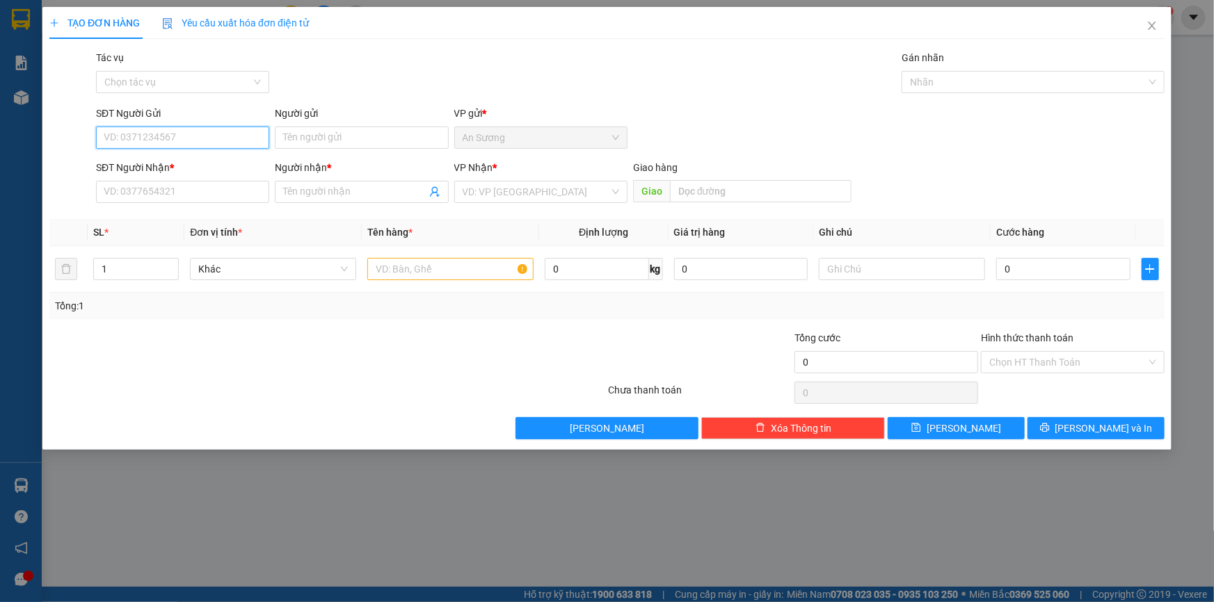
click at [182, 143] on input "SĐT Người Gửi" at bounding box center [182, 138] width 173 height 22
click at [188, 199] on input "SĐT Người Nhận *" at bounding box center [182, 192] width 173 height 22
click at [236, 127] on input "SĐT Người Gửi" at bounding box center [182, 138] width 173 height 22
click at [335, 134] on input "Người gửi" at bounding box center [361, 138] width 173 height 22
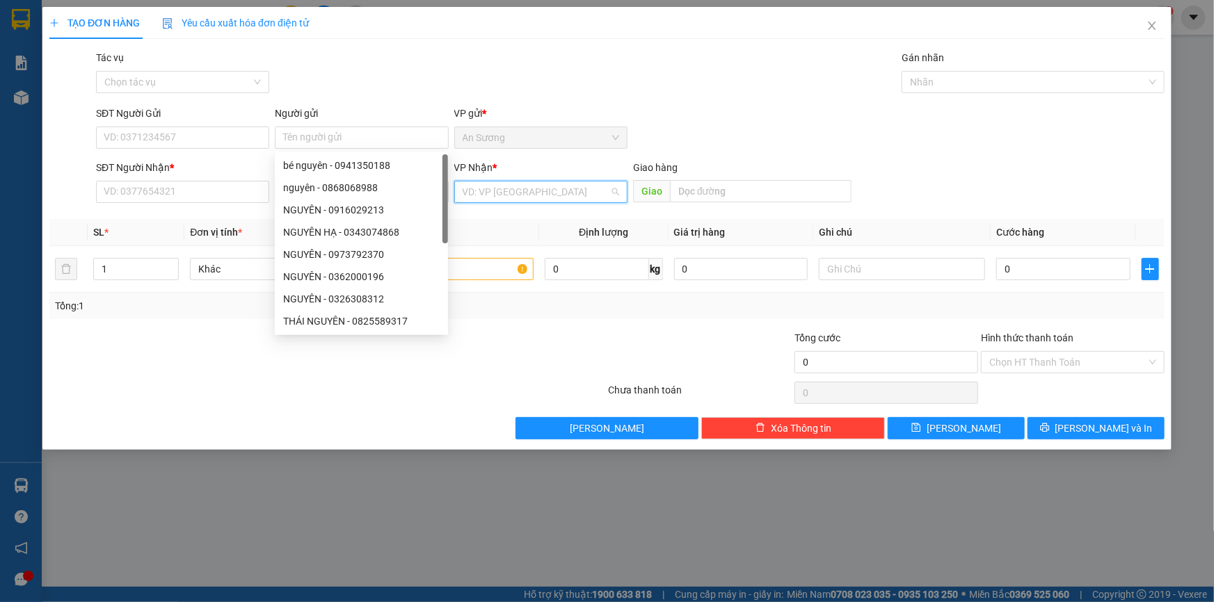
click at [535, 191] on input "search" at bounding box center [536, 192] width 147 height 21
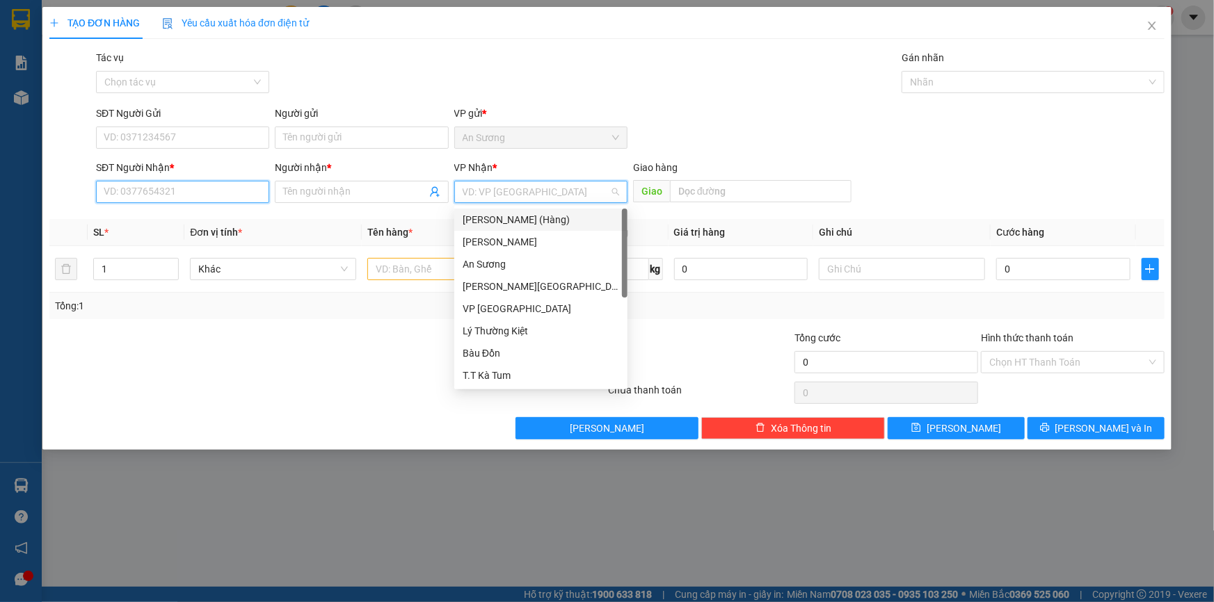
click at [146, 186] on input "SĐT Người Nhận *" at bounding box center [182, 192] width 173 height 22
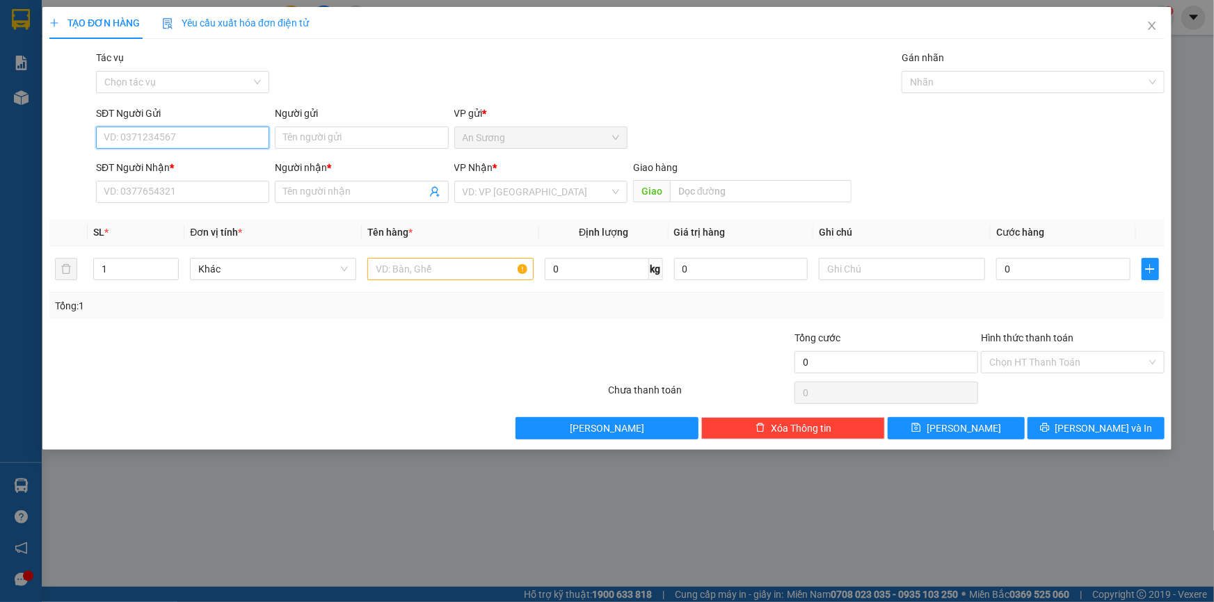
click at [150, 135] on input "SĐT Người Gửi" at bounding box center [182, 138] width 173 height 22
click at [183, 186] on input "SĐT Người Nhận *" at bounding box center [182, 192] width 173 height 22
click at [294, 200] on span at bounding box center [361, 192] width 173 height 22
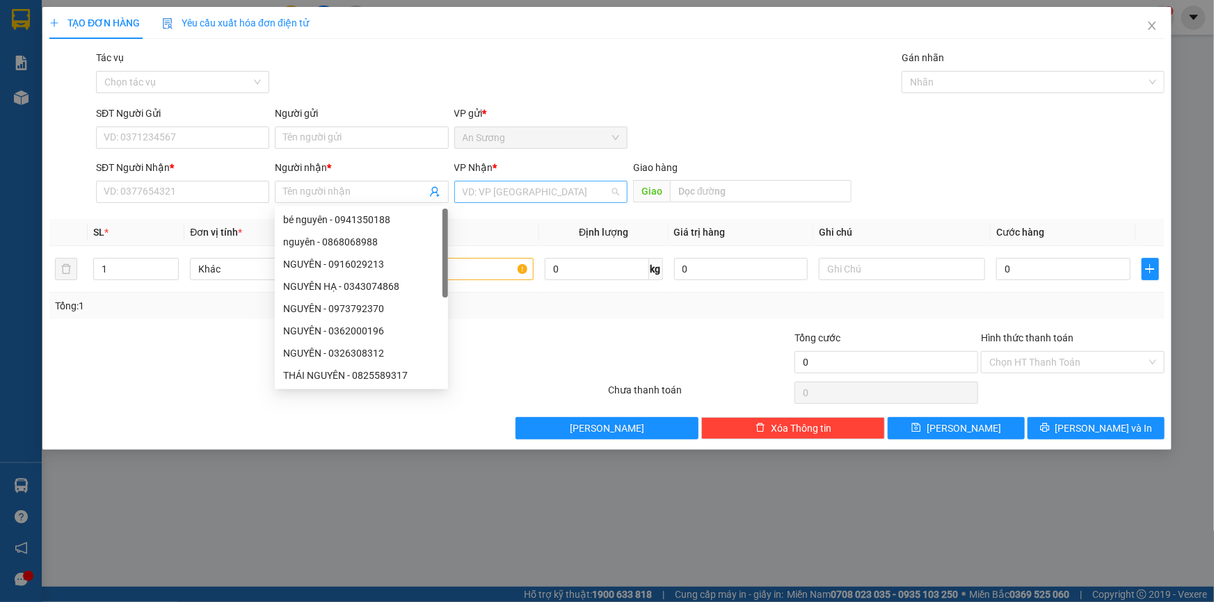
click at [488, 197] on input "search" at bounding box center [536, 192] width 147 height 21
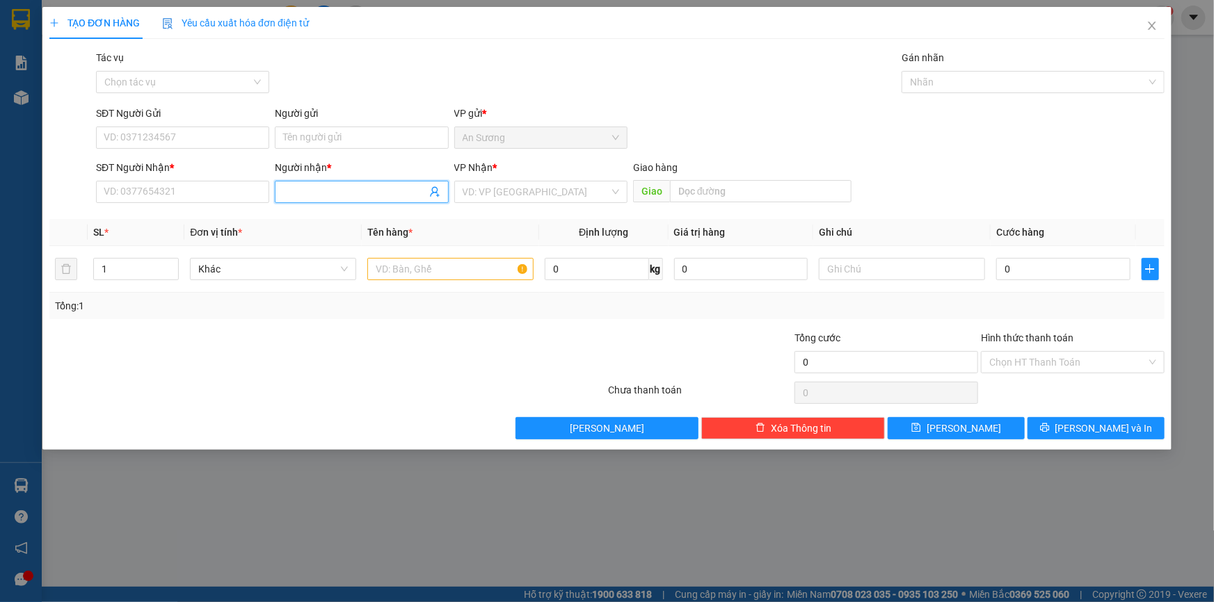
click at [370, 188] on input "Người nhận *" at bounding box center [354, 191] width 143 height 15
click at [254, 189] on input "SĐT Người Nhận *" at bounding box center [182, 192] width 173 height 22
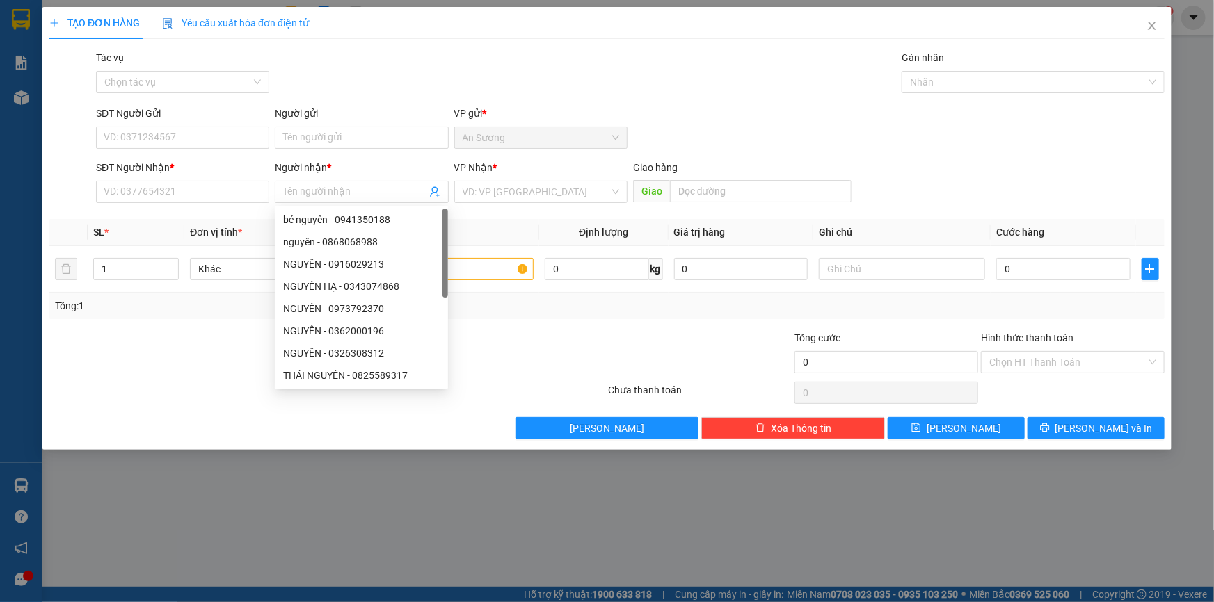
click at [346, 203] on div "Người nhận * Tên người nhận" at bounding box center [361, 184] width 173 height 49
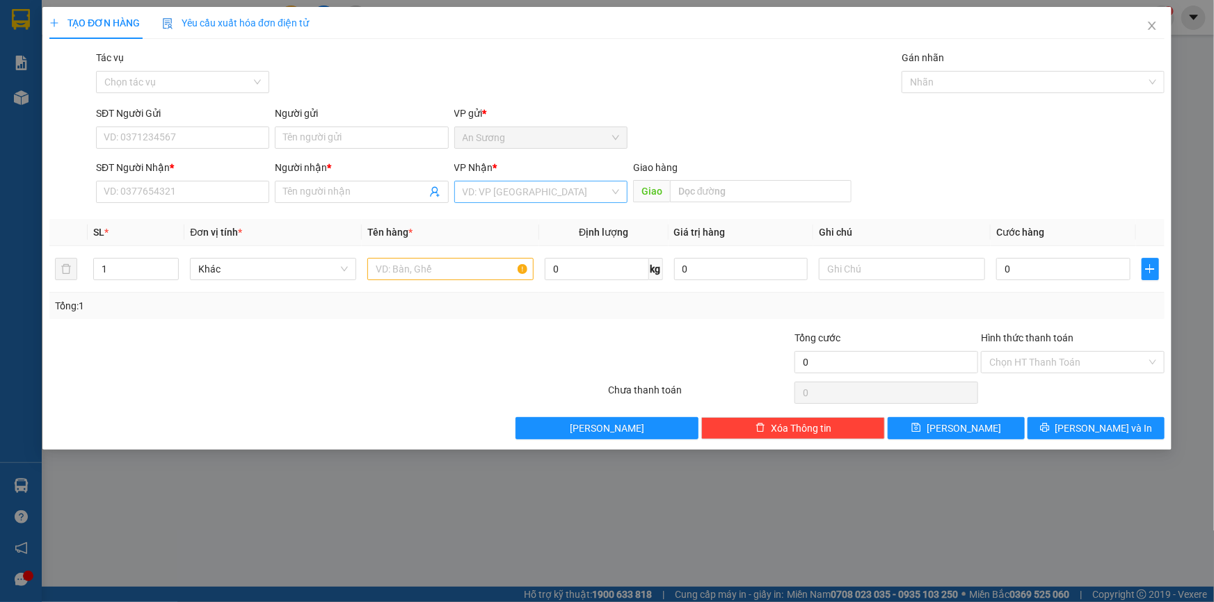
click at [480, 199] on input "search" at bounding box center [536, 192] width 147 height 21
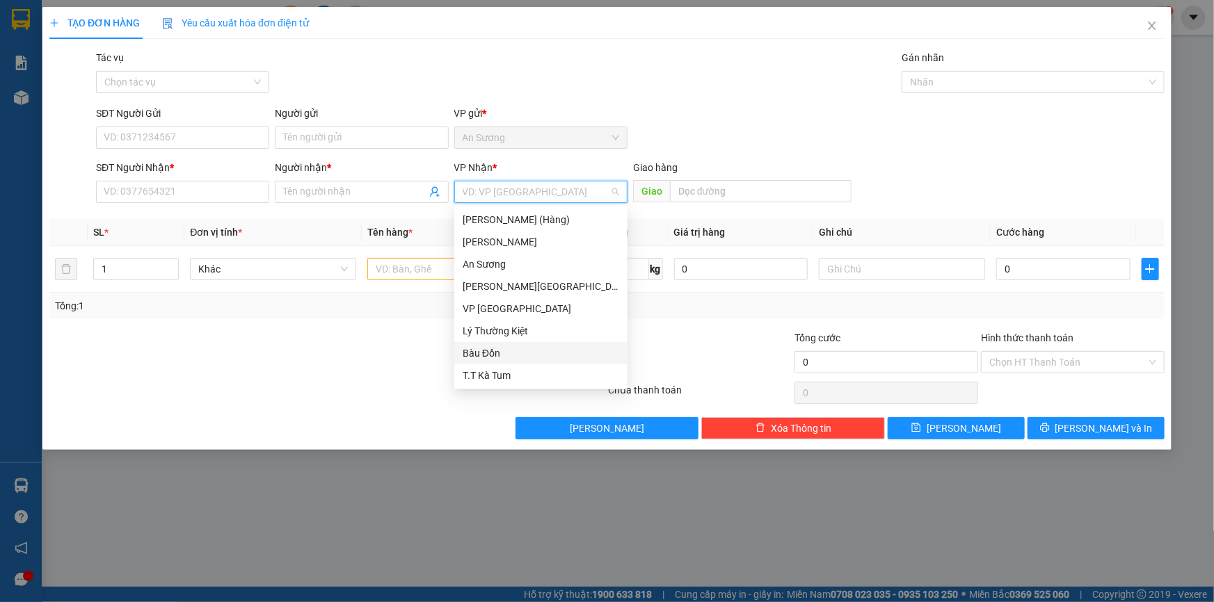
scroll to position [88, 0]
drag, startPoint x: 522, startPoint y: 354, endPoint x: 519, endPoint y: 346, distance: 8.4
click at [523, 353] on div "BX [GEOGRAPHIC_DATA]" at bounding box center [541, 353] width 157 height 15
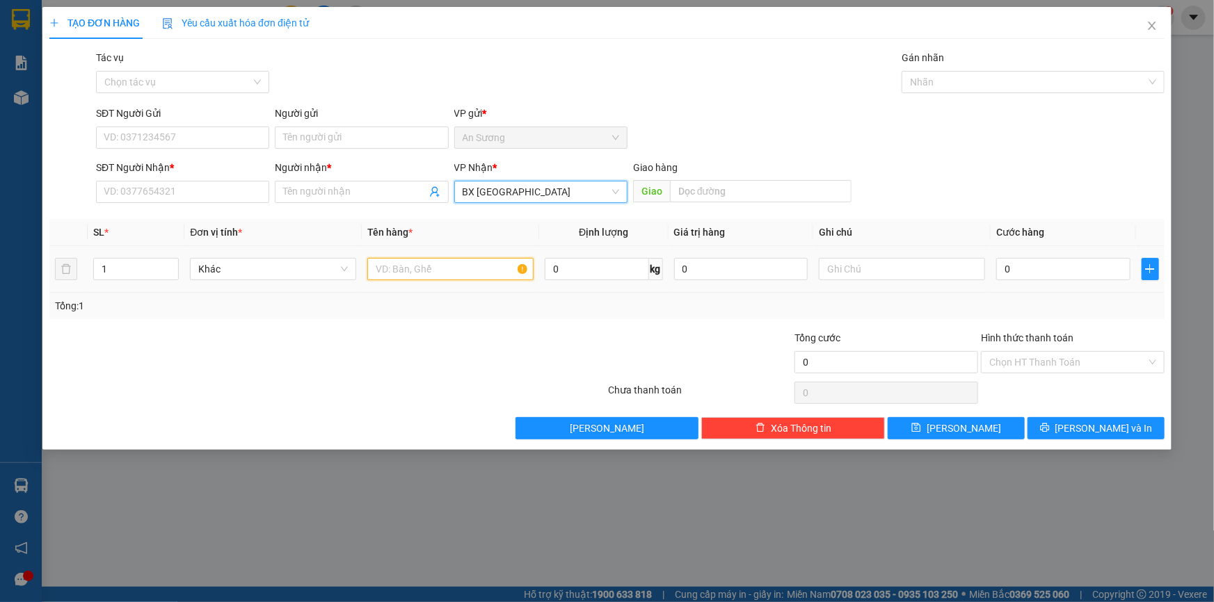
click at [401, 266] on input "text" at bounding box center [450, 269] width 166 height 22
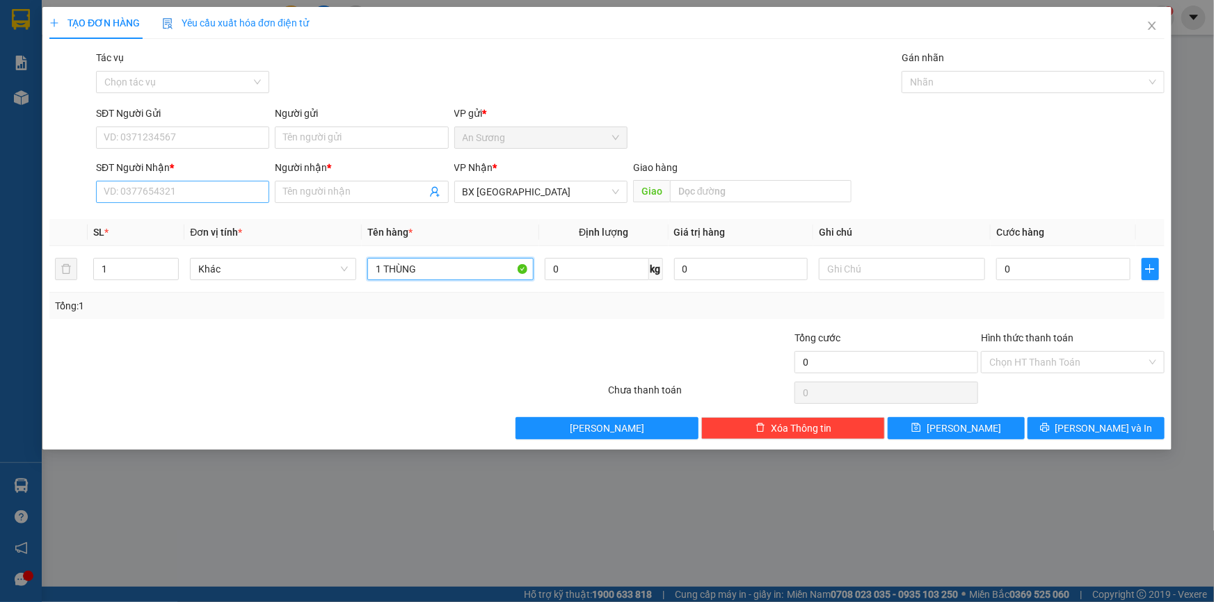
type input "1 THÙNG"
click at [139, 187] on input "SĐT Người Nhận *" at bounding box center [182, 192] width 173 height 22
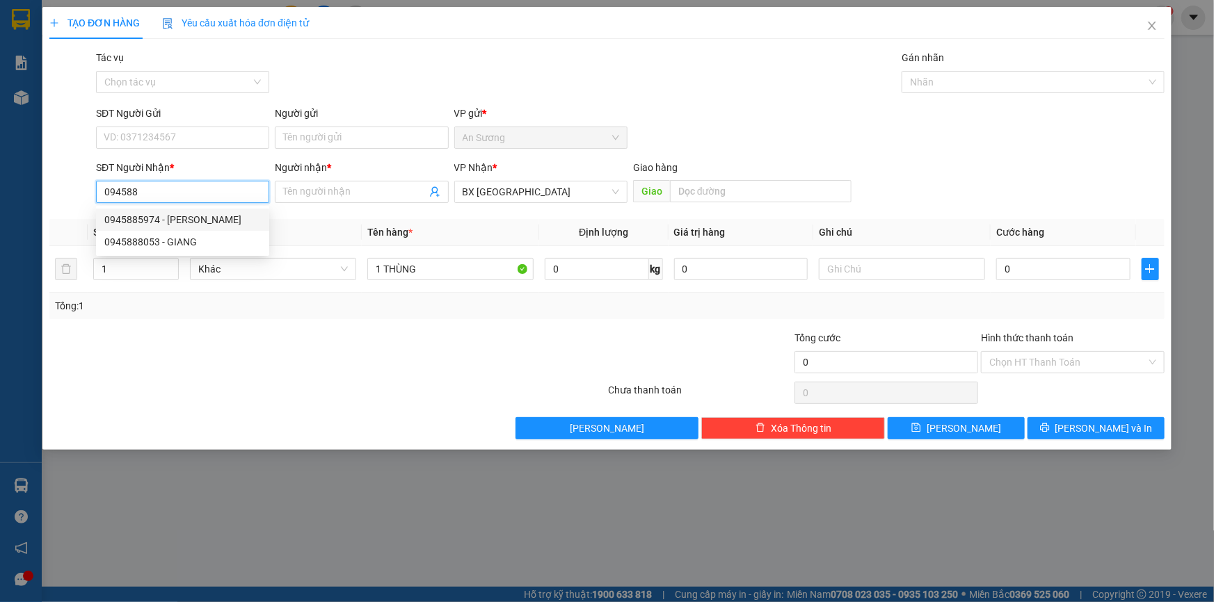
click at [184, 214] on div "0945885974 - [PERSON_NAME]" at bounding box center [182, 219] width 157 height 15
type input "0945885974"
type input "C HỒNG"
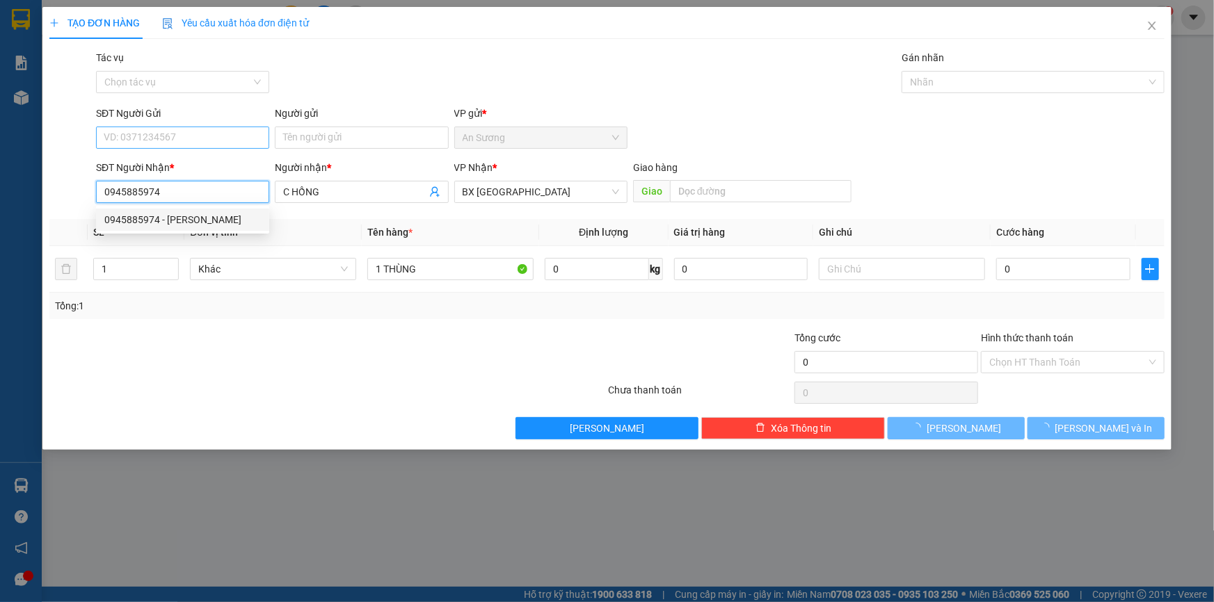
type input "40.000"
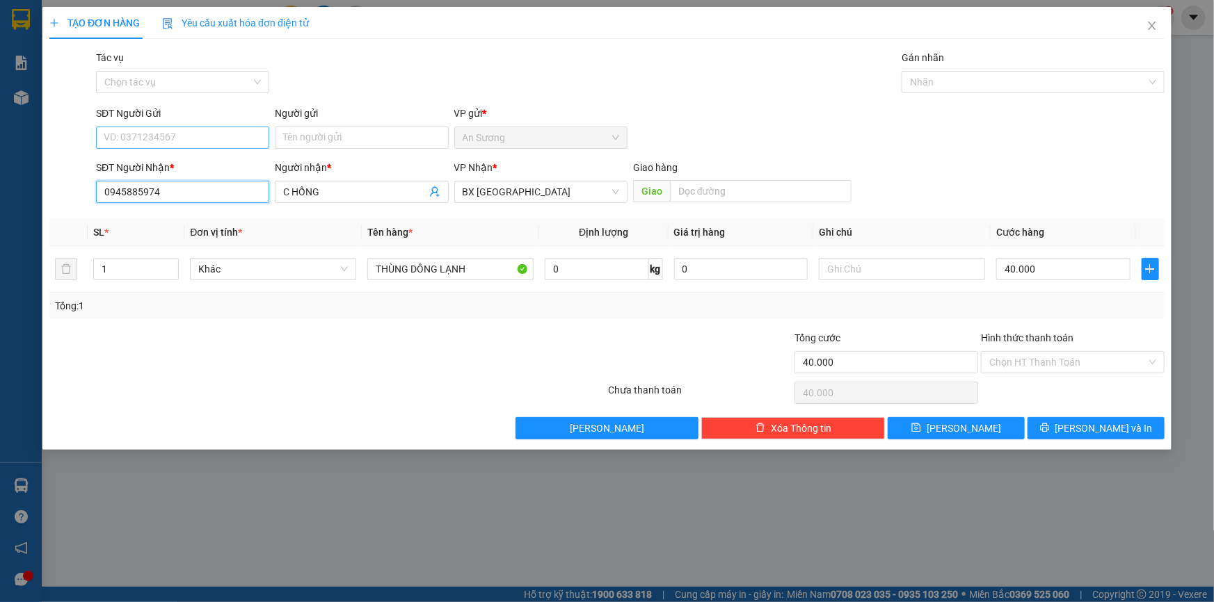
type input "0945885974"
click at [207, 141] on input "SĐT Người Gửi" at bounding box center [182, 138] width 173 height 22
click at [208, 164] on div "0902997579 - THÁI" at bounding box center [182, 165] width 157 height 15
type input "0902997579"
type input "THÁI"
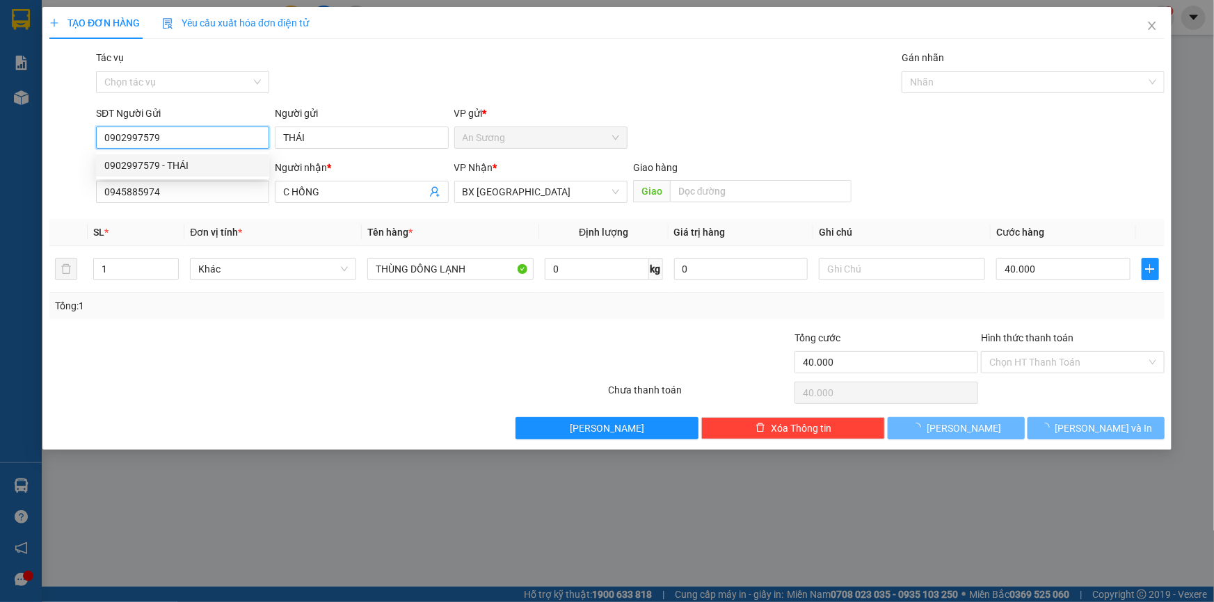
type input "30.000"
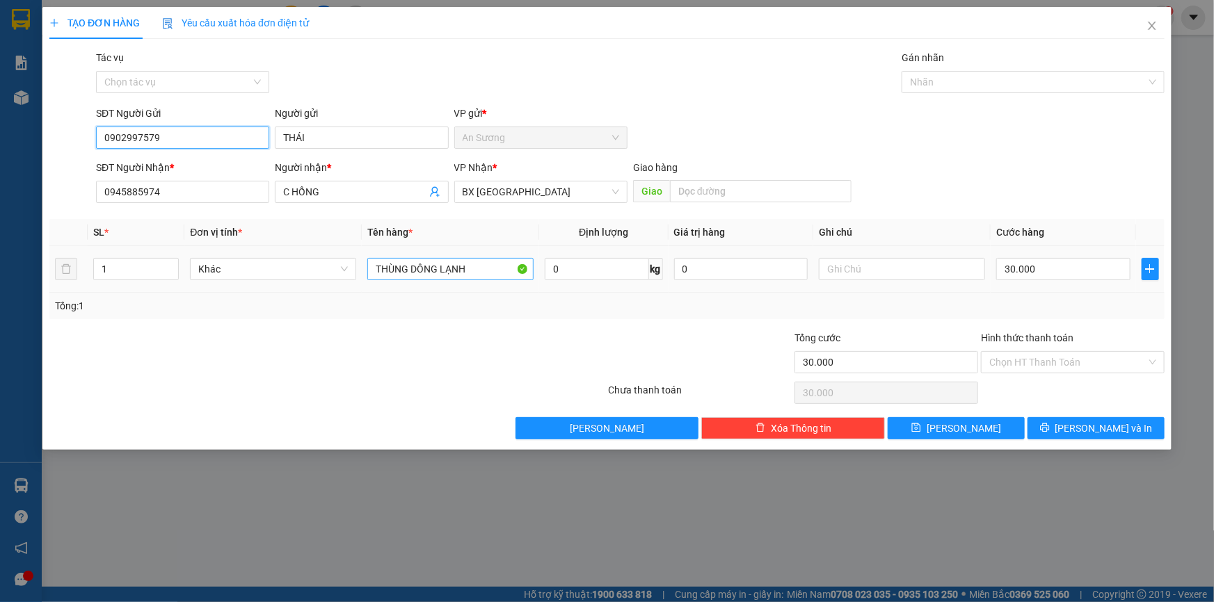
type input "0902997579"
drag, startPoint x: 475, startPoint y: 269, endPoint x: 179, endPoint y: 255, distance: 296.0
click at [193, 277] on tr "1 Khác THÙNG DÔNG LẠNH 0 kg 0 30.000" at bounding box center [606, 269] width 1115 height 47
type input "1 THÙNG ĐÔNG LẠNH"
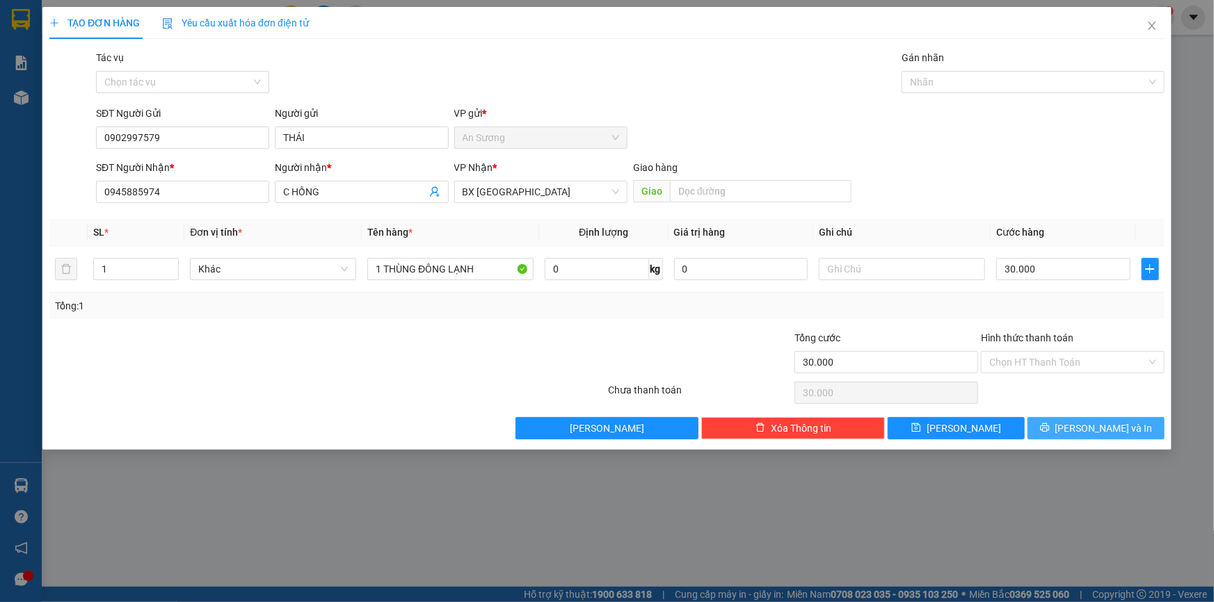
click at [1050, 429] on icon "printer" at bounding box center [1045, 428] width 10 height 10
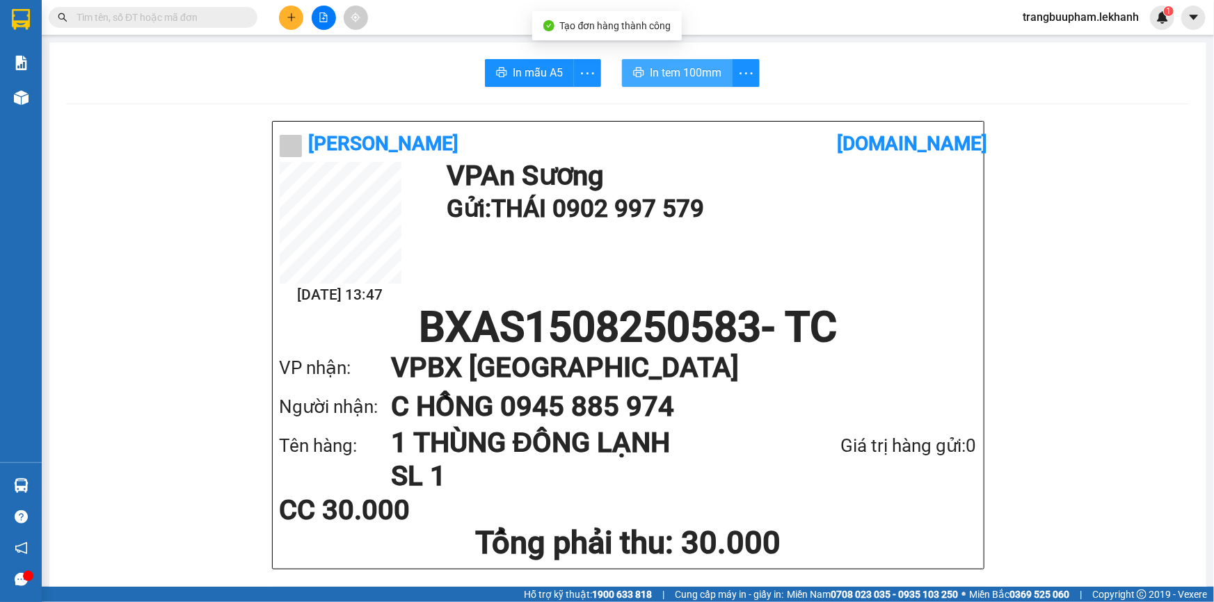
click at [680, 61] on button "In tem 100mm" at bounding box center [677, 73] width 111 height 28
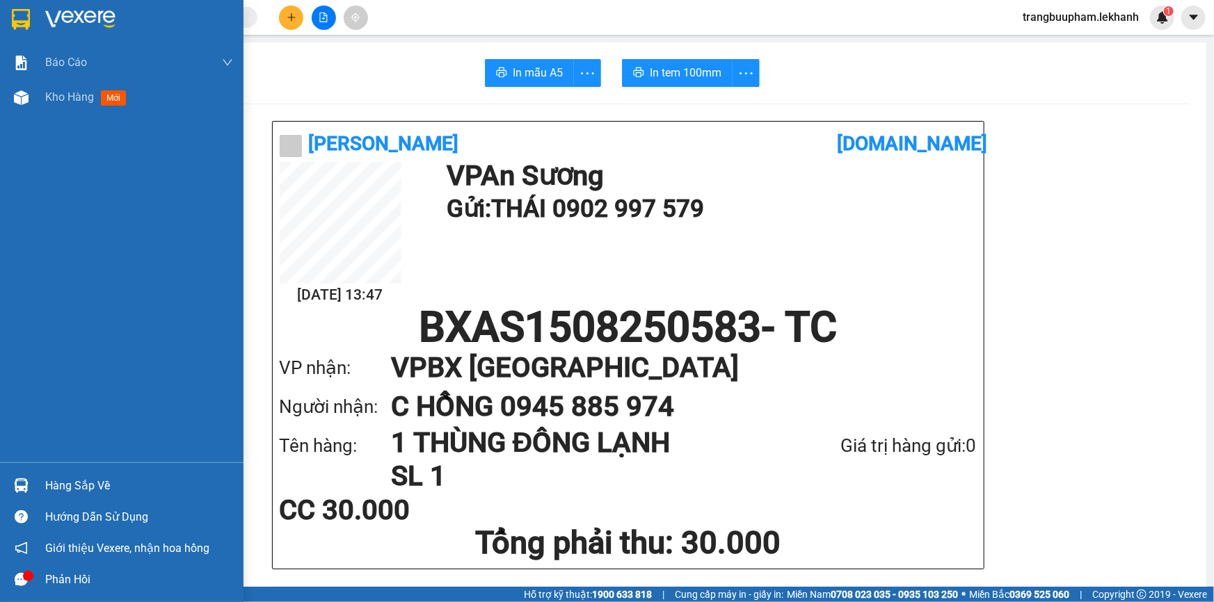
click at [59, 106] on div "Kho hàng mới" at bounding box center [139, 97] width 188 height 35
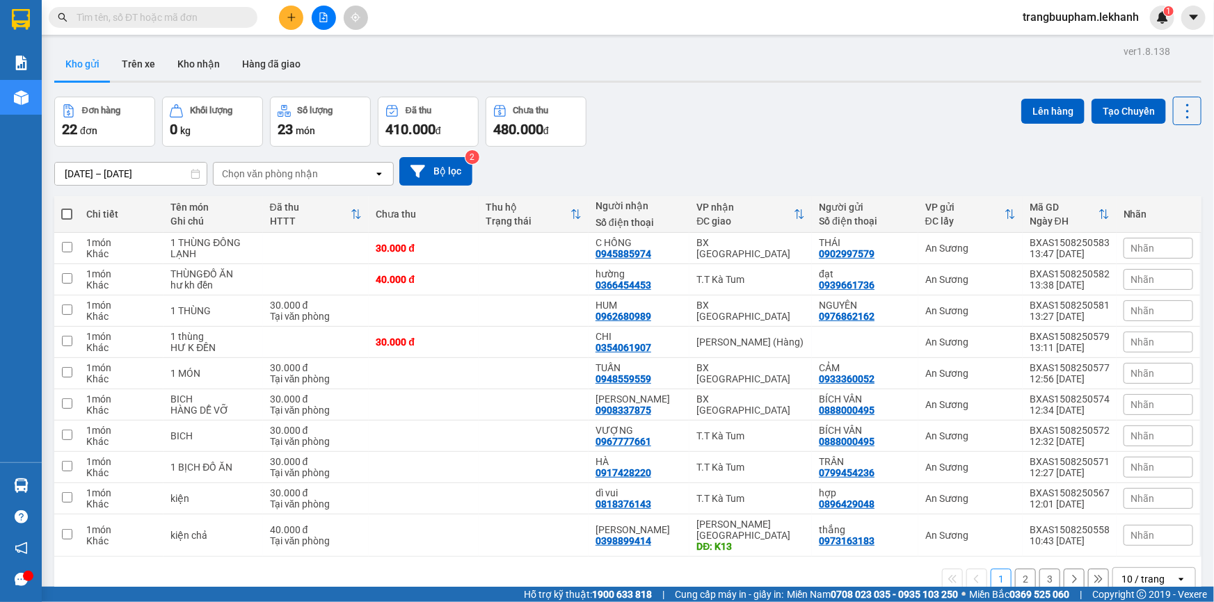
click at [155, 26] on span at bounding box center [153, 17] width 209 height 21
click at [159, 22] on input "text" at bounding box center [159, 17] width 164 height 15
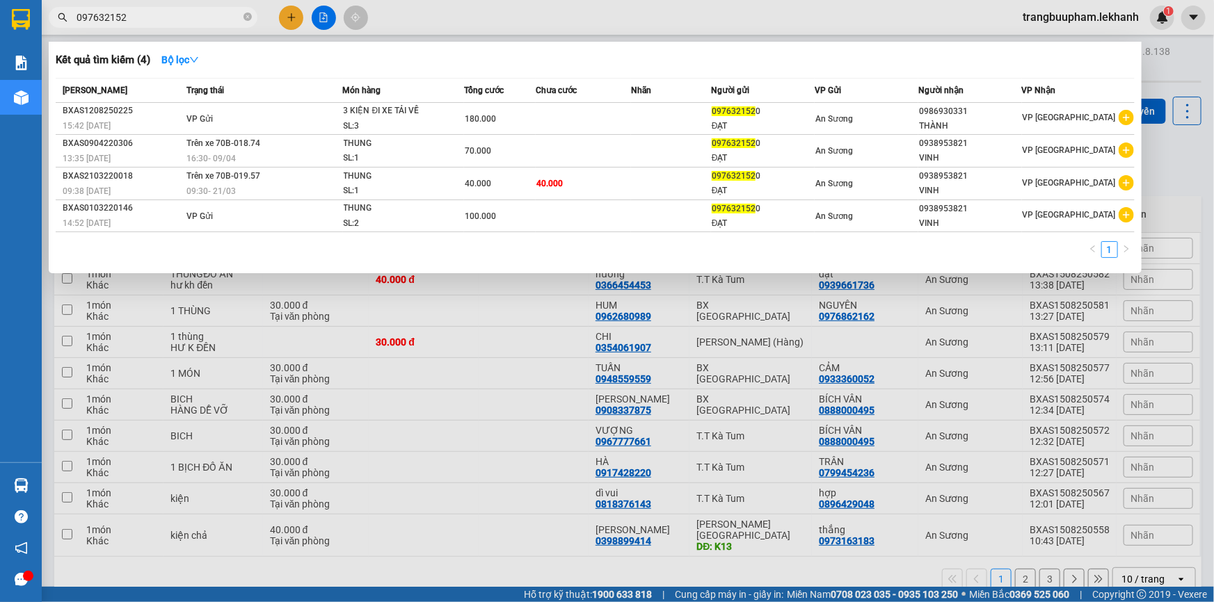
type input "0976321520"
click at [249, 14] on icon "close-circle" at bounding box center [248, 17] width 8 height 8
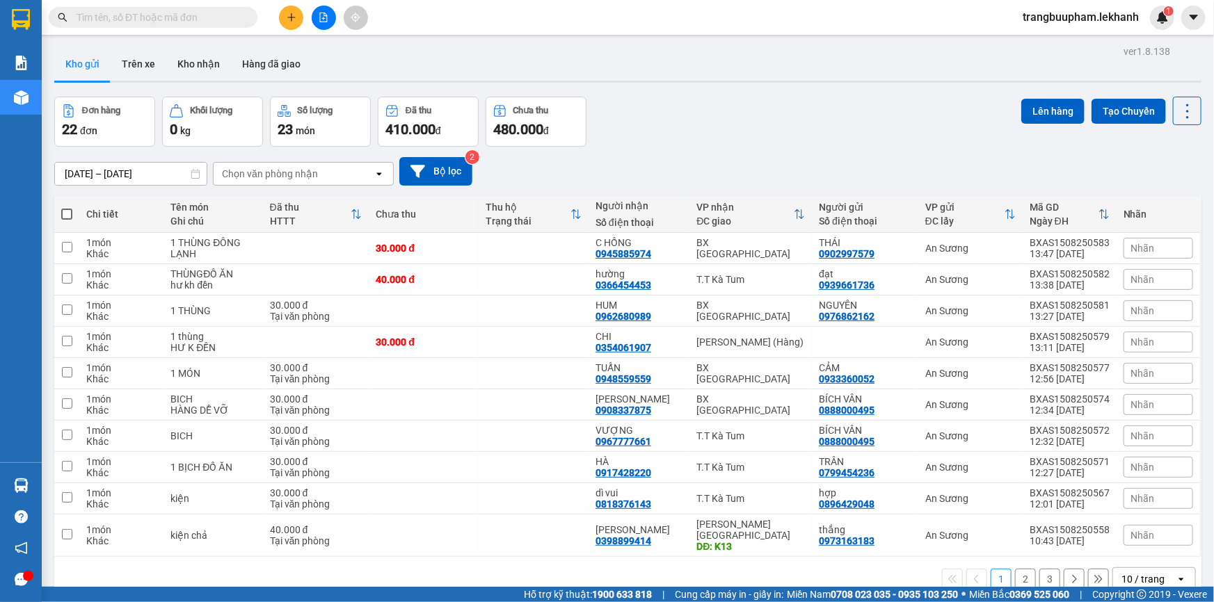
click at [166, 14] on input "text" at bounding box center [159, 17] width 164 height 15
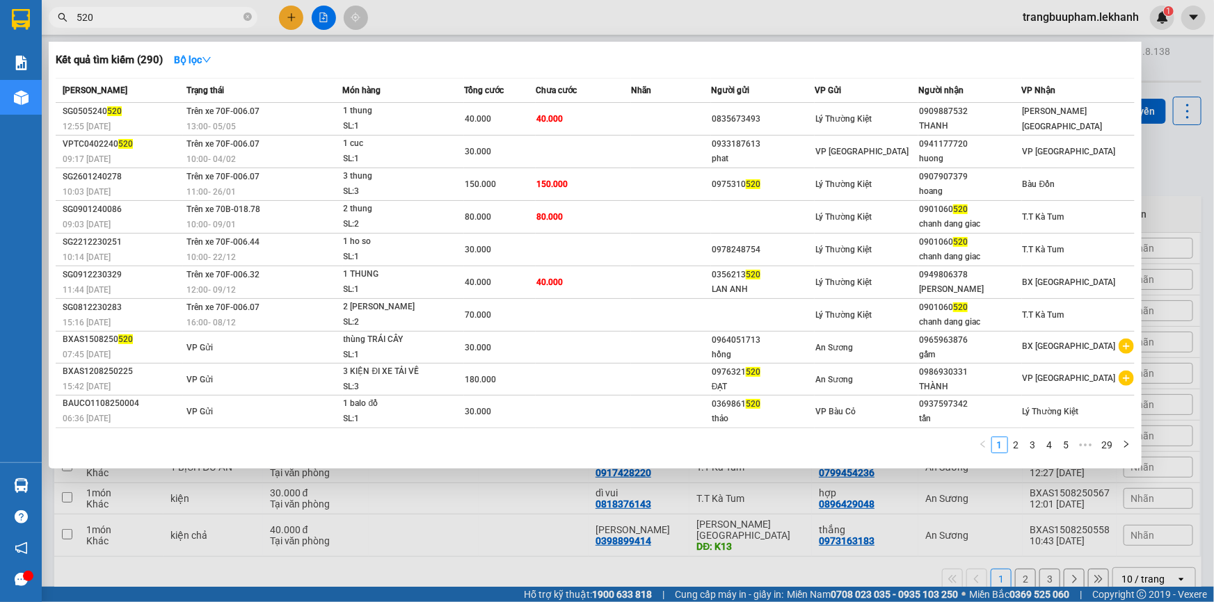
type input "520"
click at [294, 14] on div at bounding box center [607, 301] width 1214 height 602
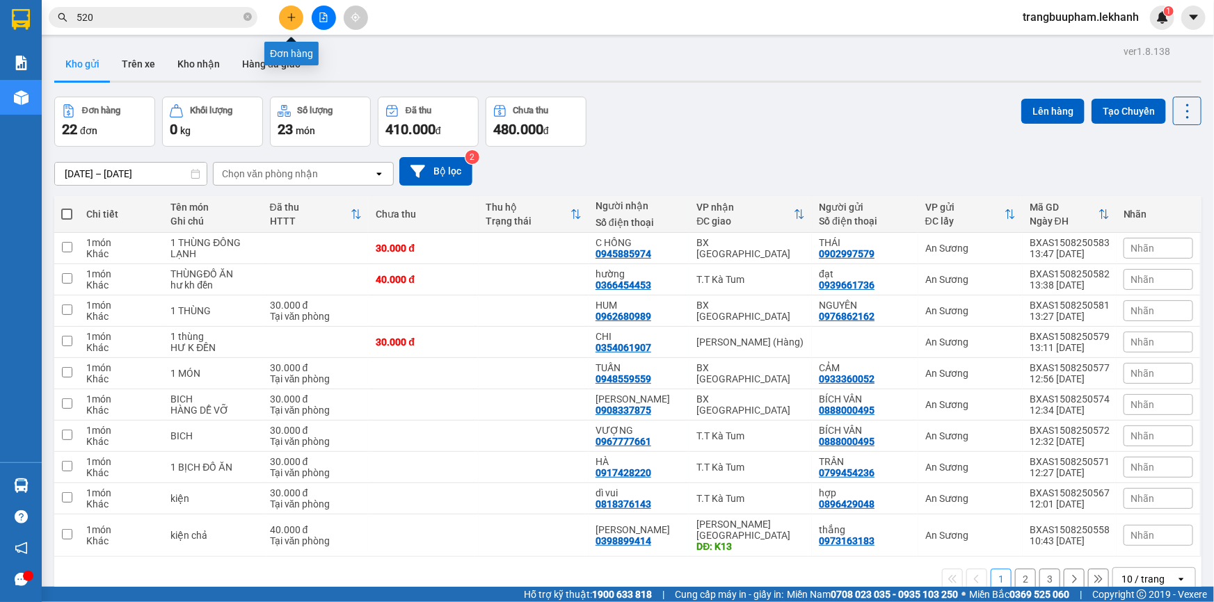
click at [291, 17] on icon "plus" at bounding box center [291, 17] width 8 height 1
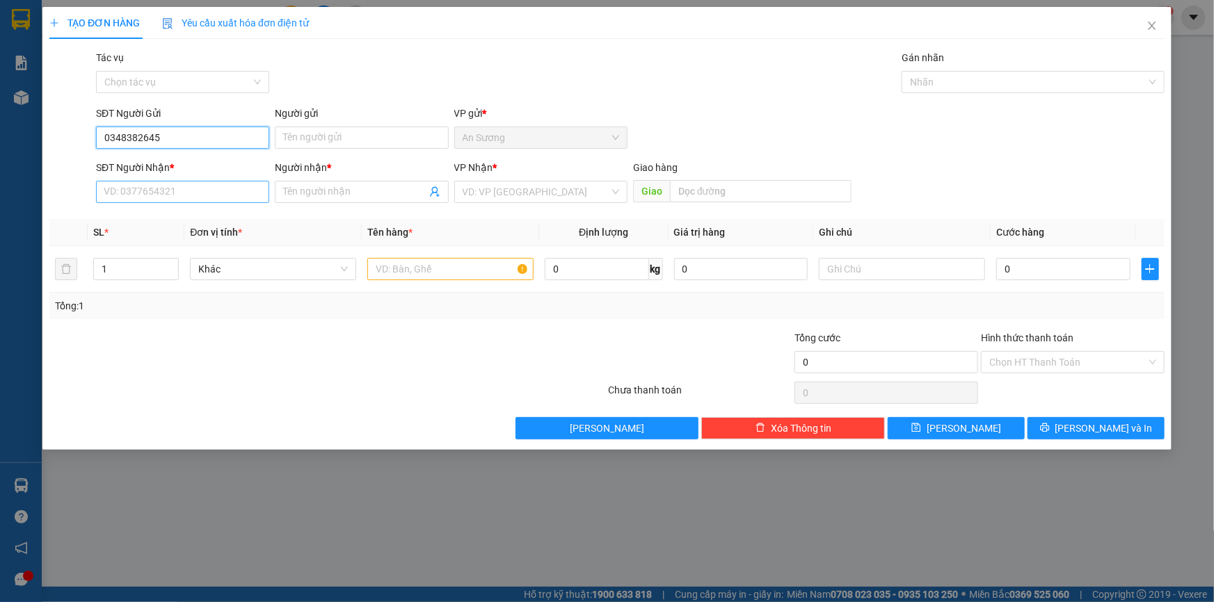
type input "0348382645"
drag, startPoint x: 177, startPoint y: 198, endPoint x: 183, endPoint y: 192, distance: 8.9
click at [177, 198] on input "SĐT Người Nhận *" at bounding box center [182, 192] width 173 height 22
type input "0395912762"
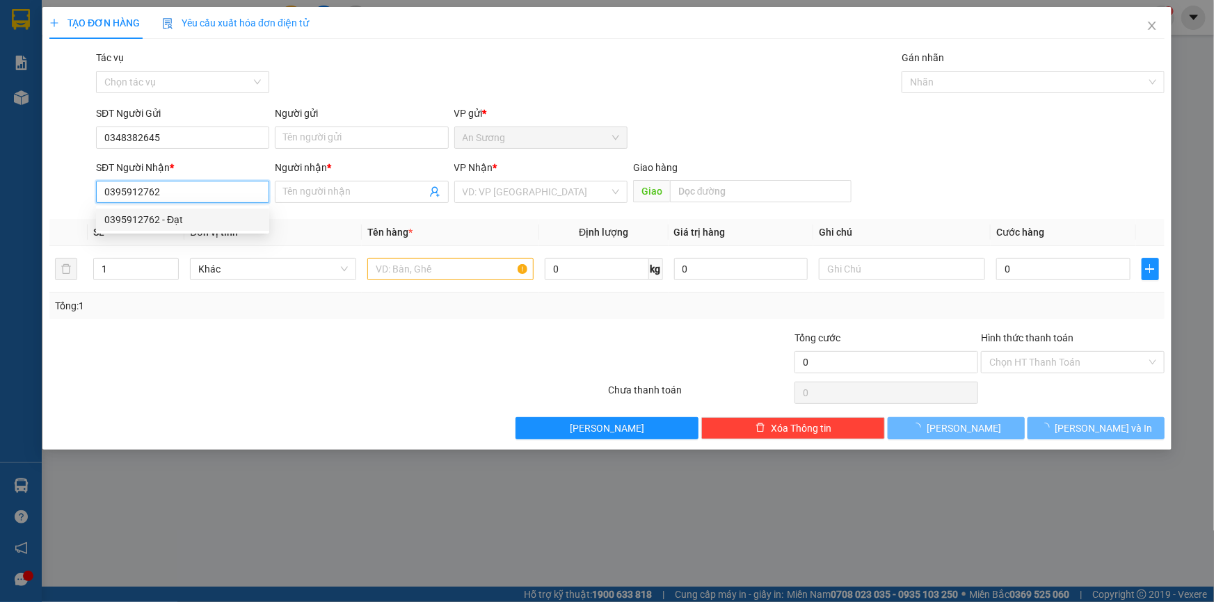
click at [180, 215] on div "0395912762 - Đạt" at bounding box center [182, 219] width 157 height 15
type input "Đạt"
type input "30.000"
type input "0395912762"
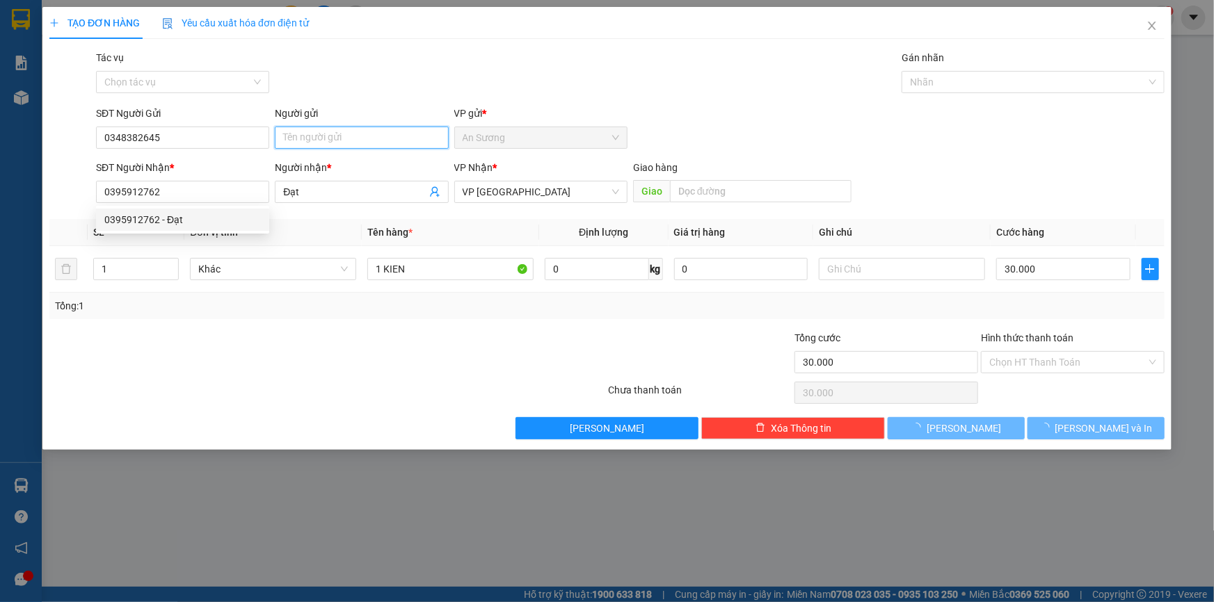
click at [327, 136] on input "Người gửi" at bounding box center [361, 138] width 173 height 22
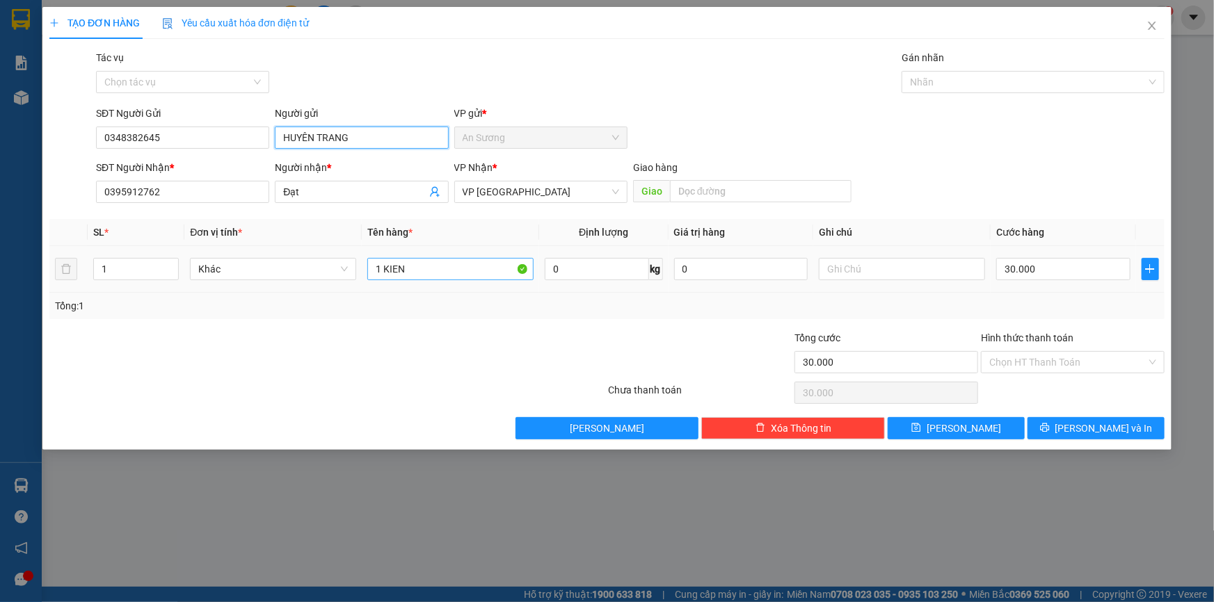
type input "HUYÊN TRANG"
drag, startPoint x: 492, startPoint y: 270, endPoint x: 822, endPoint y: 264, distance: 330.5
click at [493, 269] on input "1 KIEN" at bounding box center [450, 269] width 166 height 22
drag, startPoint x: 336, startPoint y: 285, endPoint x: 298, endPoint y: 276, distance: 38.8
click at [298, 289] on tr "1 Khác 1 KIEN 0 kg 0 30.000" at bounding box center [606, 269] width 1115 height 47
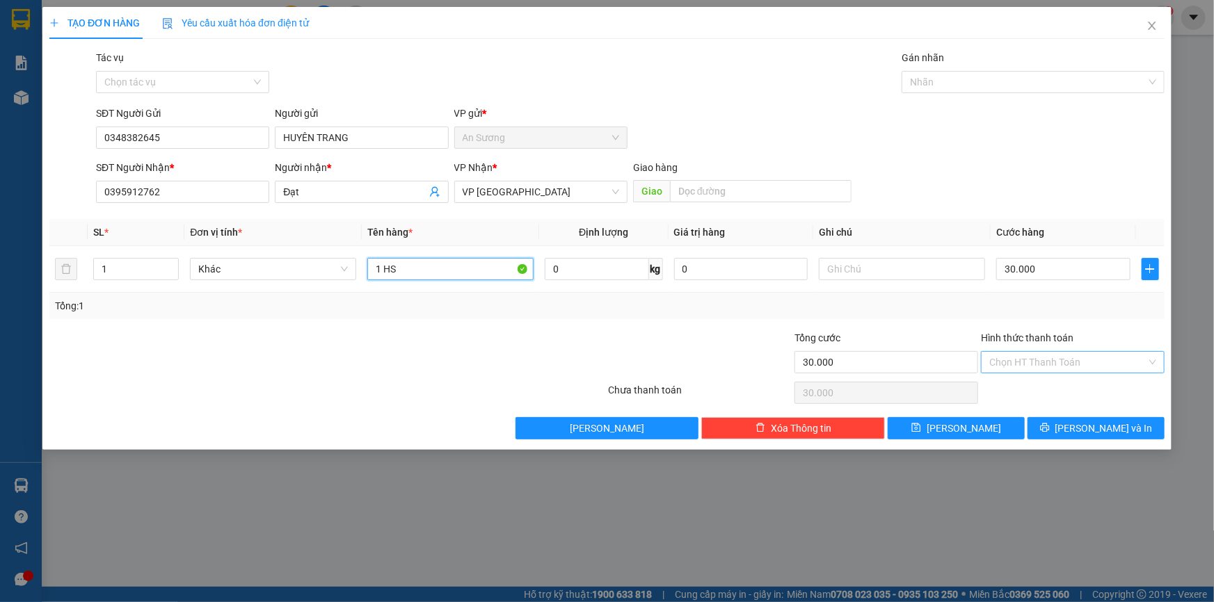
type input "1 HS"
click at [1069, 359] on input "Hình thức thanh toán" at bounding box center [1067, 362] width 157 height 21
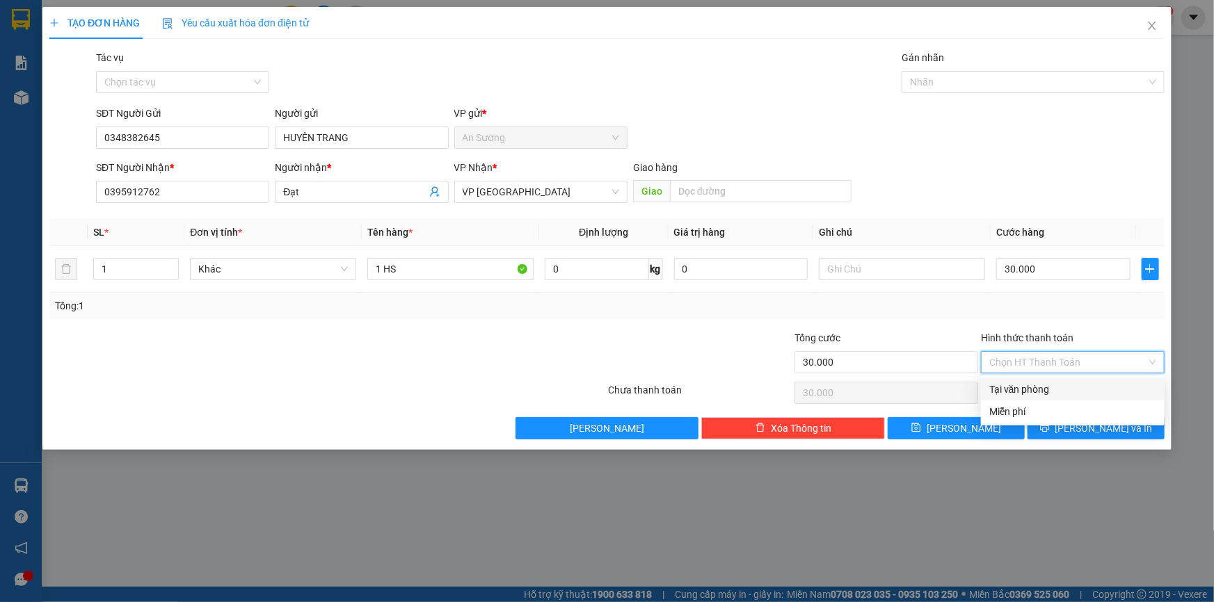
click at [1067, 383] on div "Tại văn phòng" at bounding box center [1072, 389] width 167 height 15
type input "0"
click at [1087, 429] on span "[PERSON_NAME] và In" at bounding box center [1103, 428] width 97 height 15
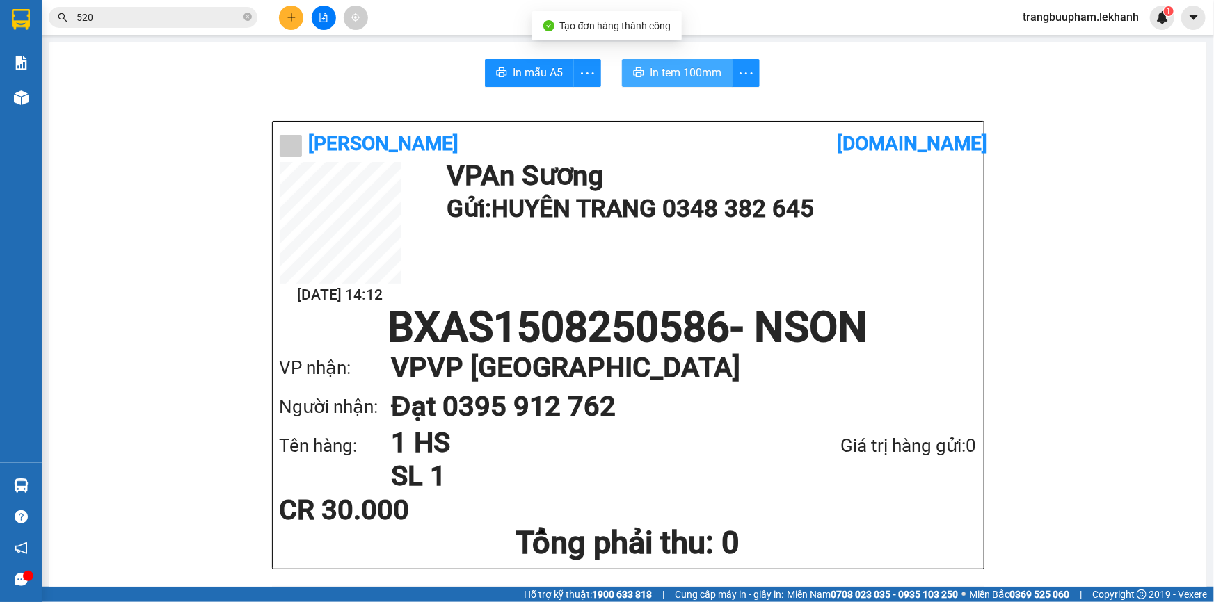
drag, startPoint x: 677, startPoint y: 70, endPoint x: 893, endPoint y: 165, distance: 235.8
click at [678, 70] on span "In tem 100mm" at bounding box center [686, 72] width 72 height 17
click at [292, 11] on button at bounding box center [291, 18] width 24 height 24
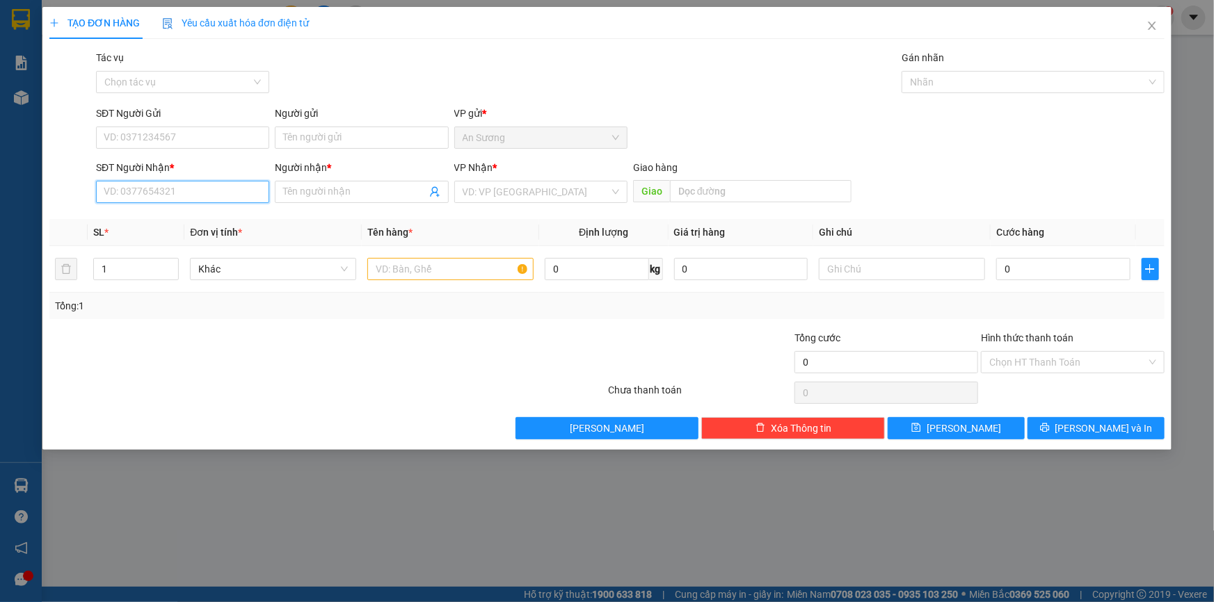
click at [173, 197] on input "SĐT Người Nhận *" at bounding box center [182, 192] width 173 height 22
type input "0858568894"
click at [179, 223] on div "0858568894 - LỰC ( cf yes )" at bounding box center [182, 219] width 157 height 15
type input "LỰC ( cf yes )"
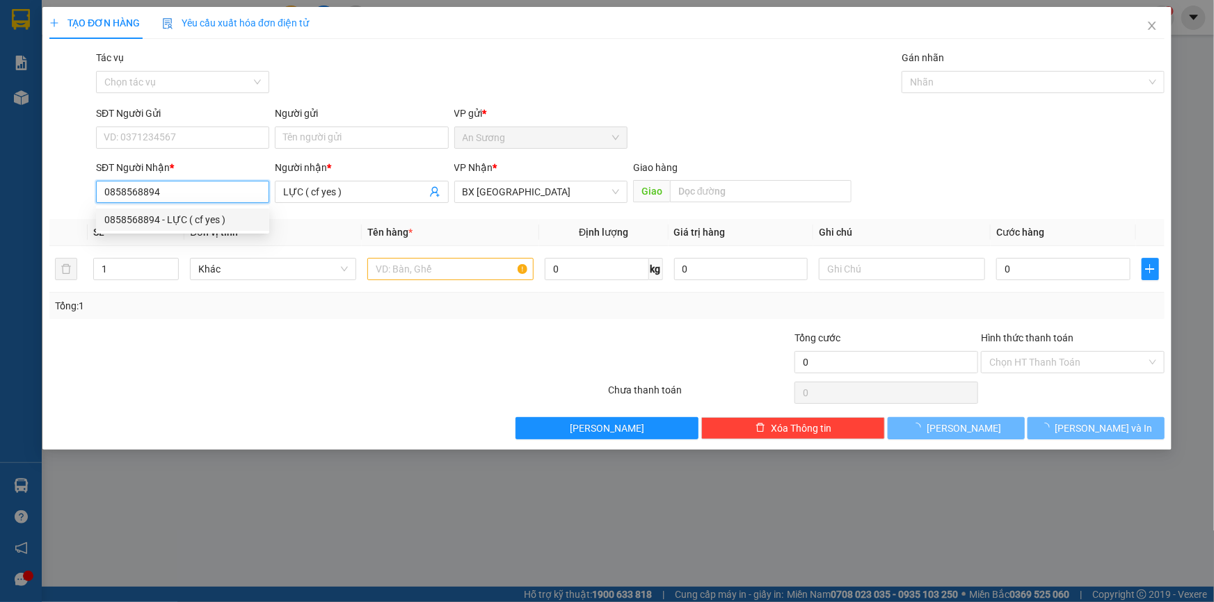
type input "60.000"
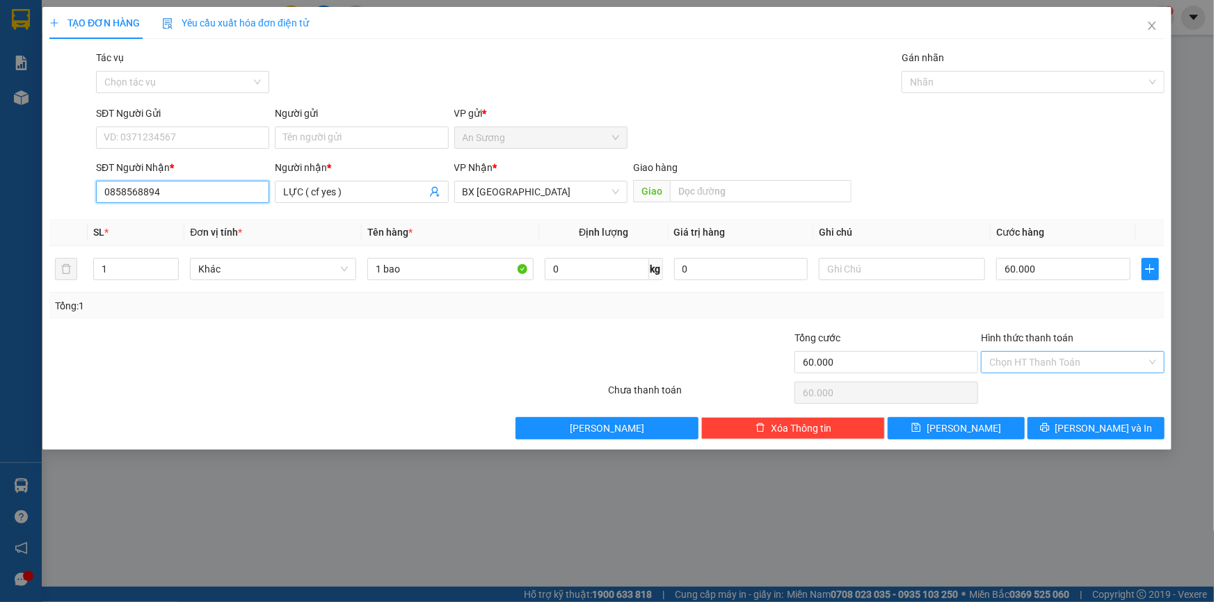
type input "0858568894"
click at [1055, 364] on input "Hình thức thanh toán" at bounding box center [1067, 362] width 157 height 21
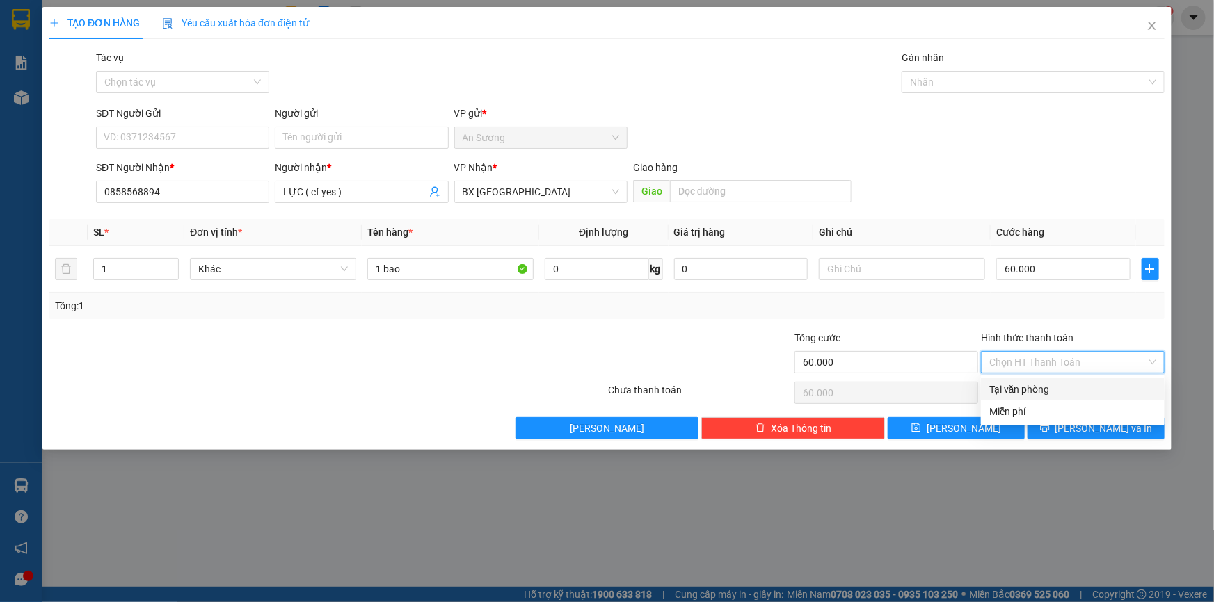
click at [1058, 382] on div "Tại văn phòng" at bounding box center [1072, 389] width 167 height 15
type input "0"
click at [1096, 426] on span "[PERSON_NAME] và In" at bounding box center [1103, 428] width 97 height 15
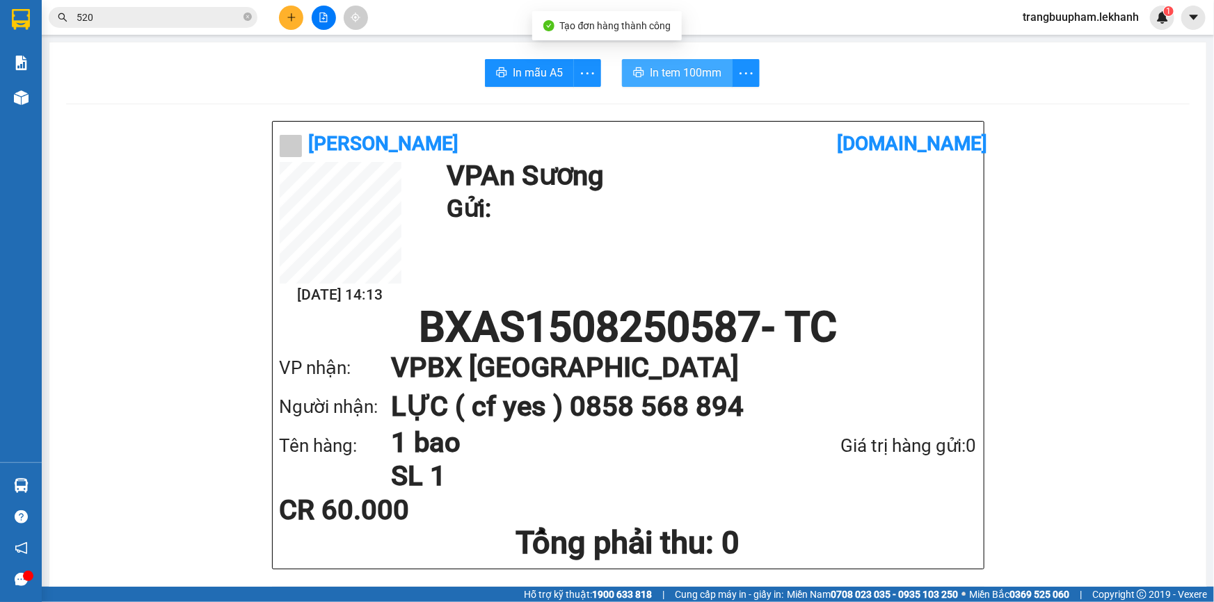
click at [693, 78] on span "In tem 100mm" at bounding box center [686, 72] width 72 height 17
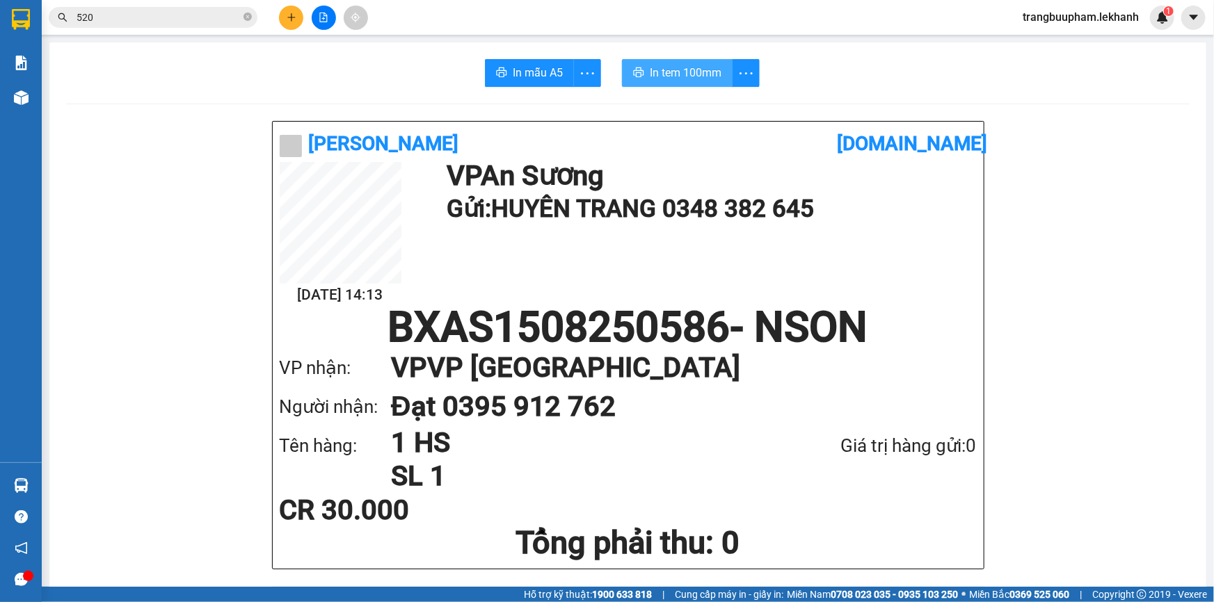
drag, startPoint x: 685, startPoint y: 65, endPoint x: 800, endPoint y: 87, distance: 116.9
click at [685, 65] on span "In tem 100mm" at bounding box center [686, 72] width 72 height 17
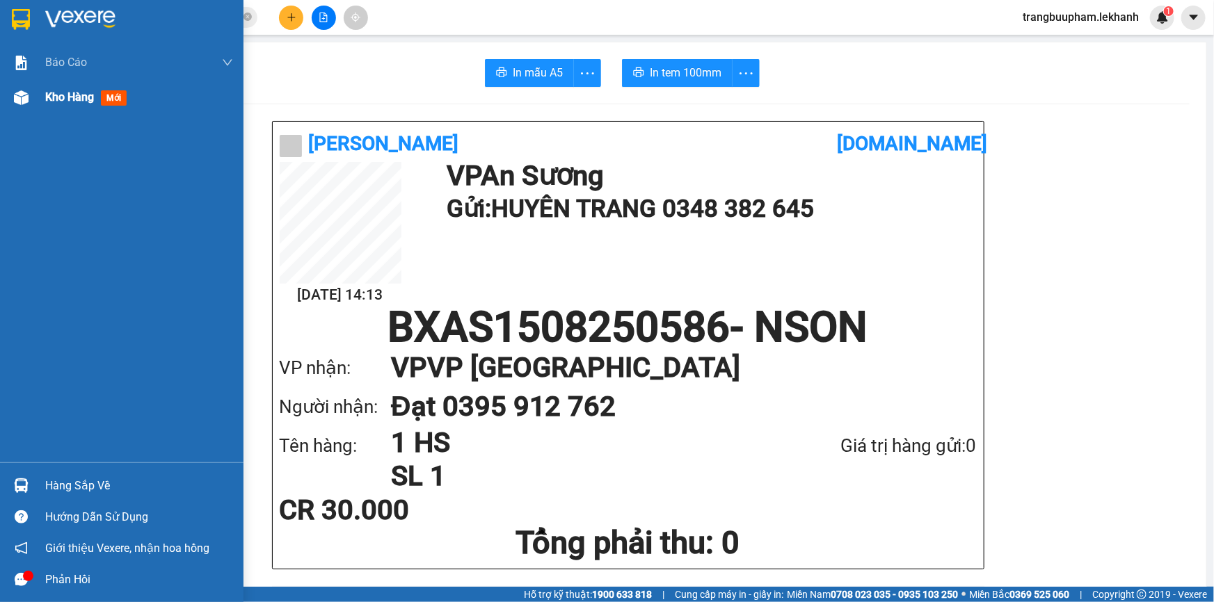
click at [49, 86] on div "Kho hàng mới" at bounding box center [139, 97] width 188 height 35
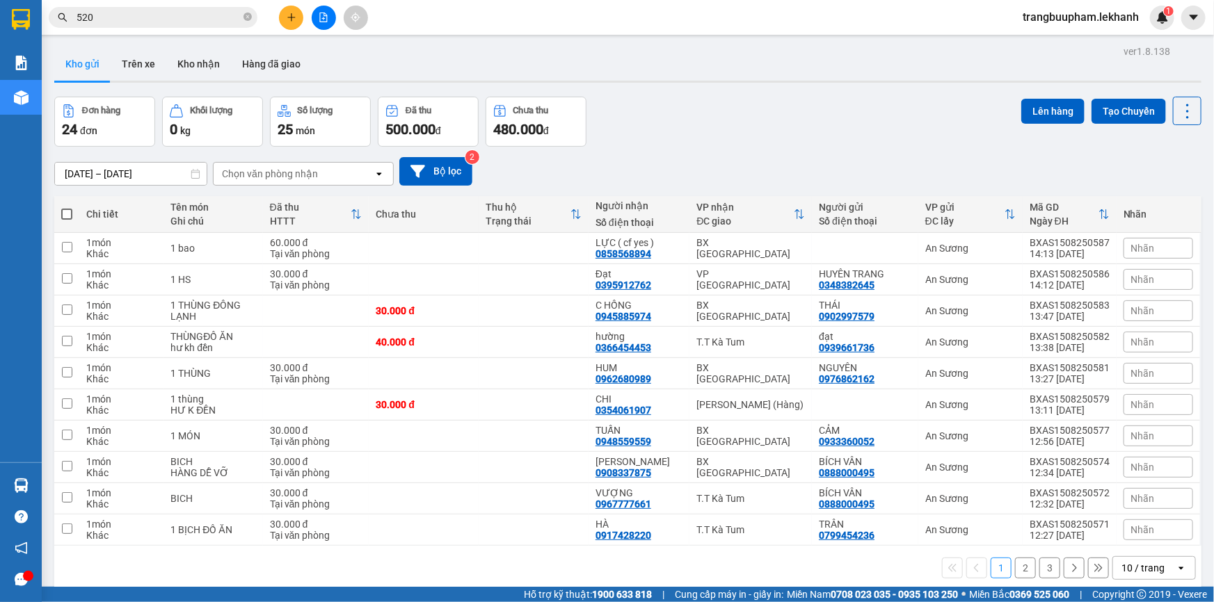
click at [287, 24] on button at bounding box center [291, 18] width 24 height 24
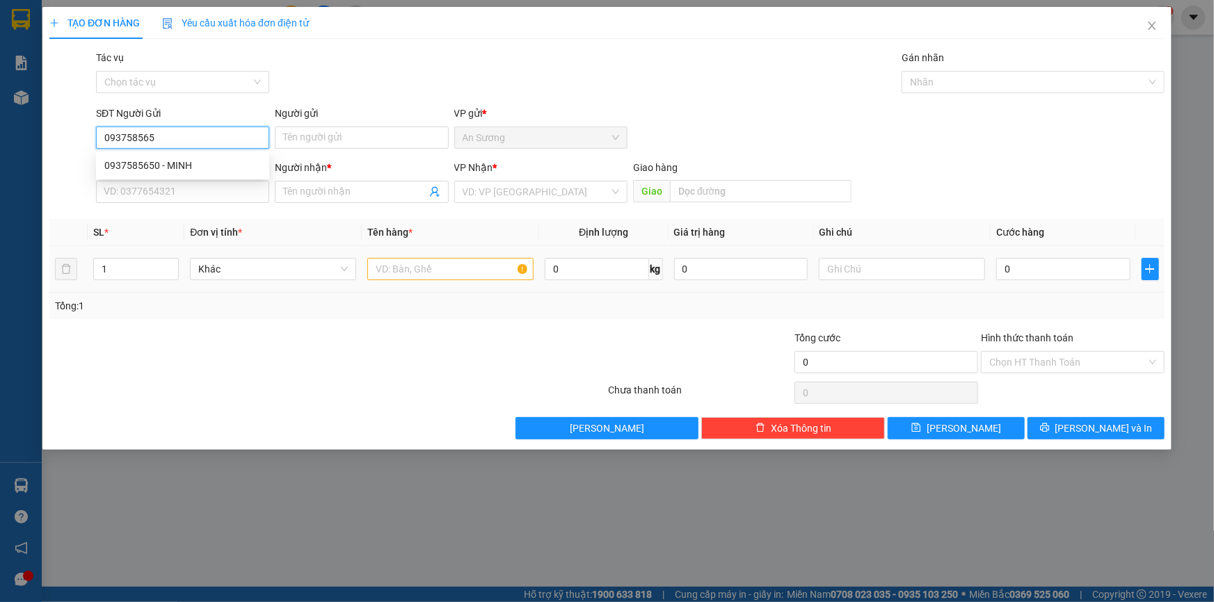
type input "0937585650"
click at [220, 161] on div "0937585650 - MINH" at bounding box center [182, 165] width 157 height 15
type input "MINH"
type input "0906222060"
type input "DŨNG"
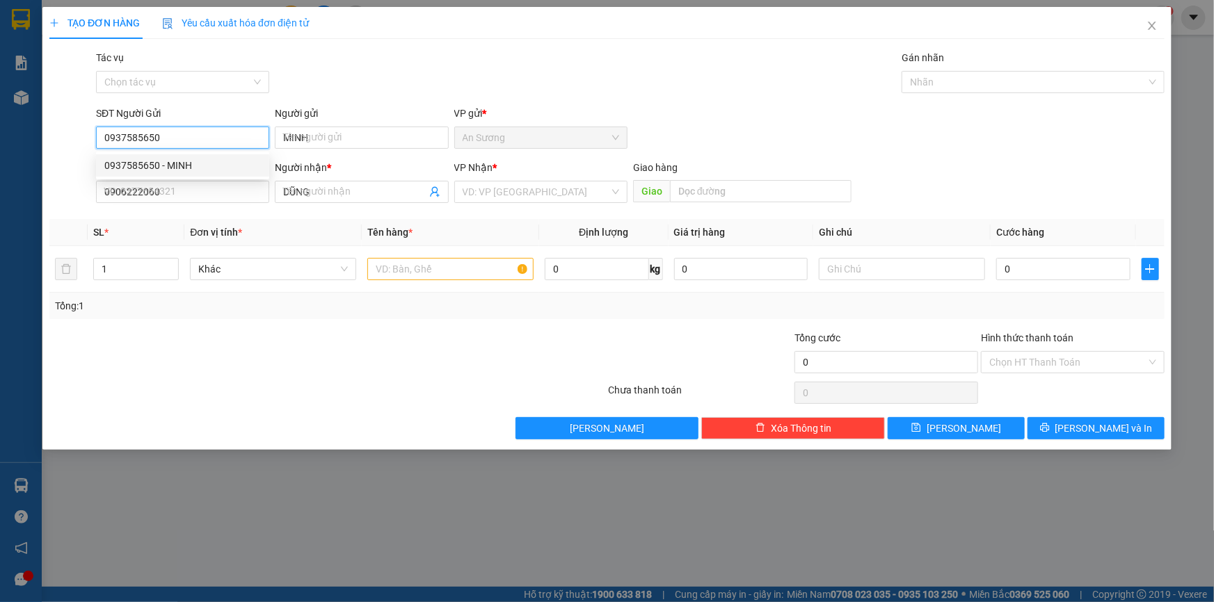
type input "30.000"
type input "0937585650"
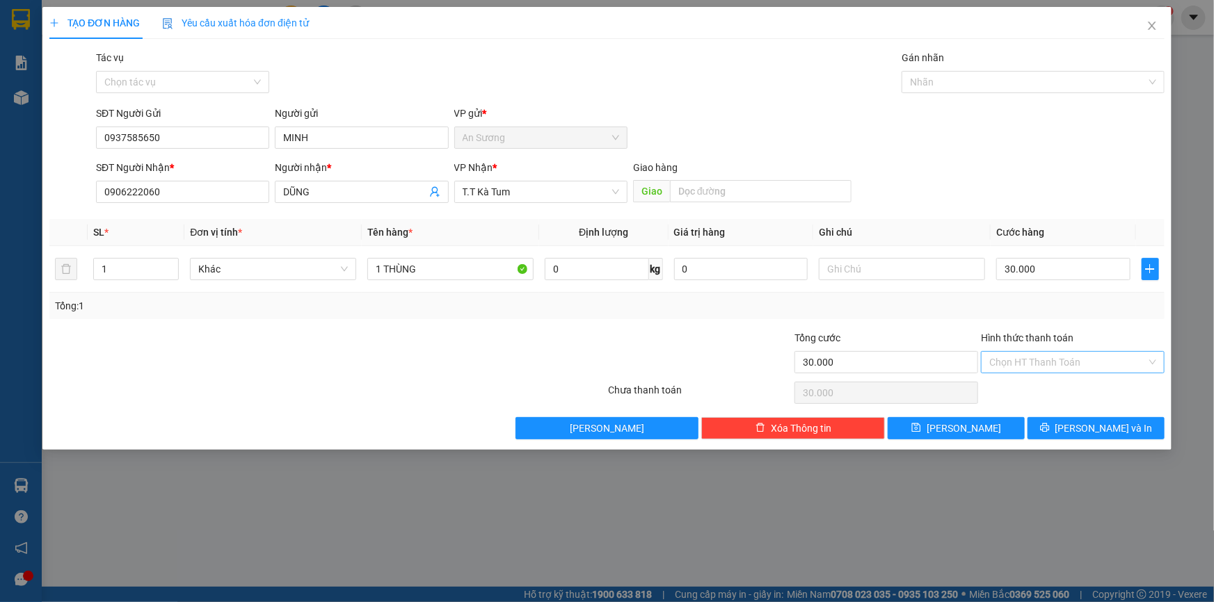
click at [1057, 359] on input "Hình thức thanh toán" at bounding box center [1067, 362] width 157 height 21
click at [1051, 383] on div "Tại văn phòng" at bounding box center [1072, 389] width 167 height 15
type input "0"
click at [1050, 423] on icon "printer" at bounding box center [1045, 428] width 10 height 10
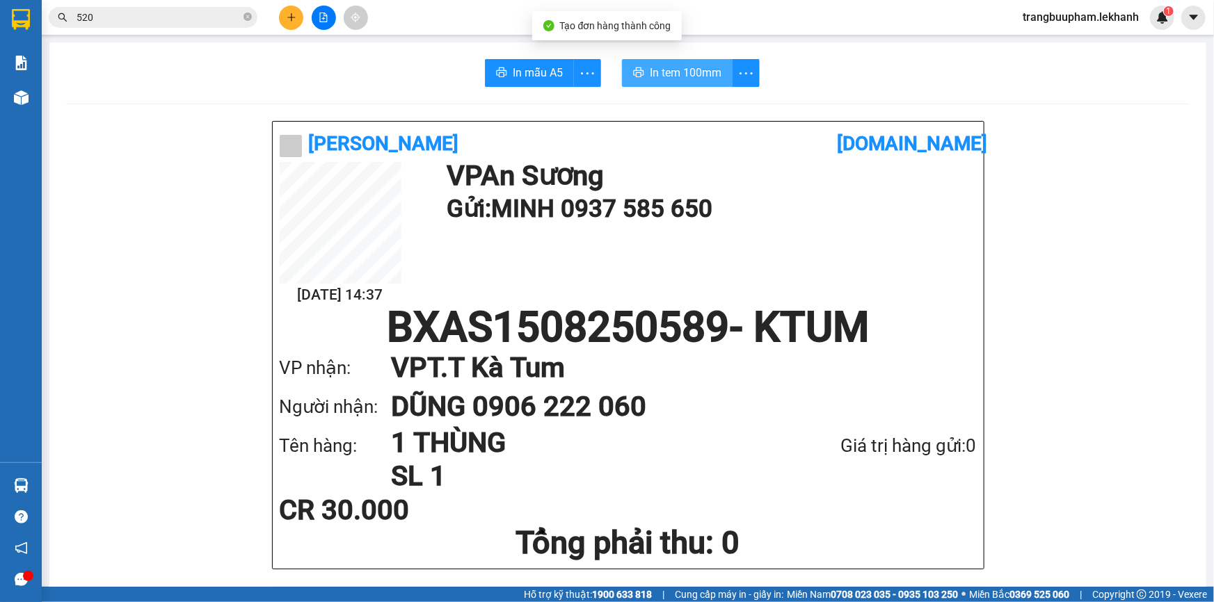
drag, startPoint x: 674, startPoint y: 60, endPoint x: 740, endPoint y: 89, distance: 72.3
click at [673, 60] on button "In tem 100mm" at bounding box center [677, 73] width 111 height 28
click at [702, 82] on button "In tem 100mm" at bounding box center [677, 73] width 111 height 28
click at [291, 24] on button at bounding box center [291, 18] width 24 height 24
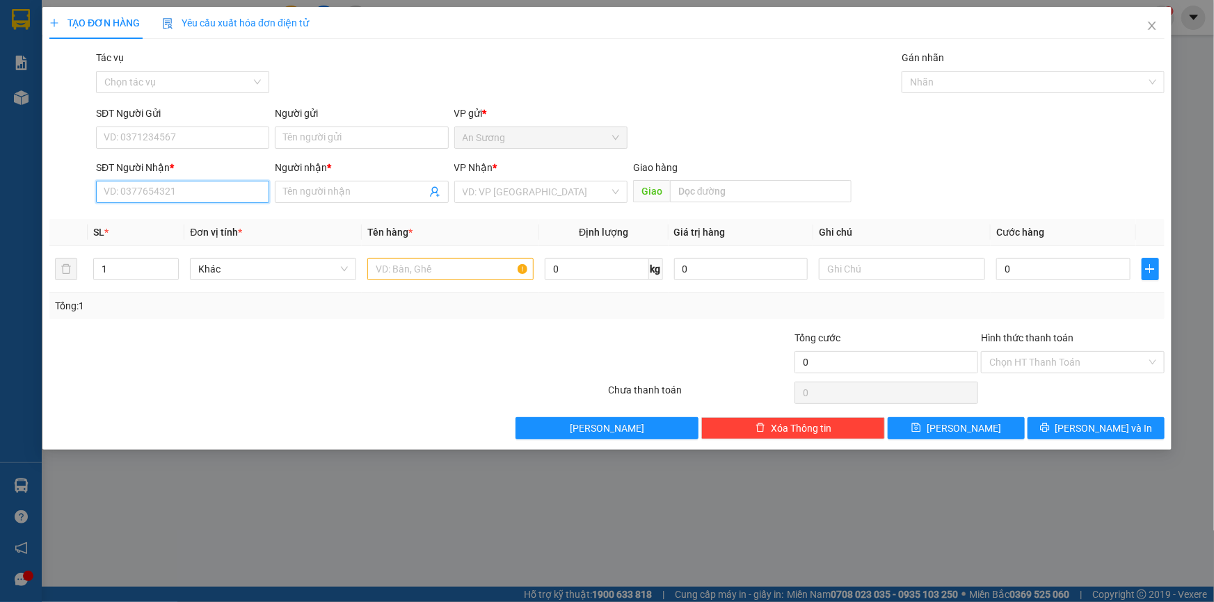
drag, startPoint x: 210, startPoint y: 200, endPoint x: 230, endPoint y: 152, distance: 51.8
click at [210, 200] on input "SĐT Người Nhận *" at bounding box center [182, 192] width 173 height 22
click at [206, 217] on div "0392582116 - NGHI" at bounding box center [182, 219] width 157 height 15
type input "0392582116"
type input "NGHI"
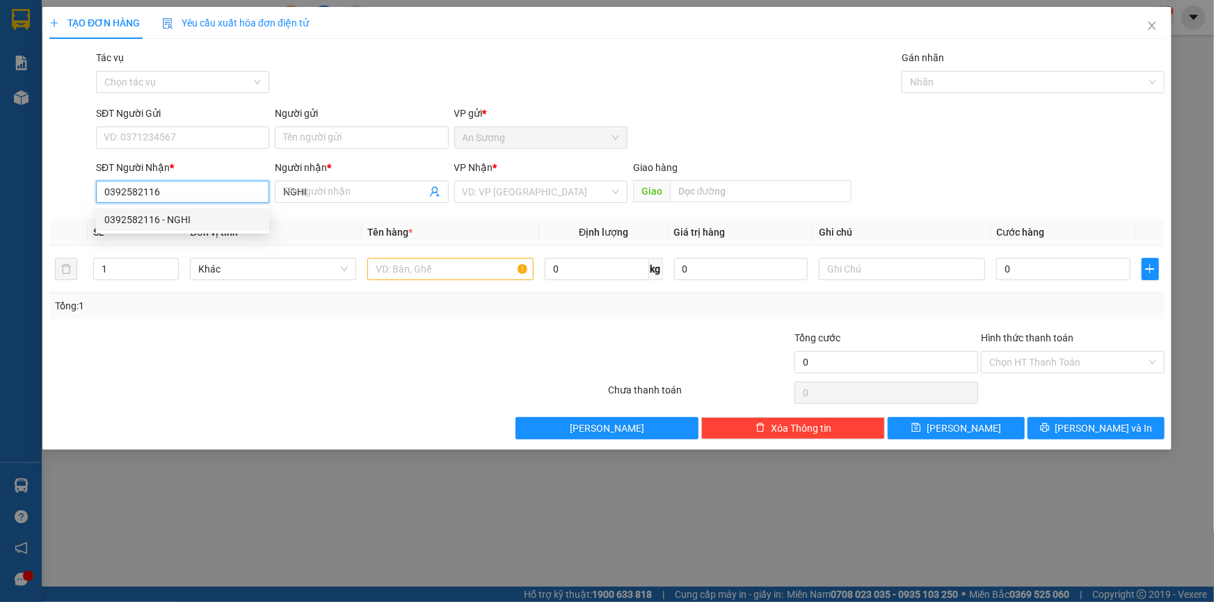
type input "100.000"
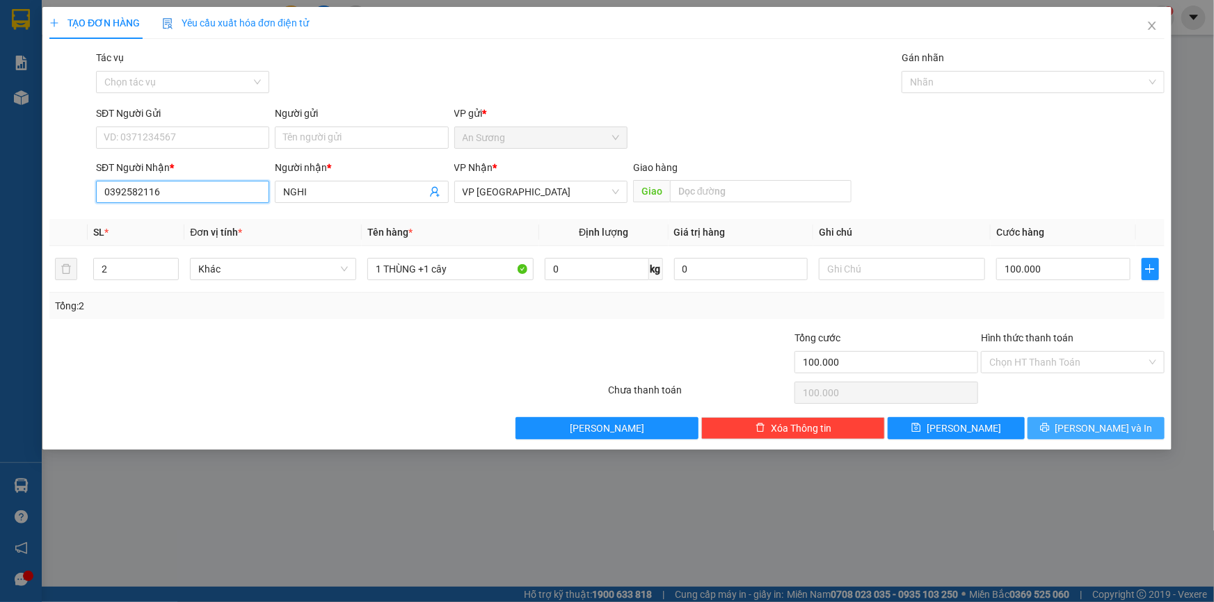
type input "0392582116"
click at [1092, 428] on span "[PERSON_NAME] và In" at bounding box center [1103, 428] width 97 height 15
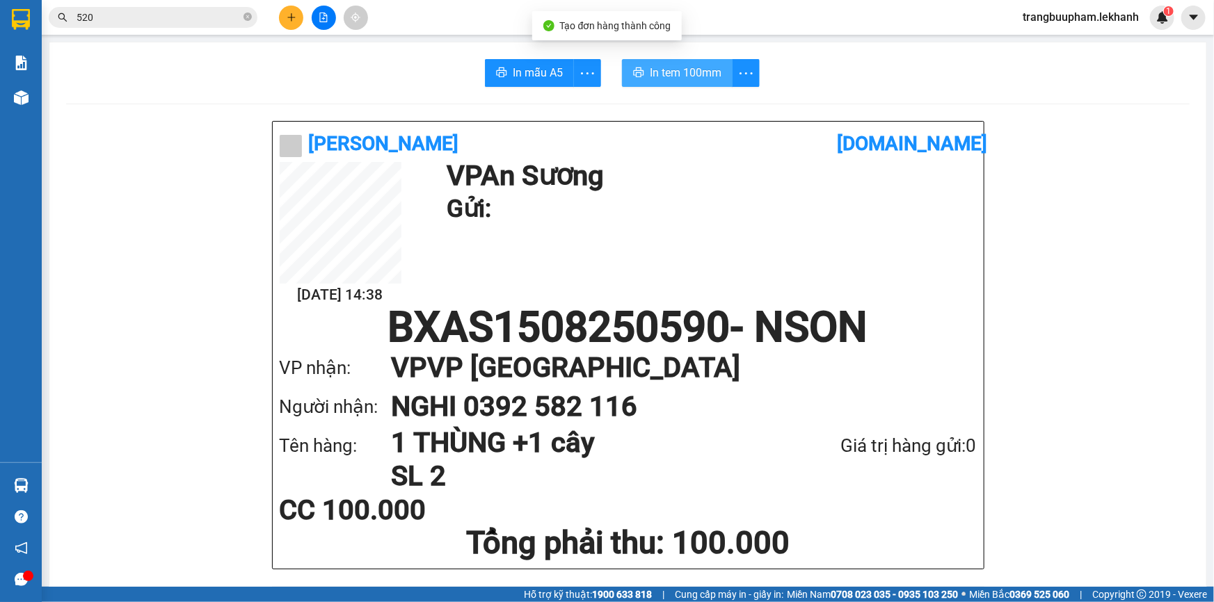
click at [676, 65] on span "In tem 100mm" at bounding box center [686, 72] width 72 height 17
click at [289, 15] on icon "plus" at bounding box center [292, 18] width 10 height 10
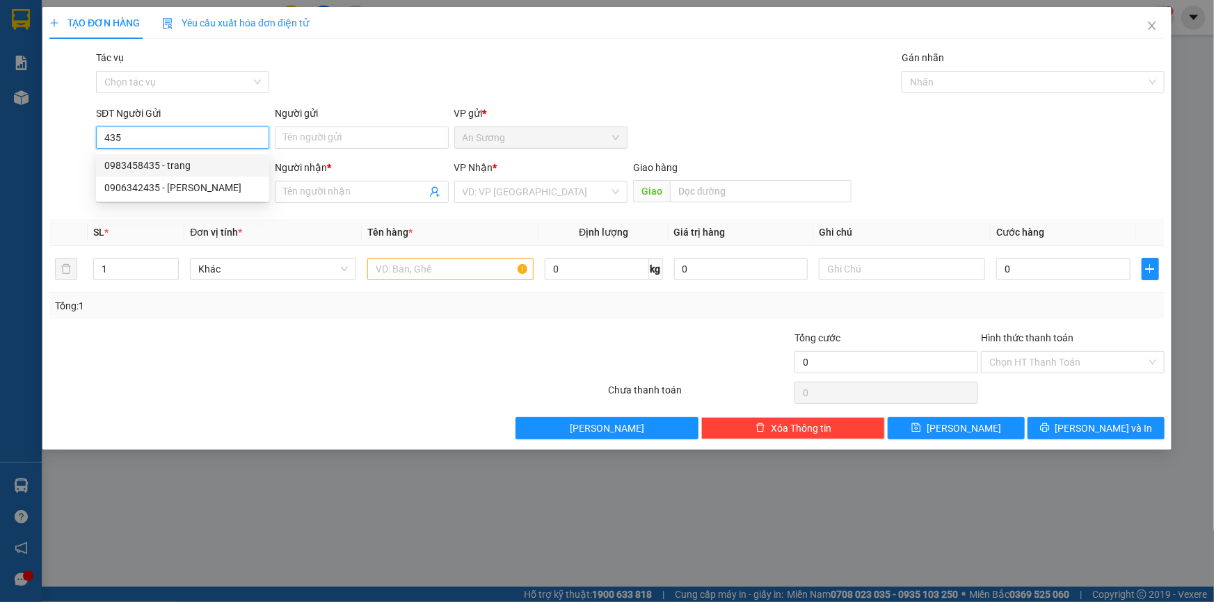
click at [175, 166] on div "0983458435 - trang" at bounding box center [182, 165] width 157 height 15
type input "0983458435"
type input "trang"
type input "0868712315"
type input "ngọc"
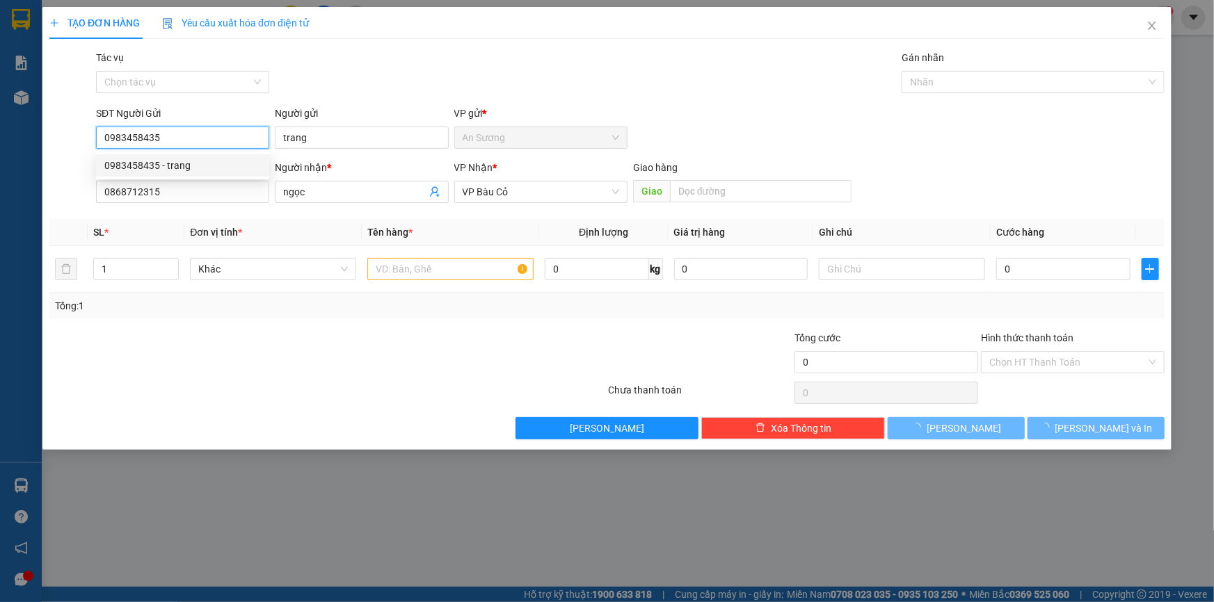
type input "40.000"
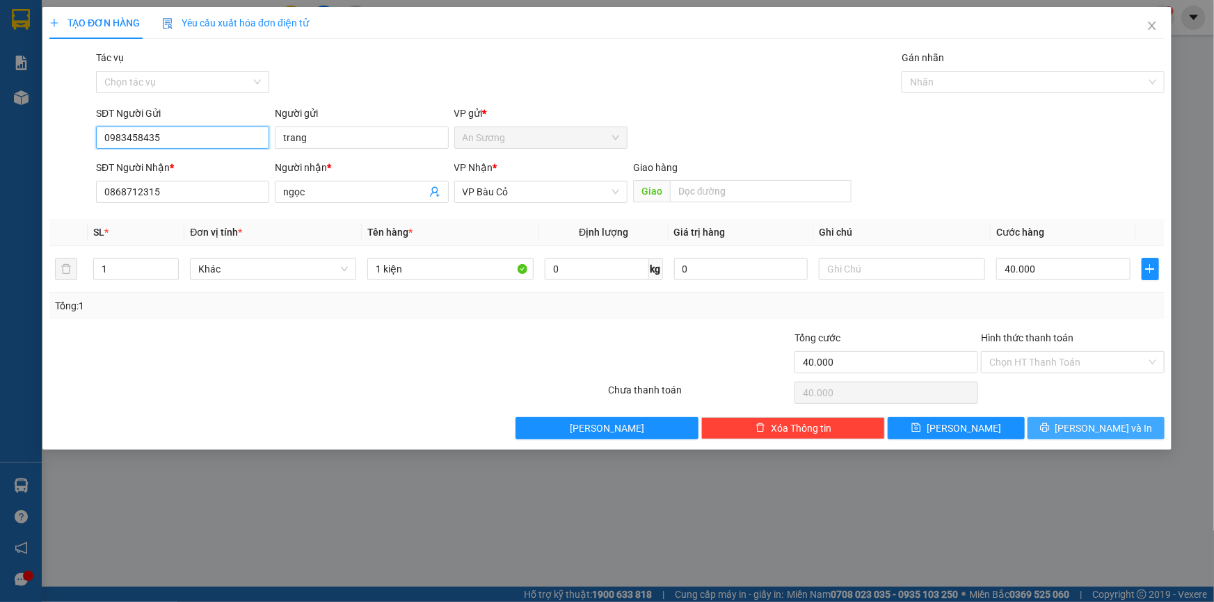
type input "0983458435"
click at [1108, 425] on span "[PERSON_NAME] và In" at bounding box center [1103, 428] width 97 height 15
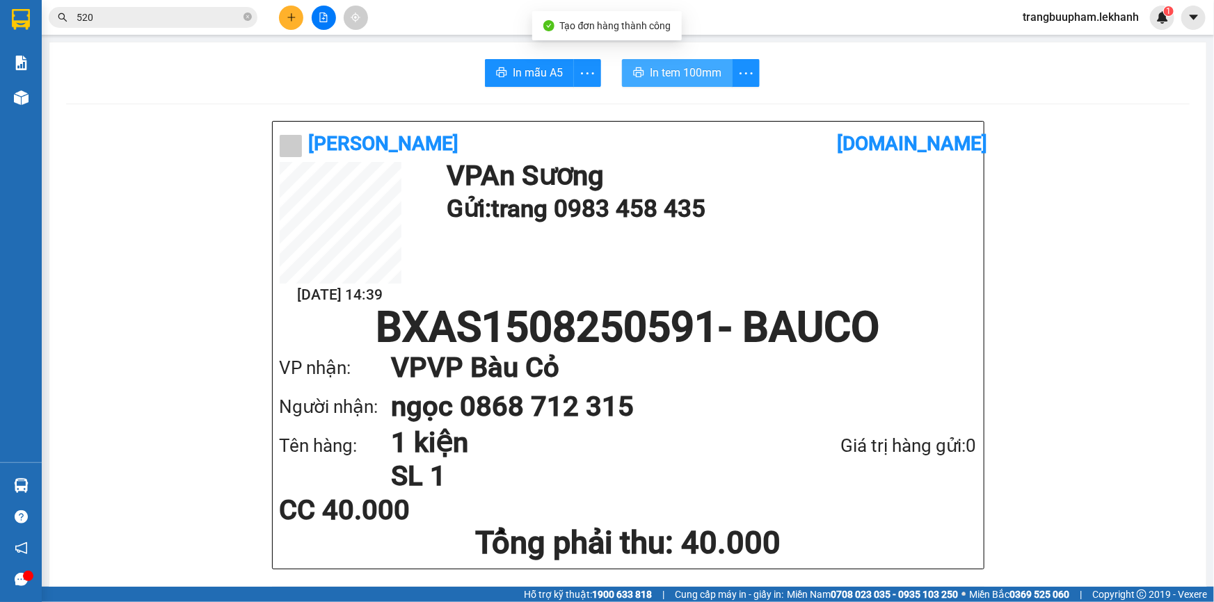
click at [664, 73] on span "In tem 100mm" at bounding box center [686, 72] width 72 height 17
click at [634, 71] on icon "printer" at bounding box center [639, 72] width 10 height 10
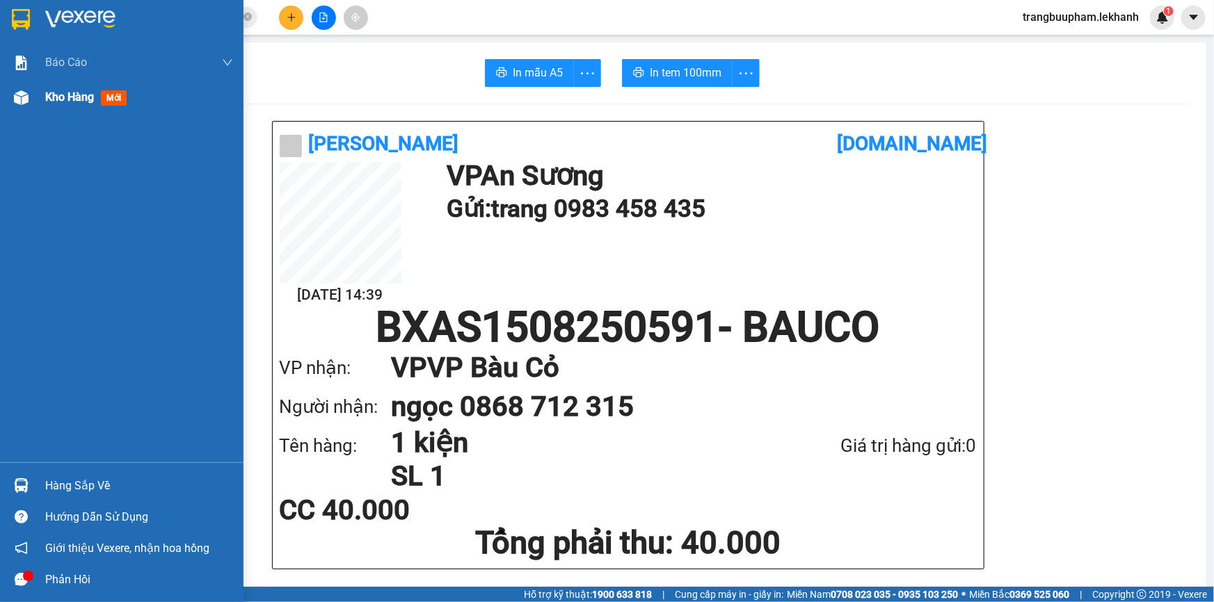
click at [40, 108] on div "Kho hàng mới" at bounding box center [122, 97] width 244 height 35
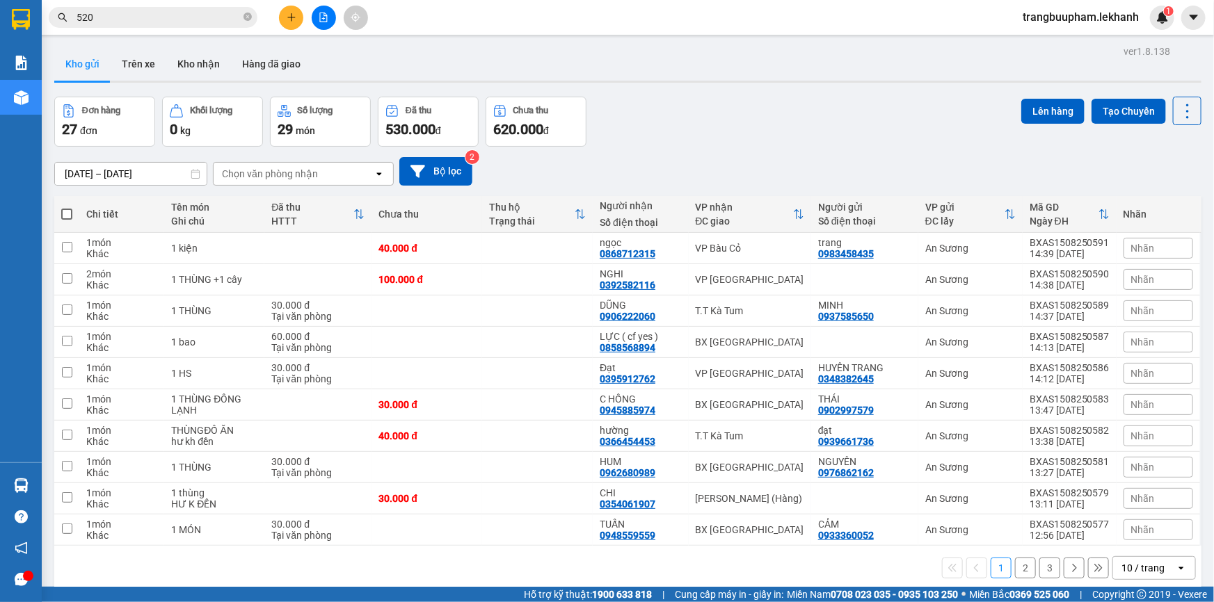
click at [286, 24] on button at bounding box center [291, 18] width 24 height 24
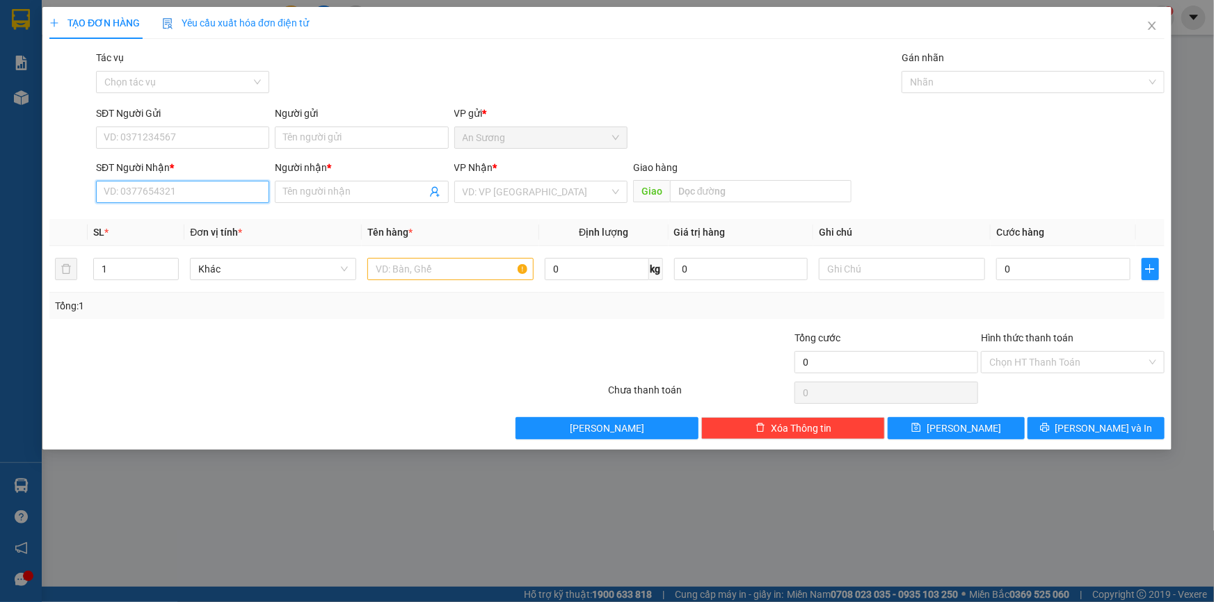
click at [152, 194] on input "SĐT Người Nhận *" at bounding box center [182, 192] width 173 height 22
click at [172, 220] on div "0984268478 - nhanh" at bounding box center [182, 219] width 157 height 15
type input "0984268478"
type input "nhanh"
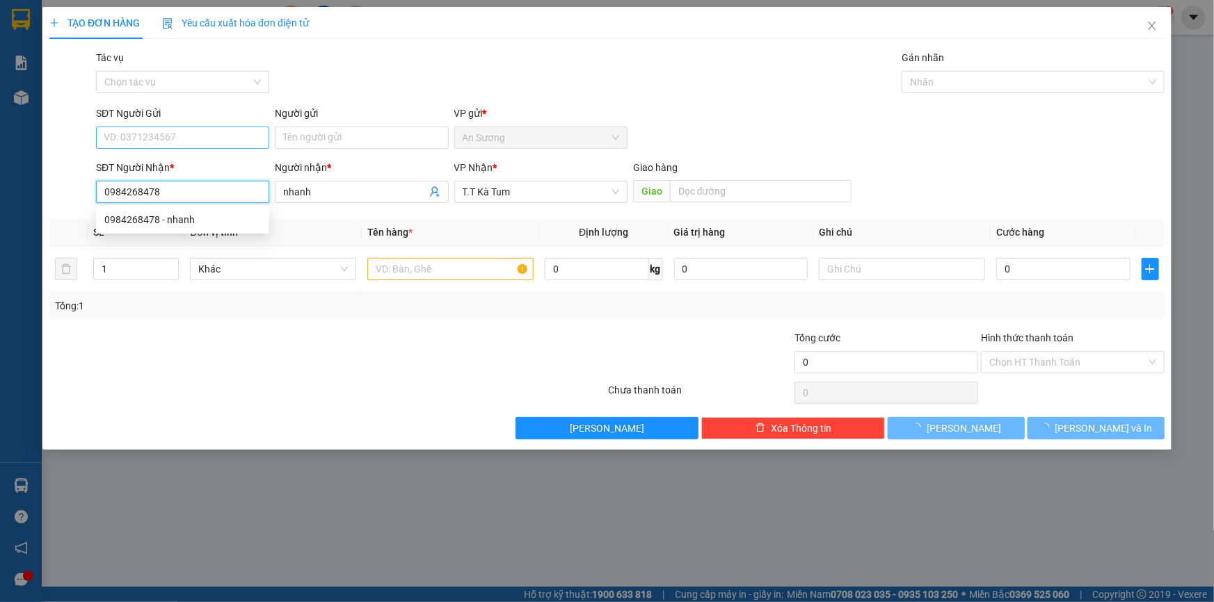
type input "30.000"
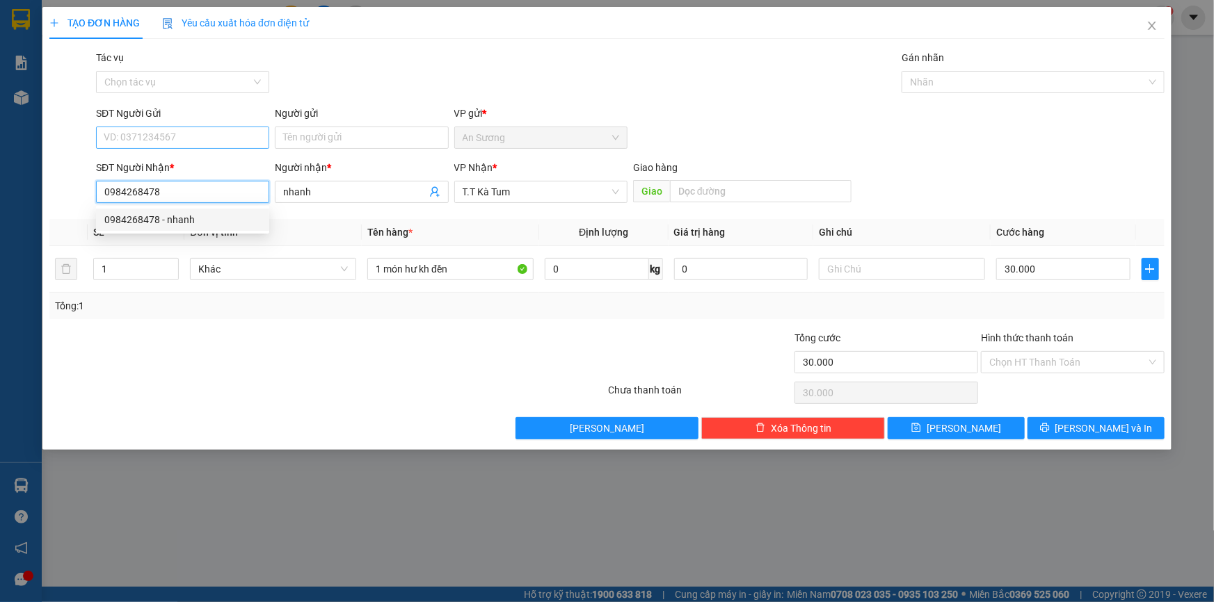
type input "0984268478"
click at [168, 143] on input "SĐT Người Gửi" at bounding box center [182, 138] width 173 height 22
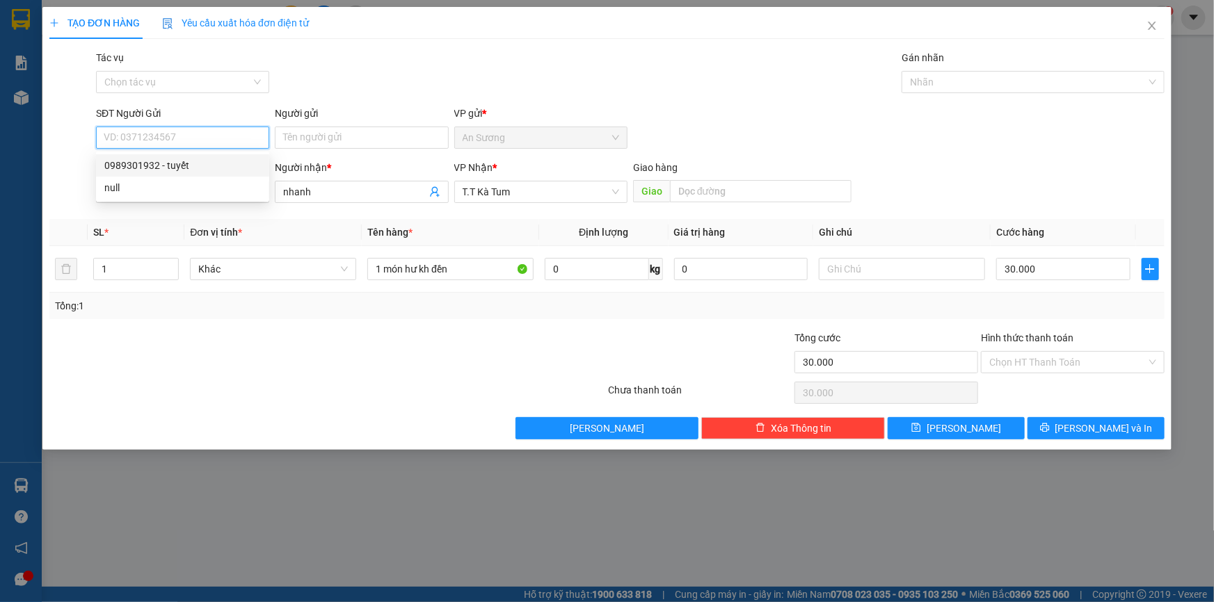
click at [189, 171] on div "0989301932 - tuyết" at bounding box center [182, 165] width 157 height 15
type input "0989301932"
type input "tuyết"
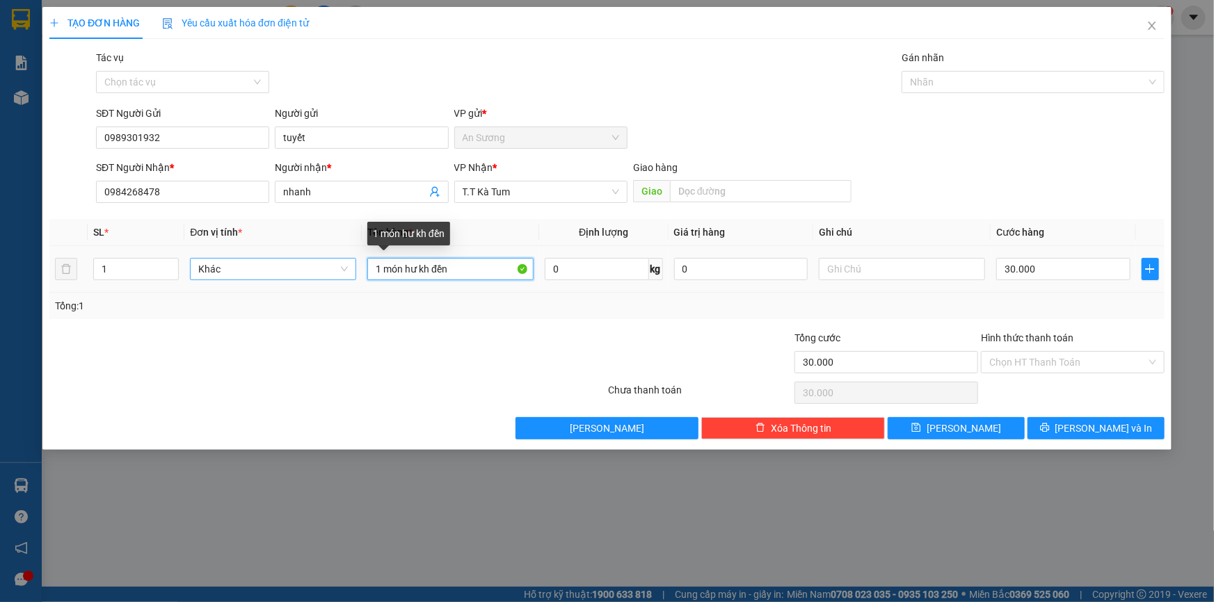
drag, startPoint x: 480, startPoint y: 271, endPoint x: 278, endPoint y: 265, distance: 201.8
click at [278, 265] on tr "1 Khác 1 món hư kh đền 0 kg 0 30.000" at bounding box center [606, 269] width 1115 height 47
type input "1 THÙNG"
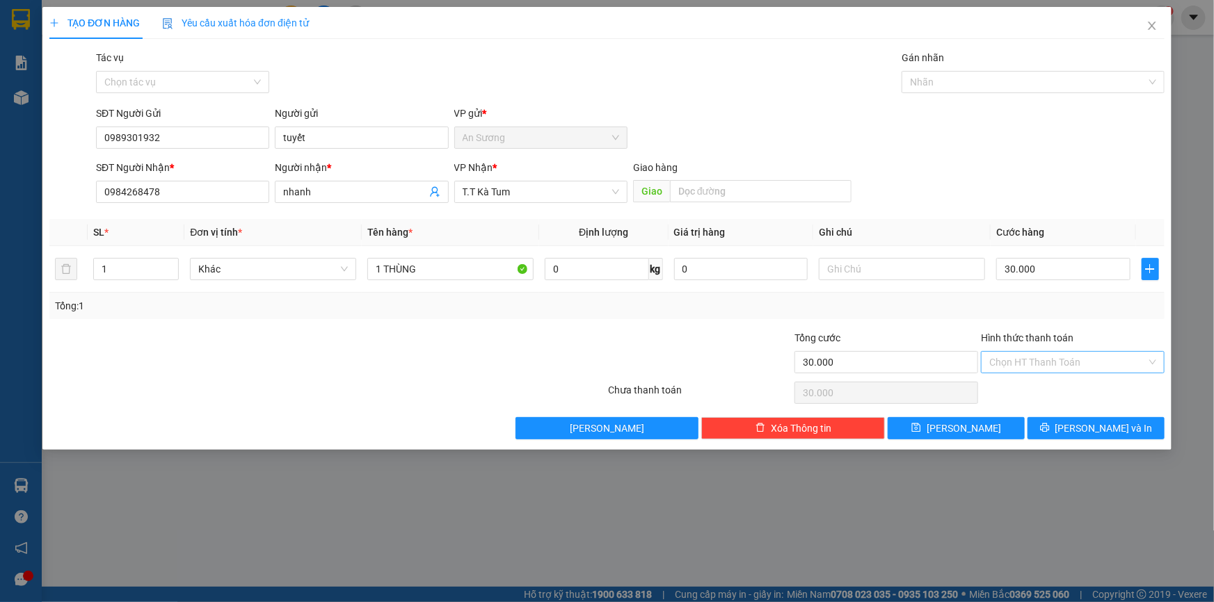
click at [1067, 368] on input "Hình thức thanh toán" at bounding box center [1067, 362] width 157 height 21
click at [1062, 397] on div "Tại văn phòng" at bounding box center [1072, 389] width 167 height 15
type input "0"
click at [1099, 428] on span "[PERSON_NAME] và In" at bounding box center [1103, 428] width 97 height 15
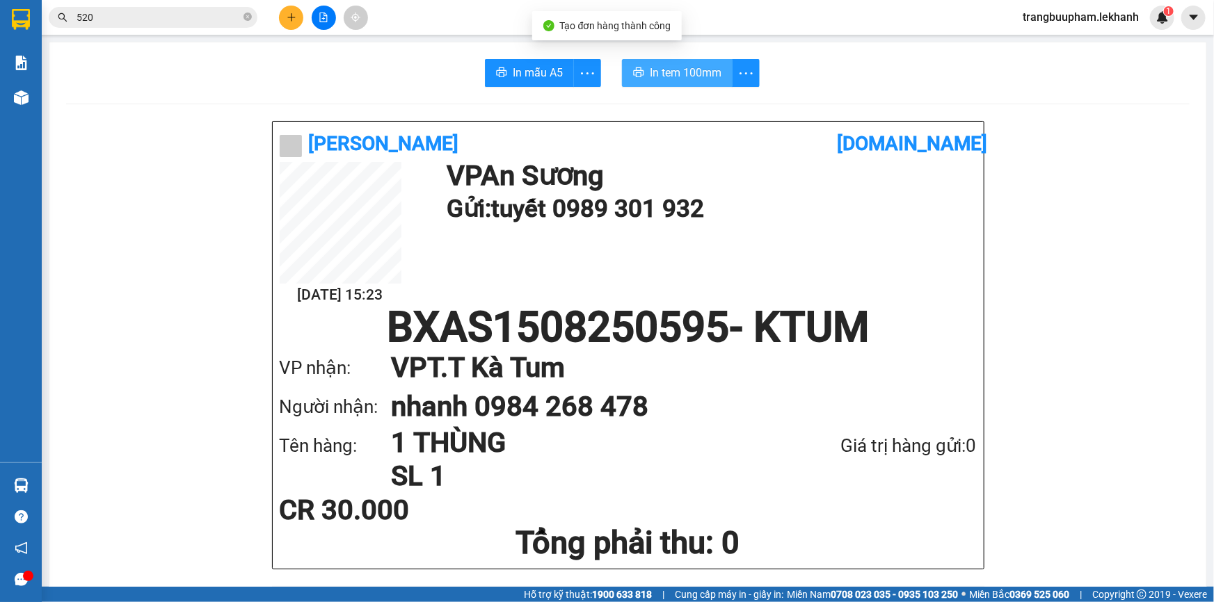
click at [710, 61] on button "In tem 100mm" at bounding box center [677, 73] width 111 height 28
click at [290, 22] on icon "plus" at bounding box center [292, 18] width 10 height 10
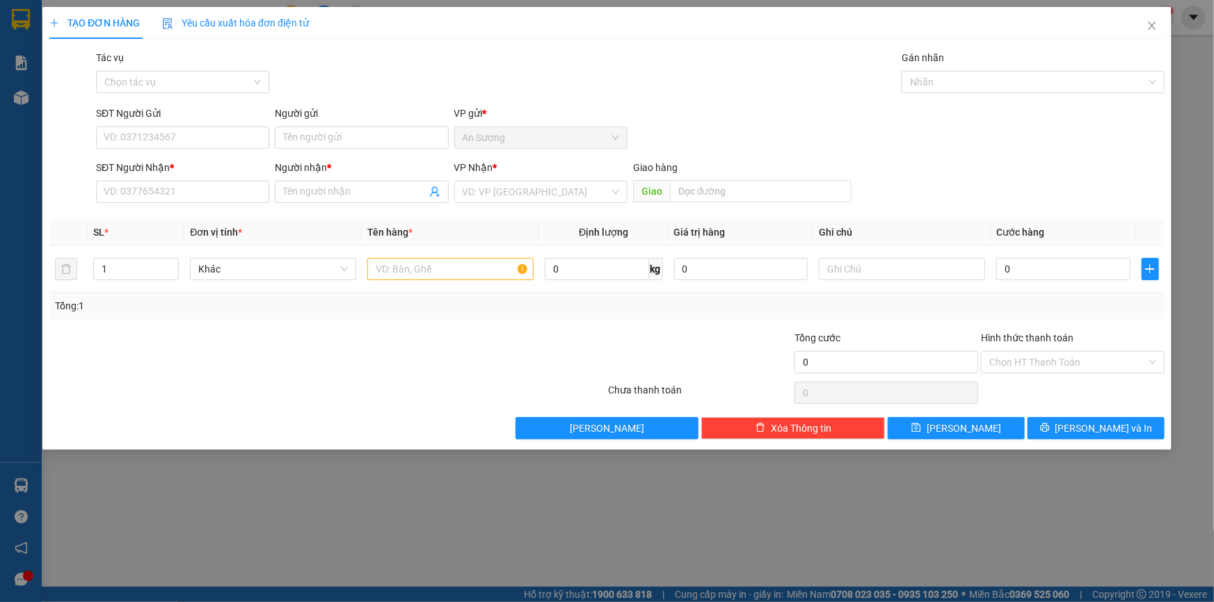
click at [193, 149] on div "SĐT Người Gửi VD: 0371234567" at bounding box center [182, 130] width 173 height 49
click at [195, 145] on input "SĐT Người Gửi" at bounding box center [182, 138] width 173 height 22
click at [210, 164] on div "0702222221 - SUỐI NHỎ" at bounding box center [182, 165] width 157 height 15
type input "0702222221"
type input "SUỐI NHỎ"
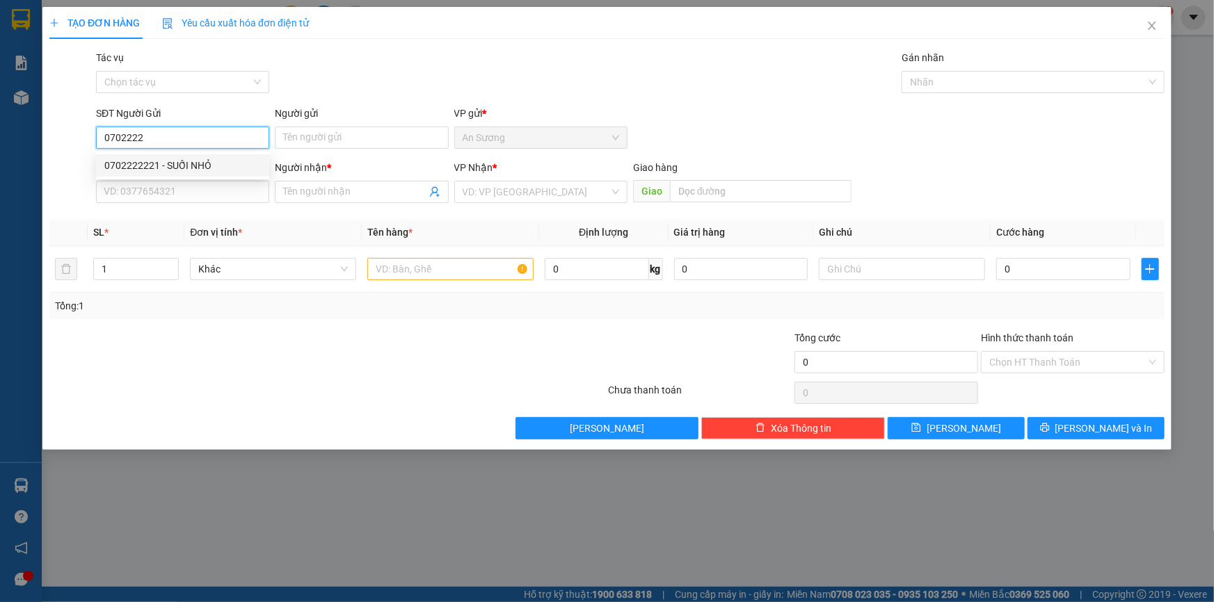
type input "0963795794"
type input "TÙNG"
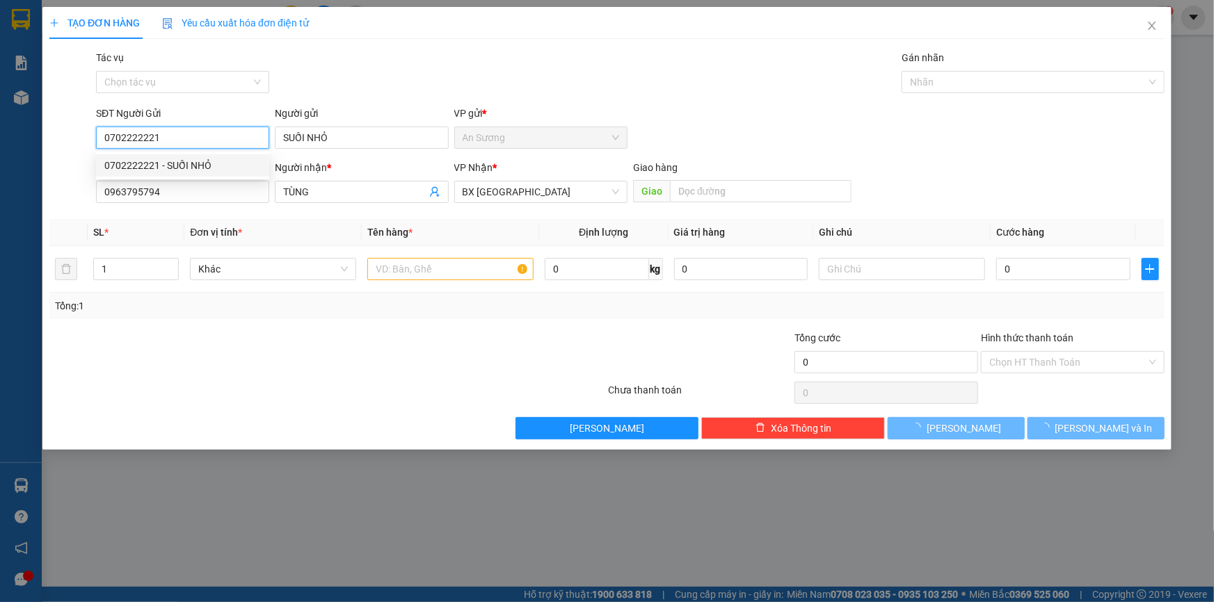
type input "30.000"
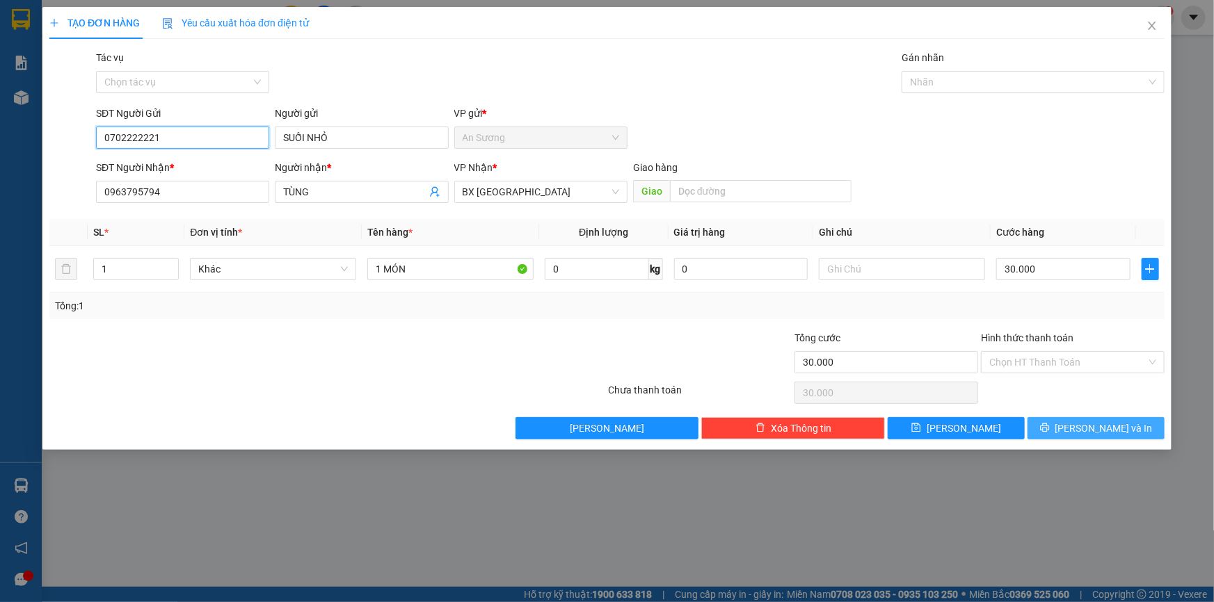
type input "0702222221"
click at [1092, 425] on span "[PERSON_NAME] và In" at bounding box center [1103, 428] width 97 height 15
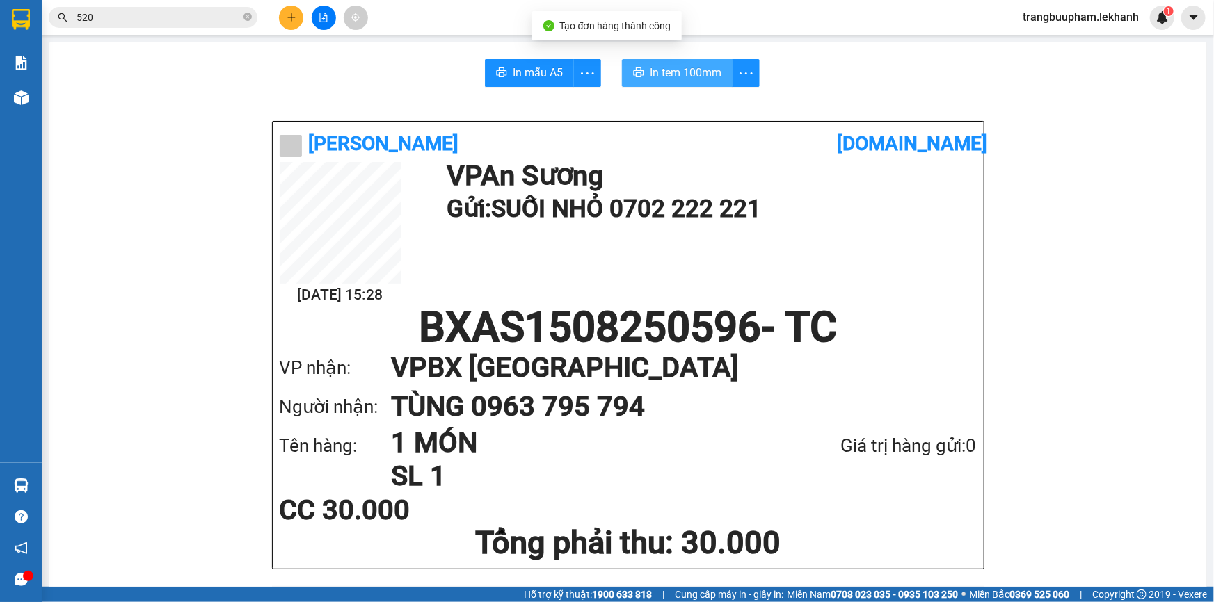
click at [641, 75] on button "In tem 100mm" at bounding box center [677, 73] width 111 height 28
click at [1126, 17] on span "trangbuupham.lekhanh" at bounding box center [1081, 16] width 138 height 17
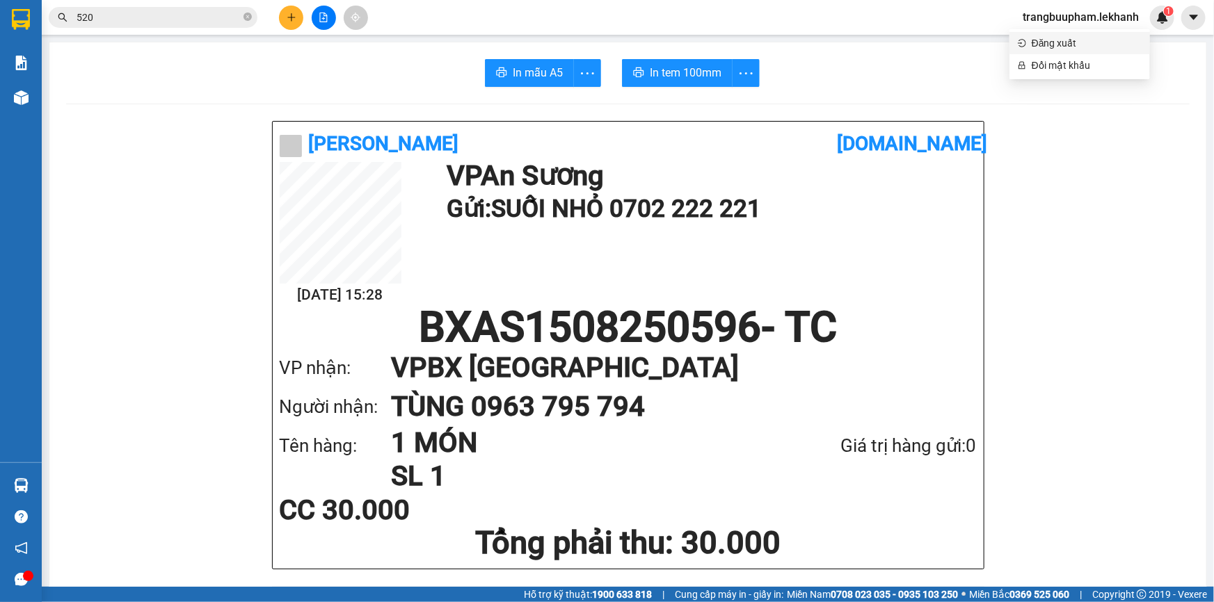
click at [1083, 46] on span "Đăng xuất" at bounding box center [1087, 42] width 110 height 15
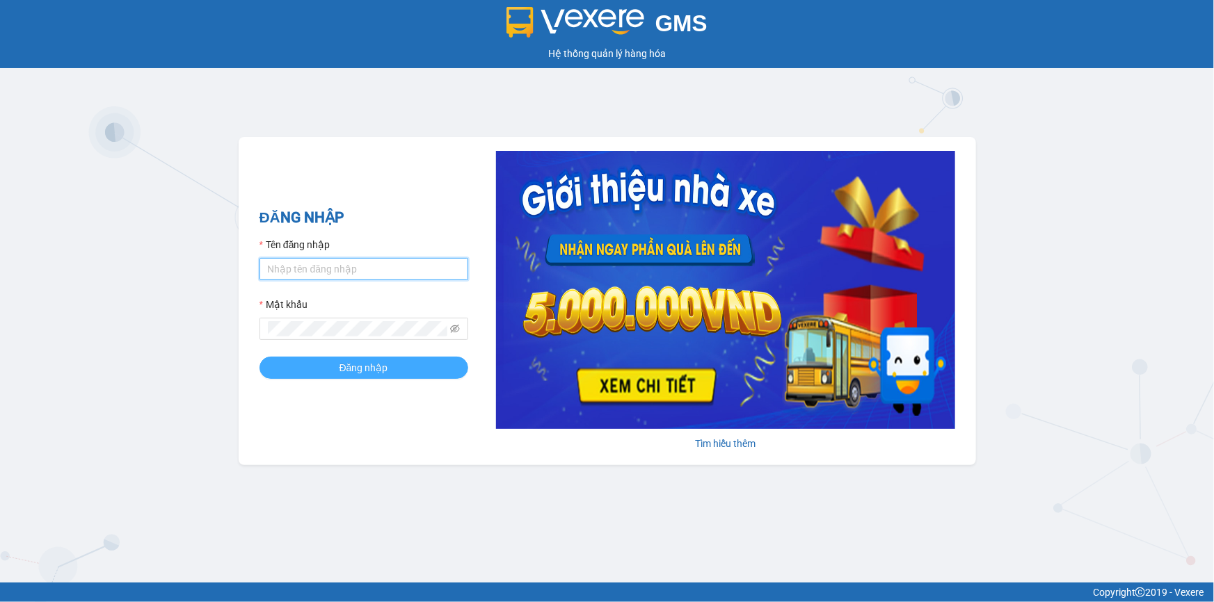
type input "buuphamas.lekhanh"
click at [367, 361] on span "Đăng nhập" at bounding box center [364, 367] width 49 height 15
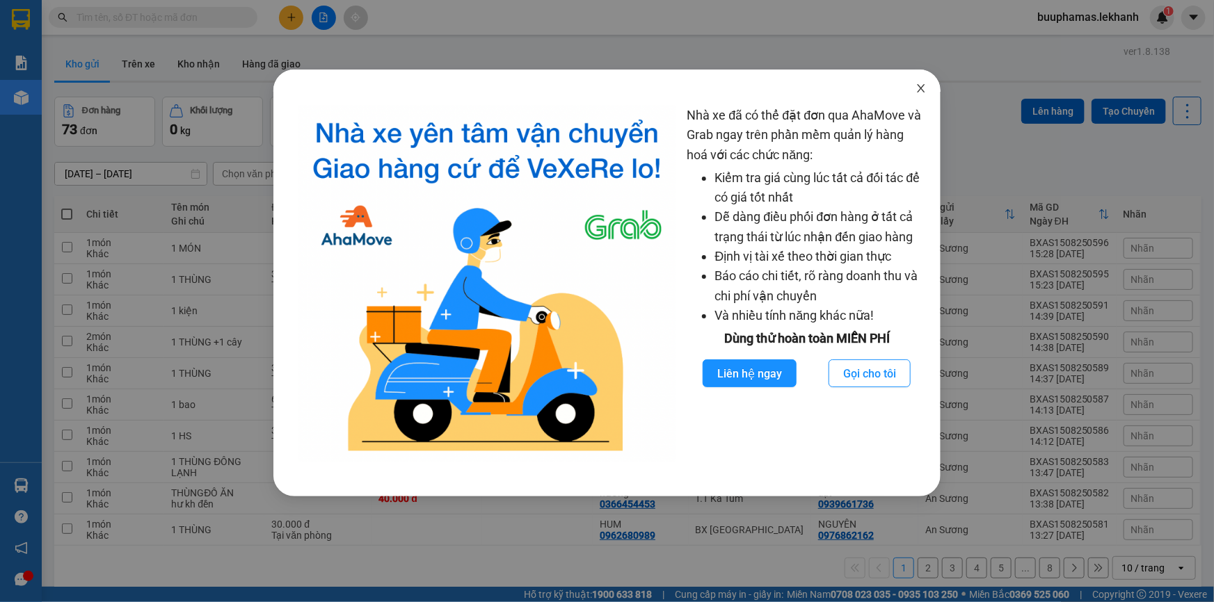
click at [932, 88] on span "Close" at bounding box center [921, 89] width 39 height 39
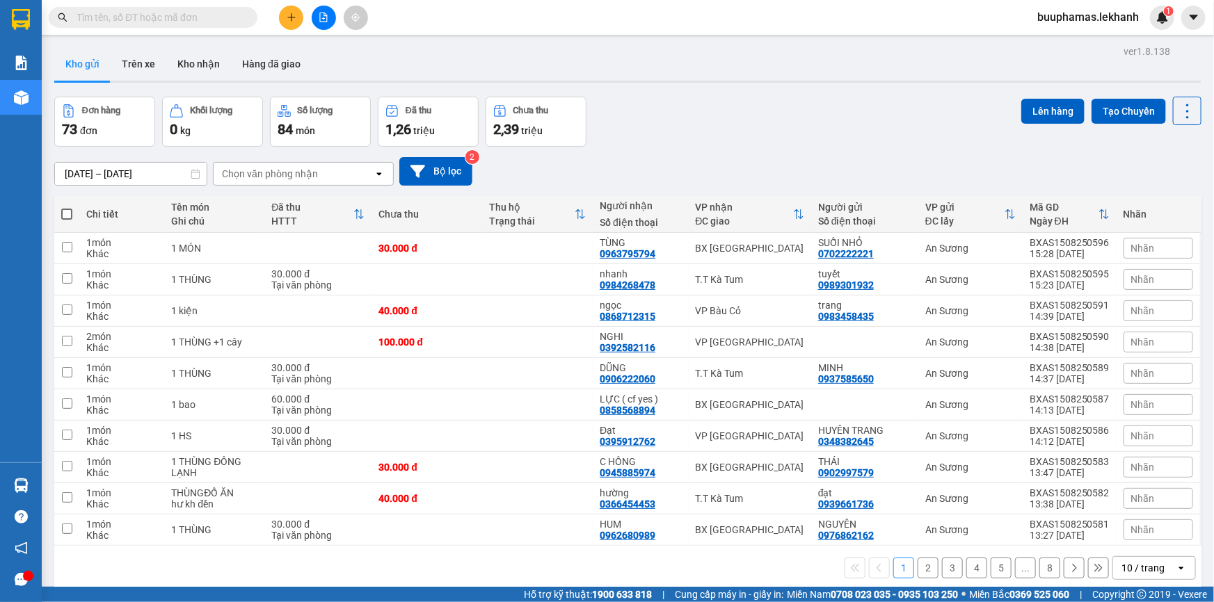
click at [148, 179] on div "ver 1.8.138 Kho gửi Trên xe Kho nhận Hàng đã giao Đơn hàng 73 đơn Khối lượng 0 …" at bounding box center [628, 343] width 1158 height 602
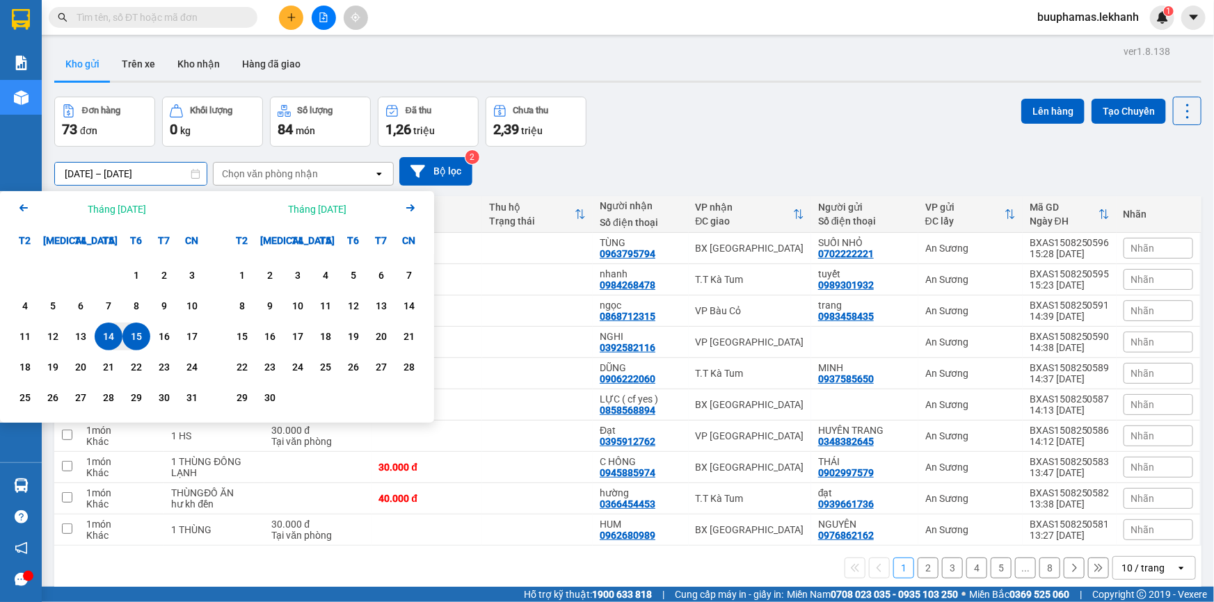
click at [144, 335] on div "15" at bounding box center [136, 336] width 19 height 17
type input "[DATE] – [DATE]"
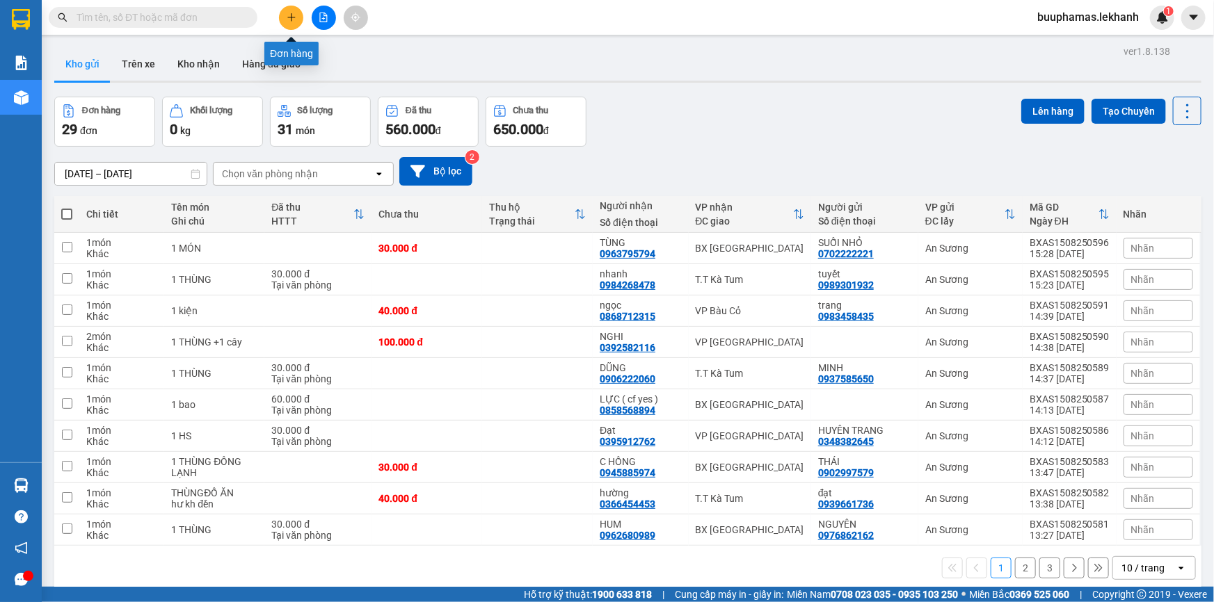
click at [293, 19] on icon "plus" at bounding box center [292, 18] width 10 height 10
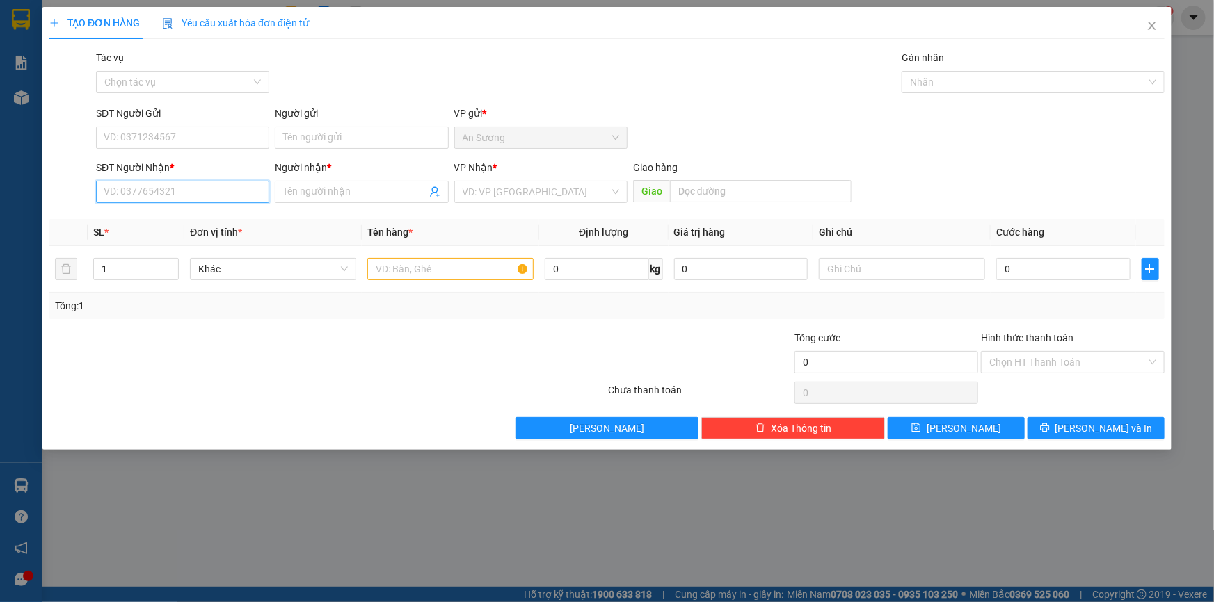
click at [202, 188] on input "SĐT Người Nhận *" at bounding box center [182, 192] width 173 height 22
click at [170, 222] on div "0945007614 - MY" at bounding box center [182, 219] width 157 height 15
type input "0945007614"
type input "MY"
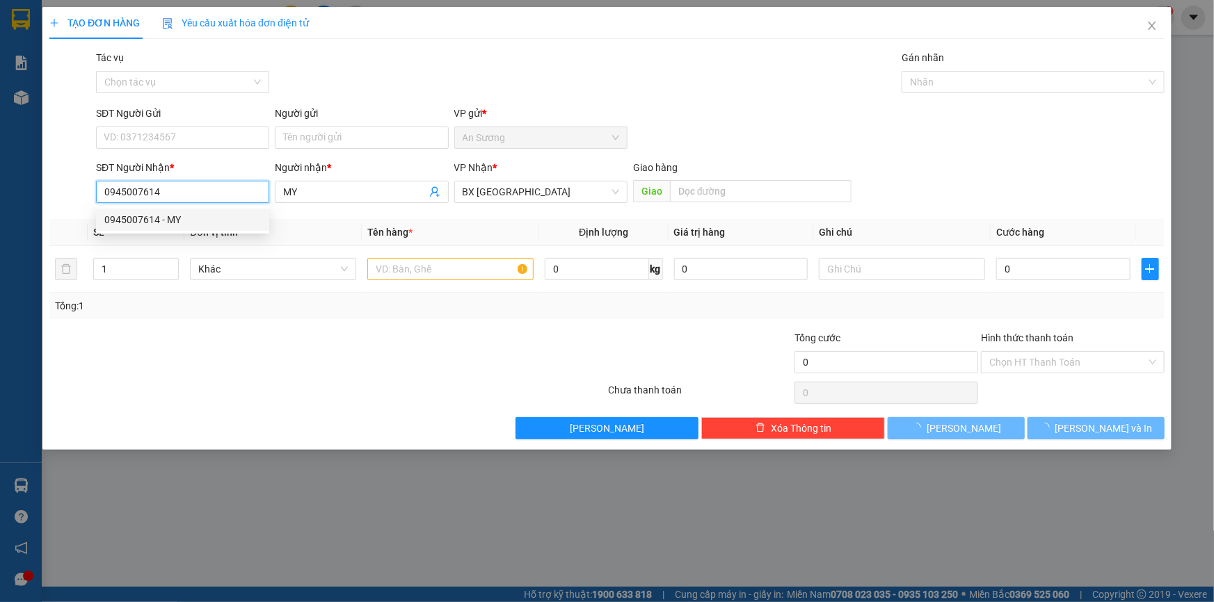
type input "30.000"
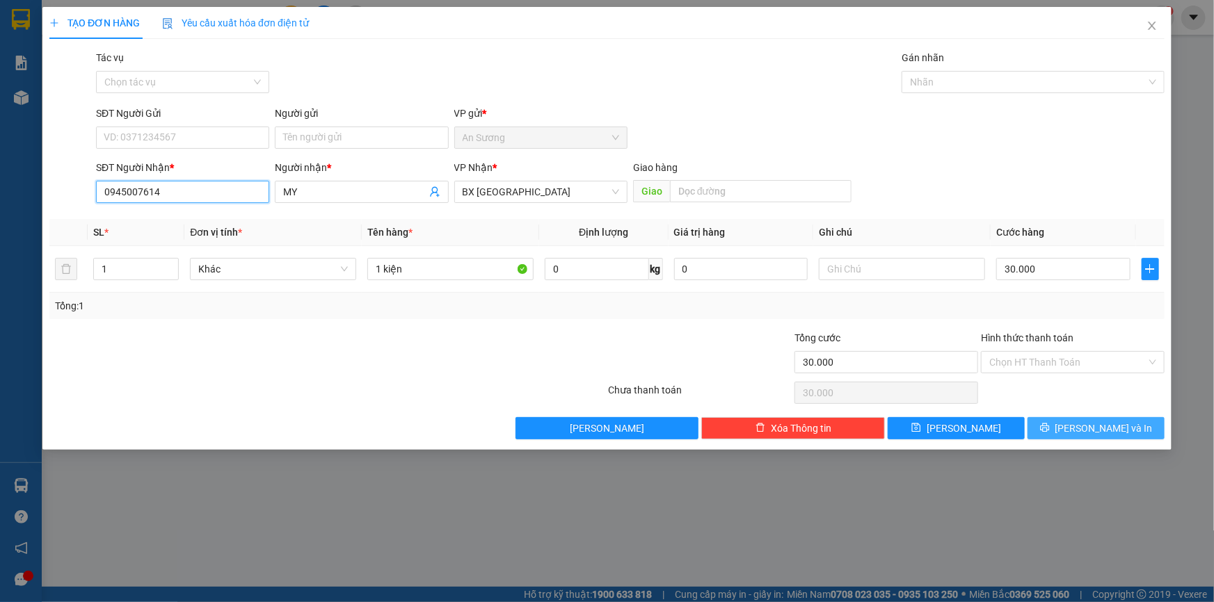
type input "0945007614"
click at [1055, 428] on button "[PERSON_NAME] và In" at bounding box center [1096, 428] width 137 height 22
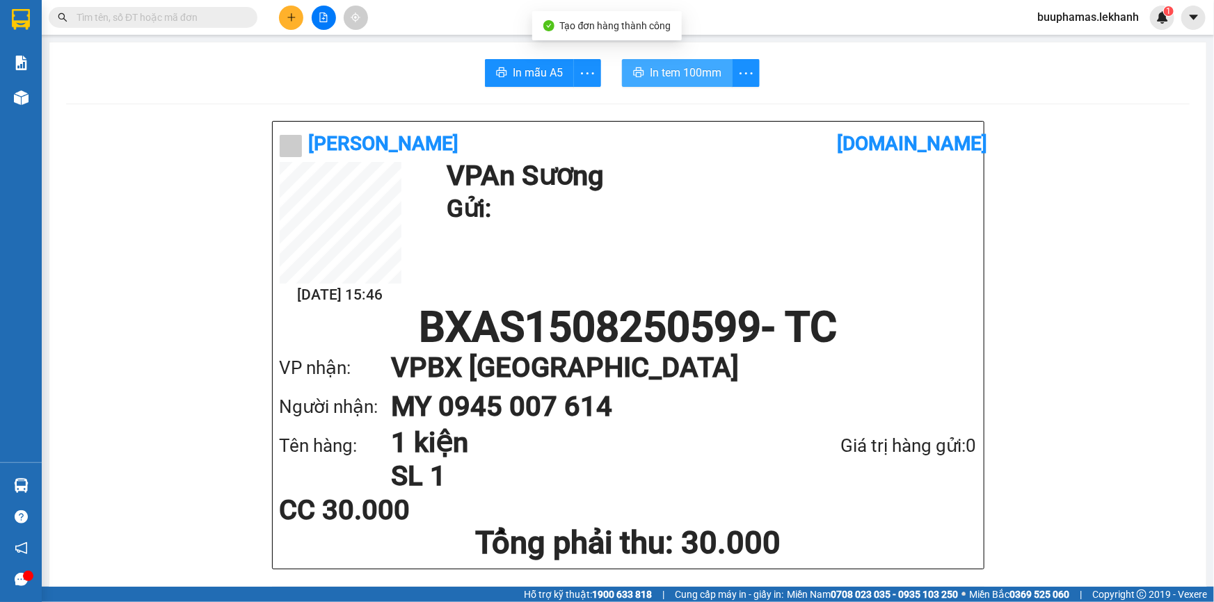
drag, startPoint x: 669, startPoint y: 86, endPoint x: 678, endPoint y: 77, distance: 13.8
click at [680, 76] on span "In tem 100mm" at bounding box center [686, 72] width 72 height 17
